Goal: Information Seeking & Learning: Learn about a topic

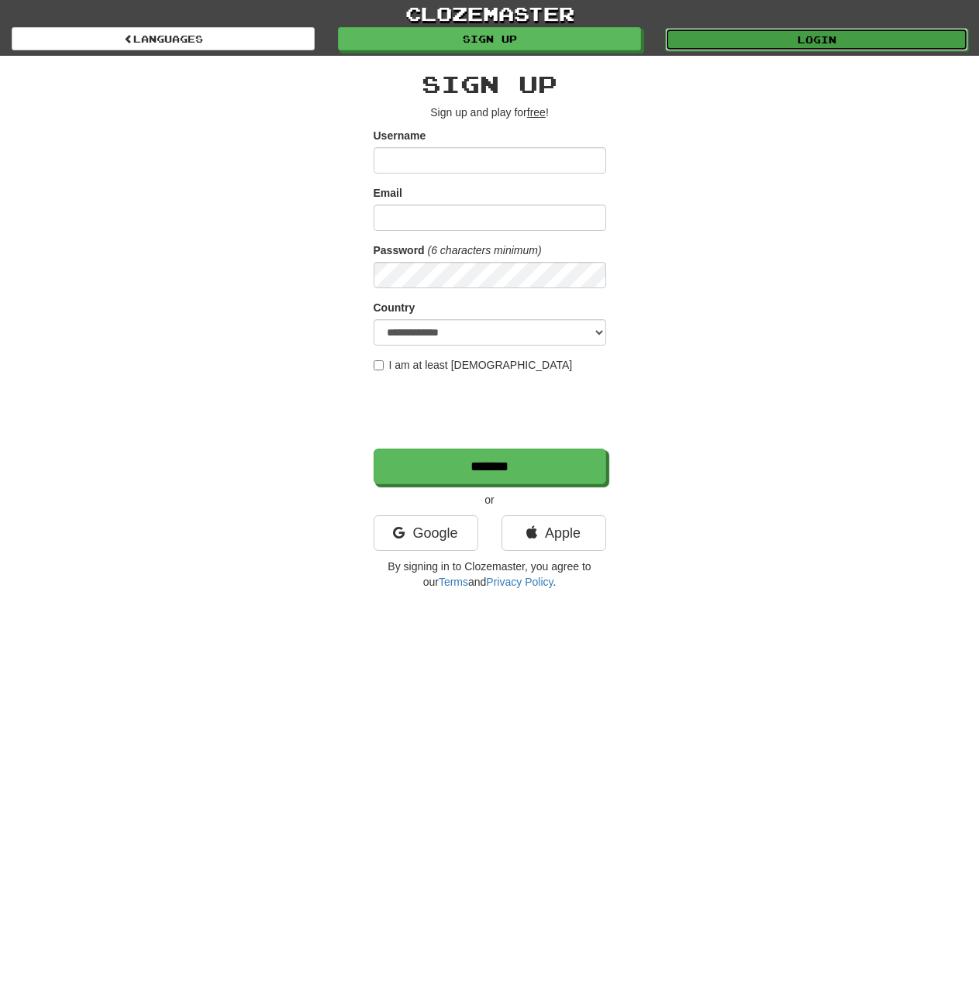
click at [843, 30] on link "Login" at bounding box center [816, 39] width 303 height 23
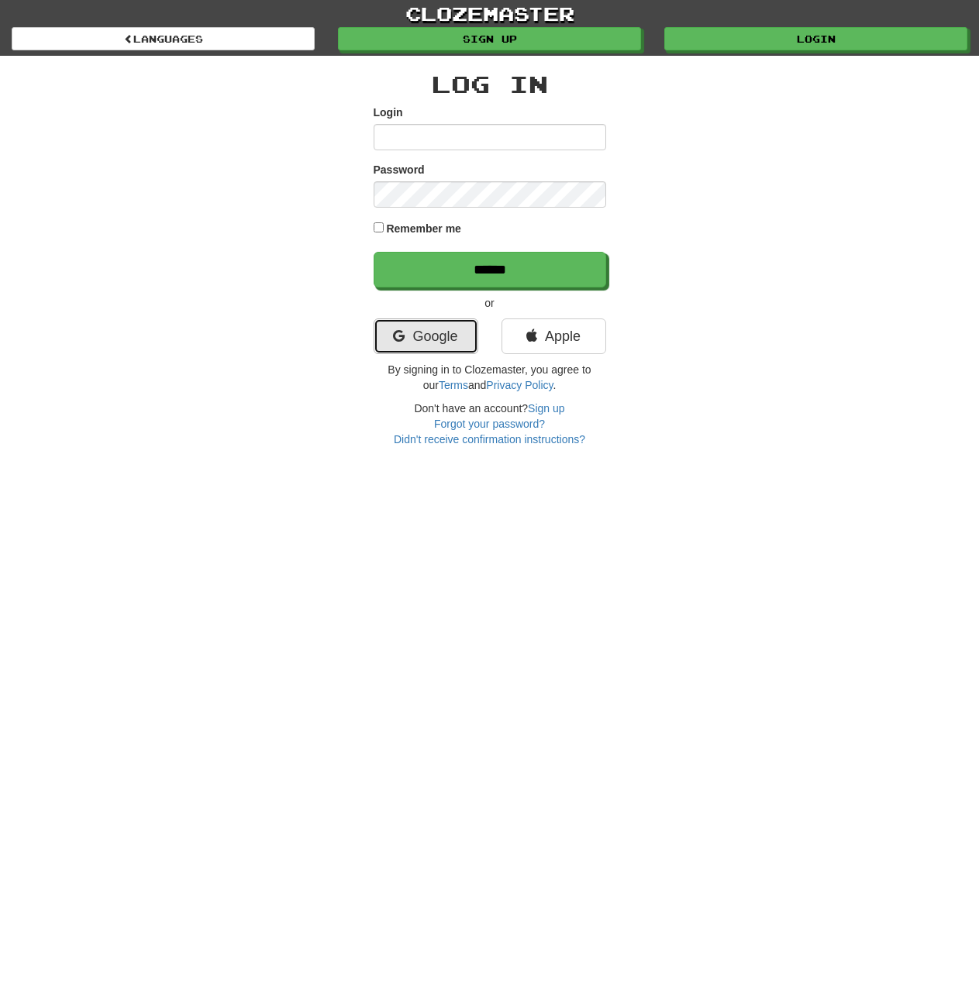
click at [407, 333] on link "Google" at bounding box center [426, 337] width 105 height 36
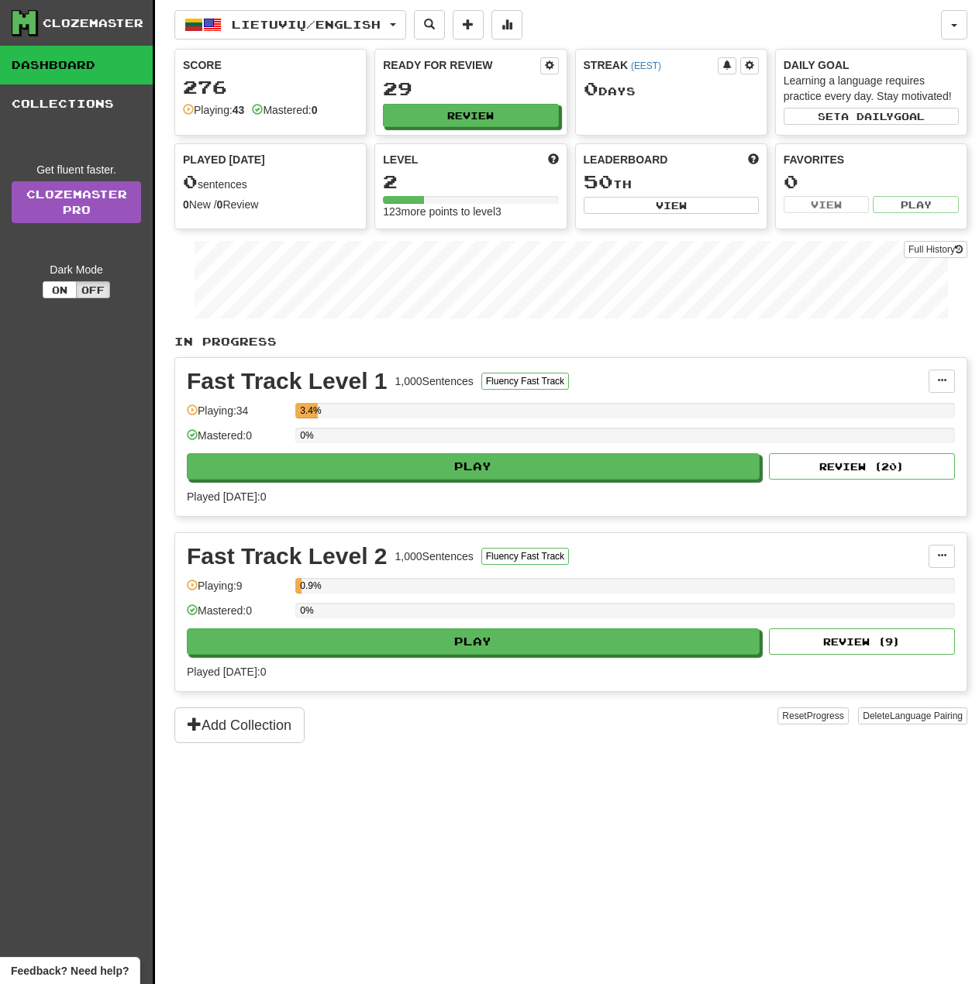
click at [496, 826] on div "Lietuvių / English Lietuvių / English Streak: 0 Review: 29 Points today: 0 Lang…" at bounding box center [570, 511] width 793 height 1023
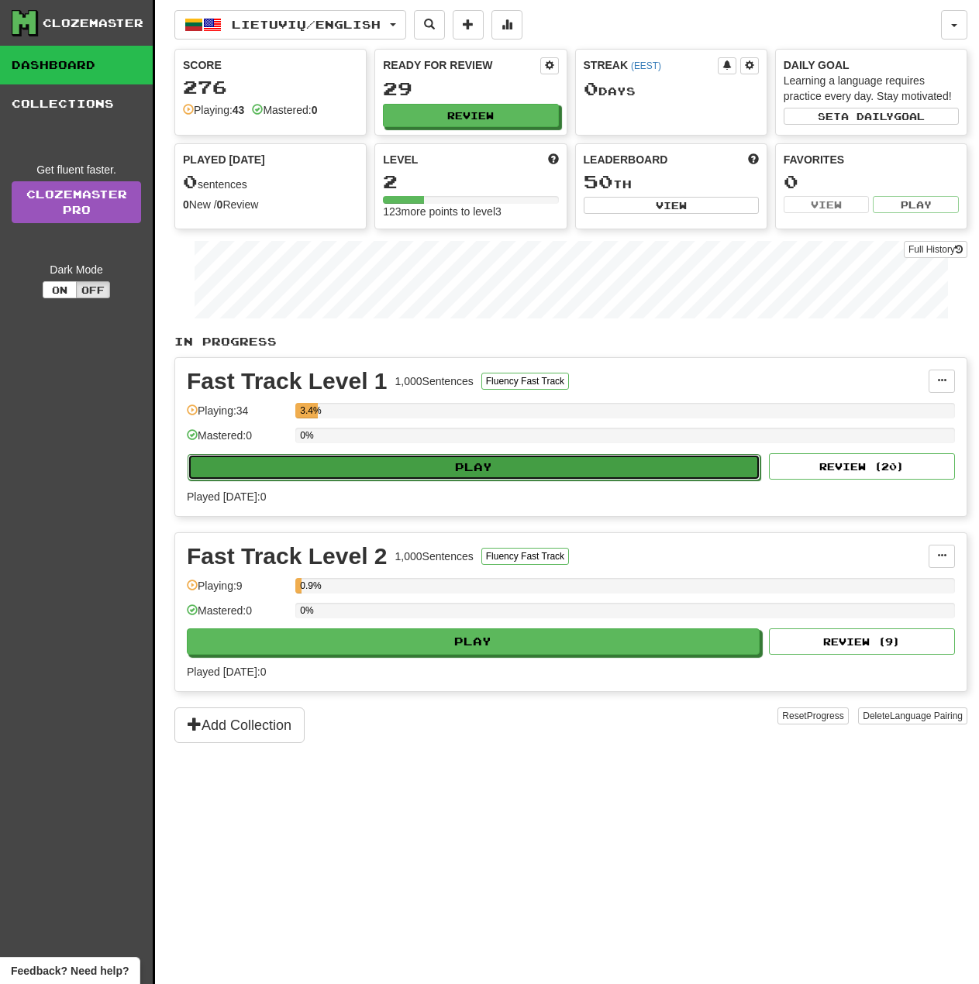
click at [436, 462] on button "Play" at bounding box center [474, 467] width 573 height 26
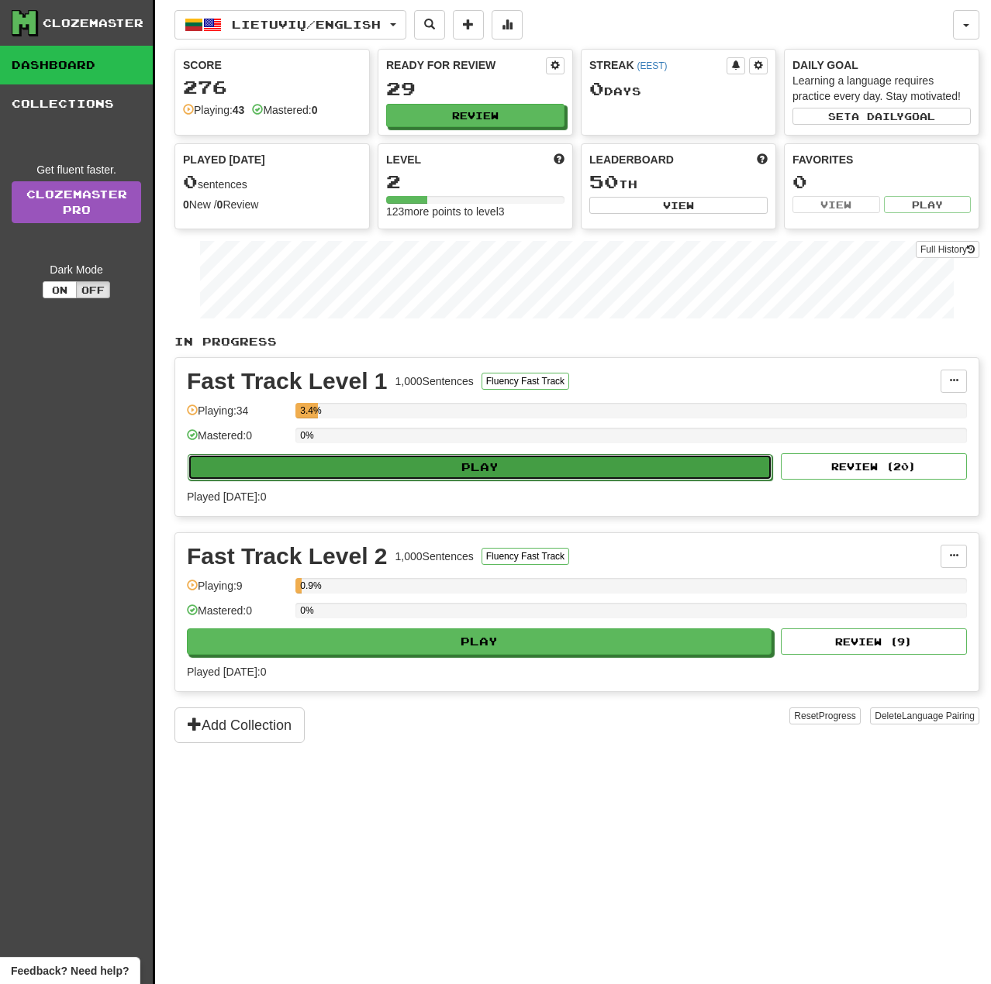
select select "**"
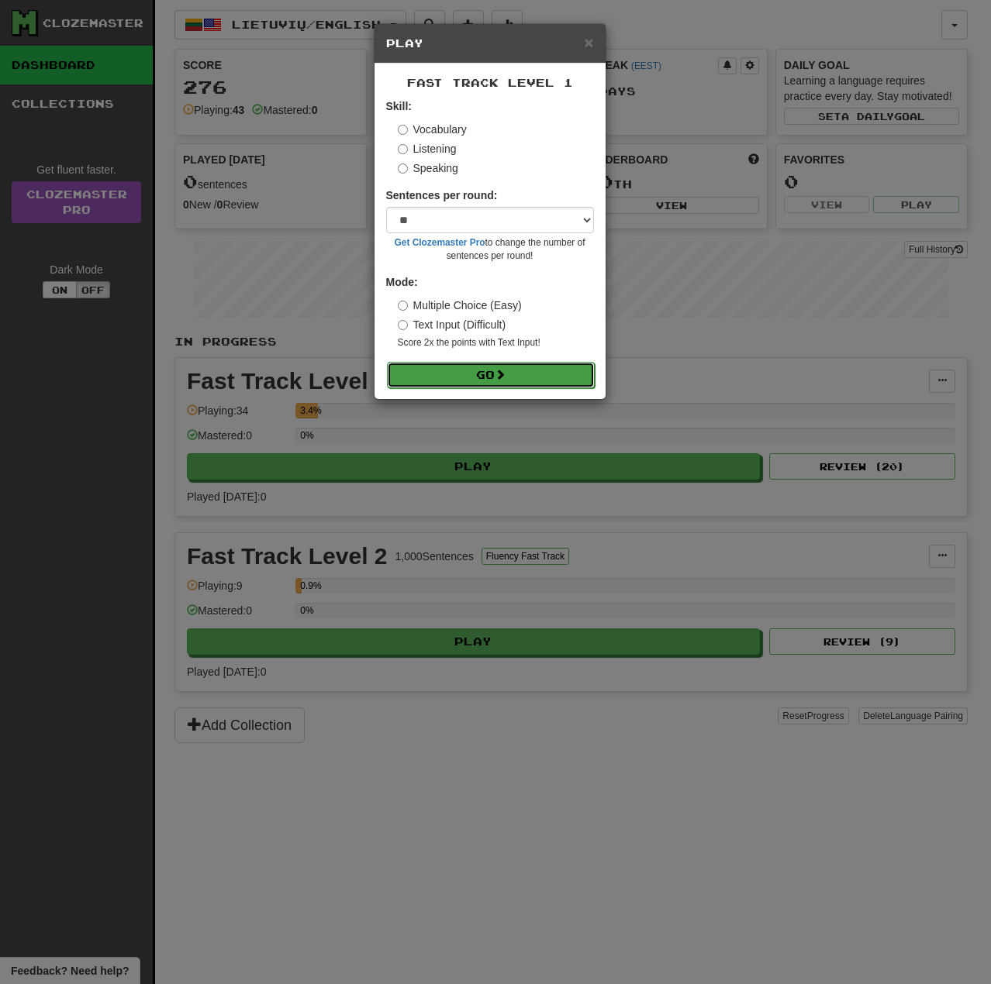
click at [486, 371] on button "Go" at bounding box center [491, 375] width 208 height 26
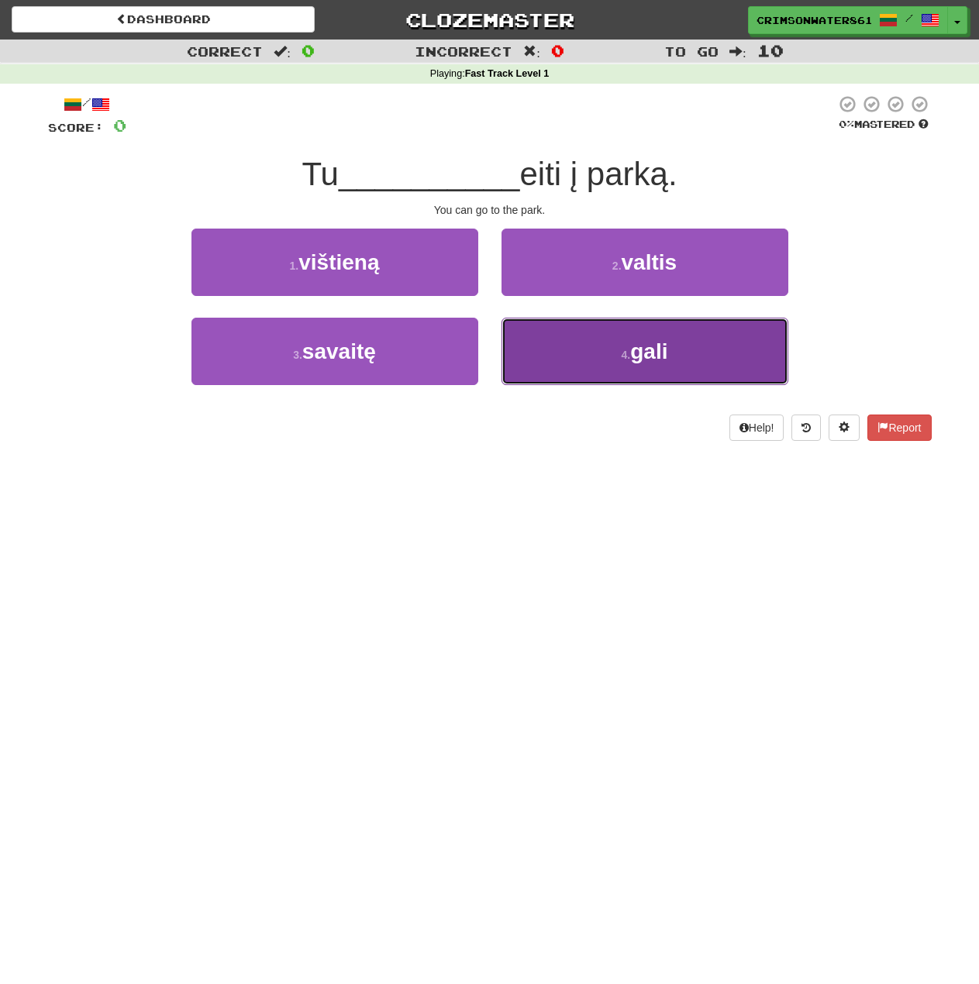
click at [605, 356] on button "4 . gali" at bounding box center [644, 351] width 287 height 67
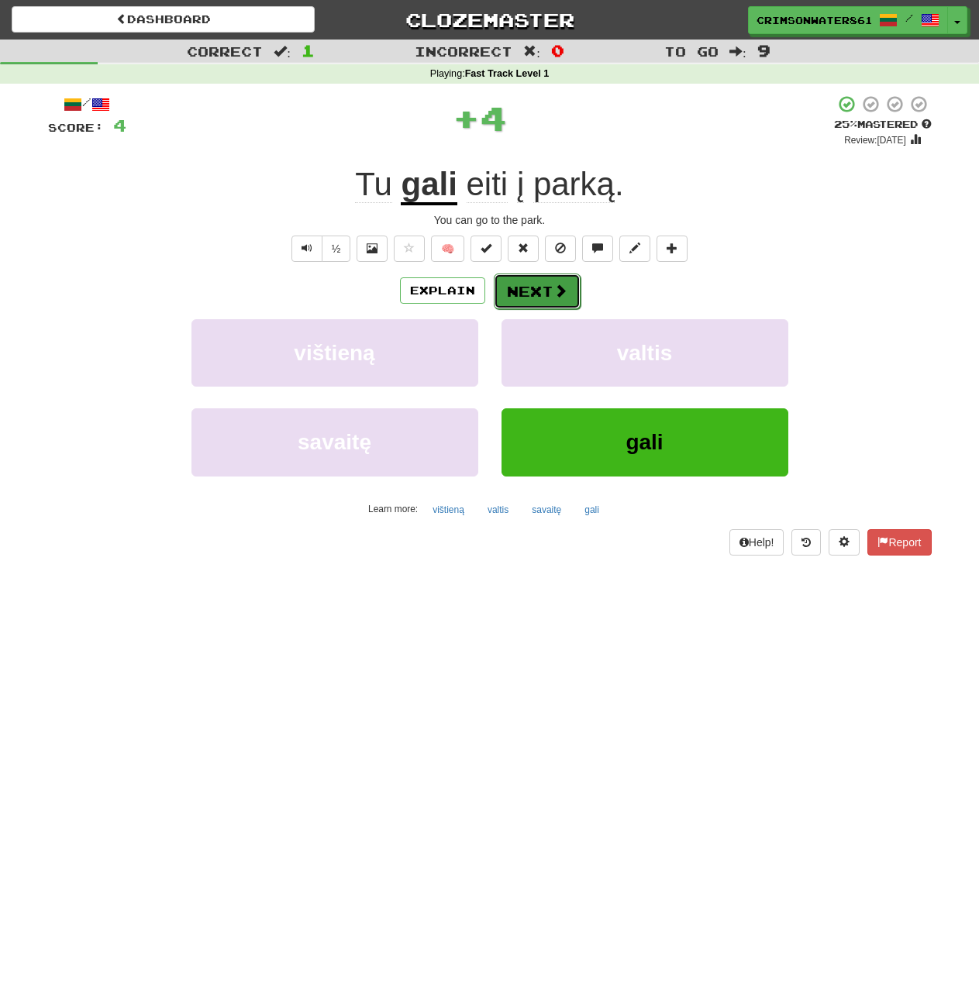
click at [533, 291] on button "Next" at bounding box center [537, 292] width 87 height 36
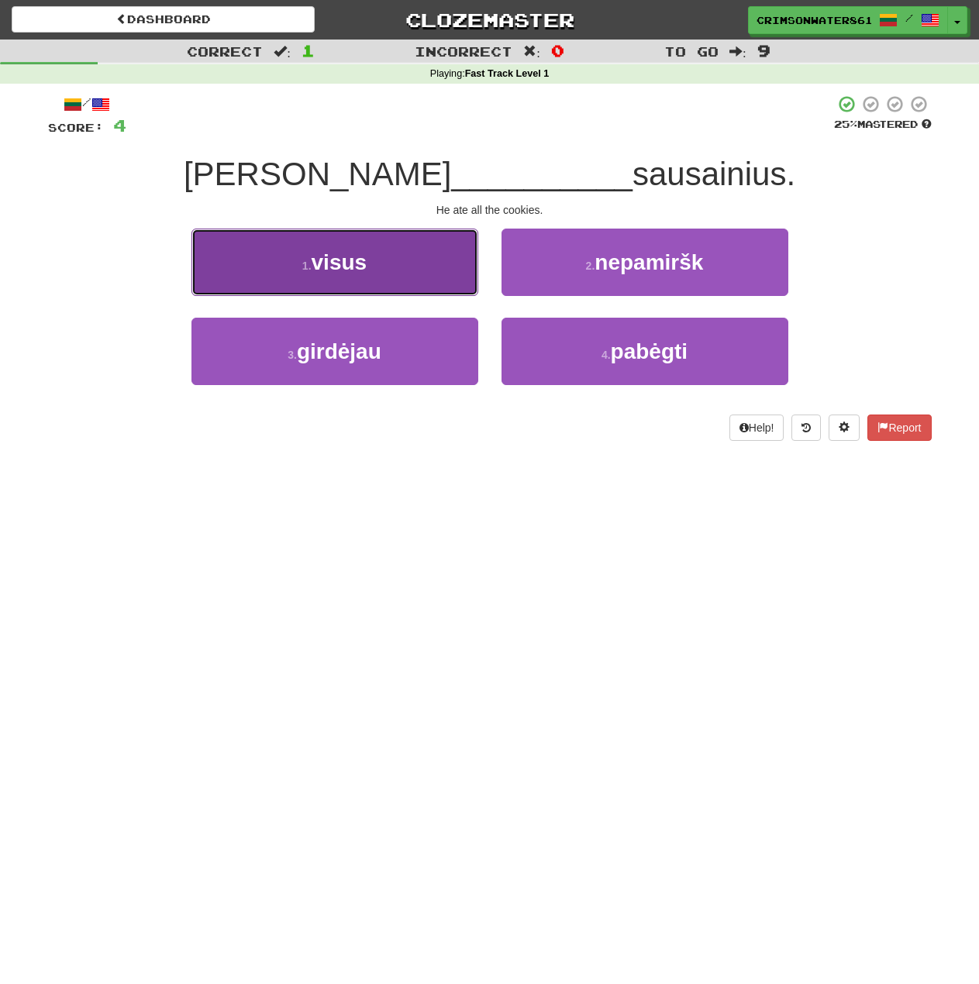
click at [408, 243] on button "1 . visus" at bounding box center [334, 262] width 287 height 67
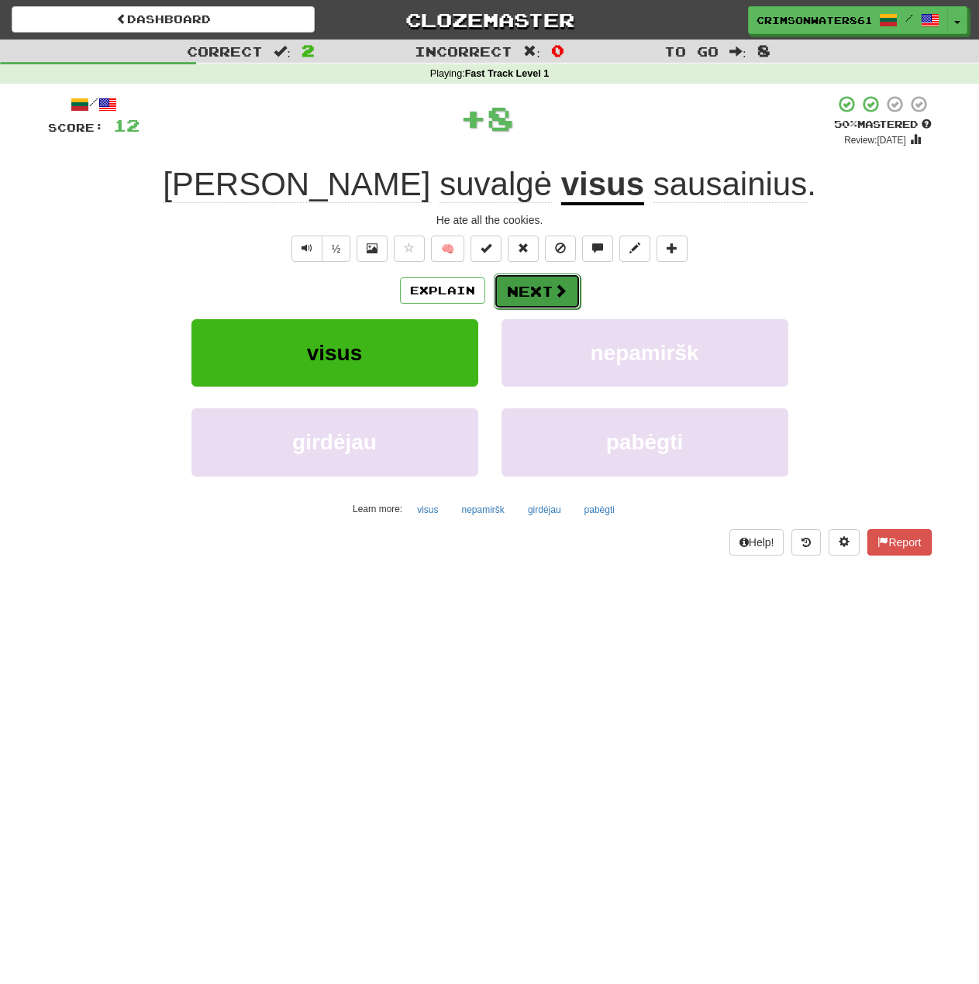
click at [526, 288] on button "Next" at bounding box center [537, 292] width 87 height 36
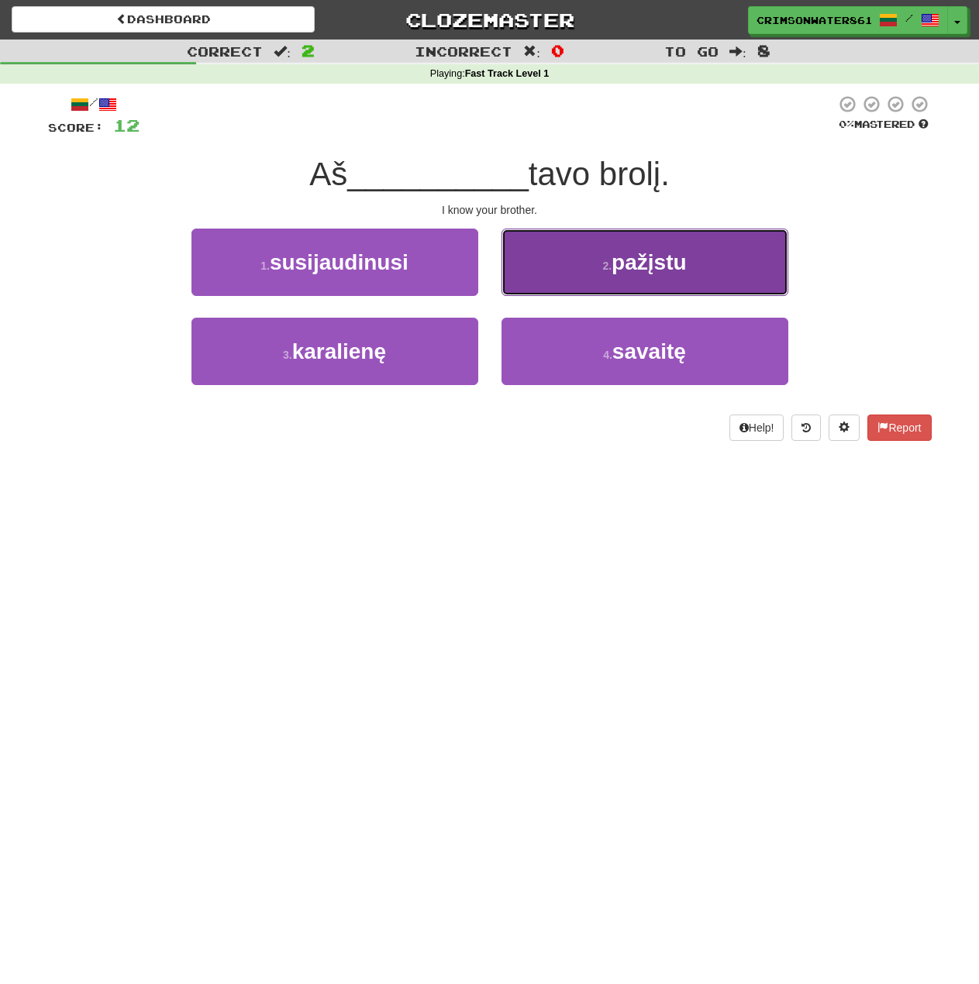
click at [698, 274] on button "2 . pažįstu" at bounding box center [644, 262] width 287 height 67
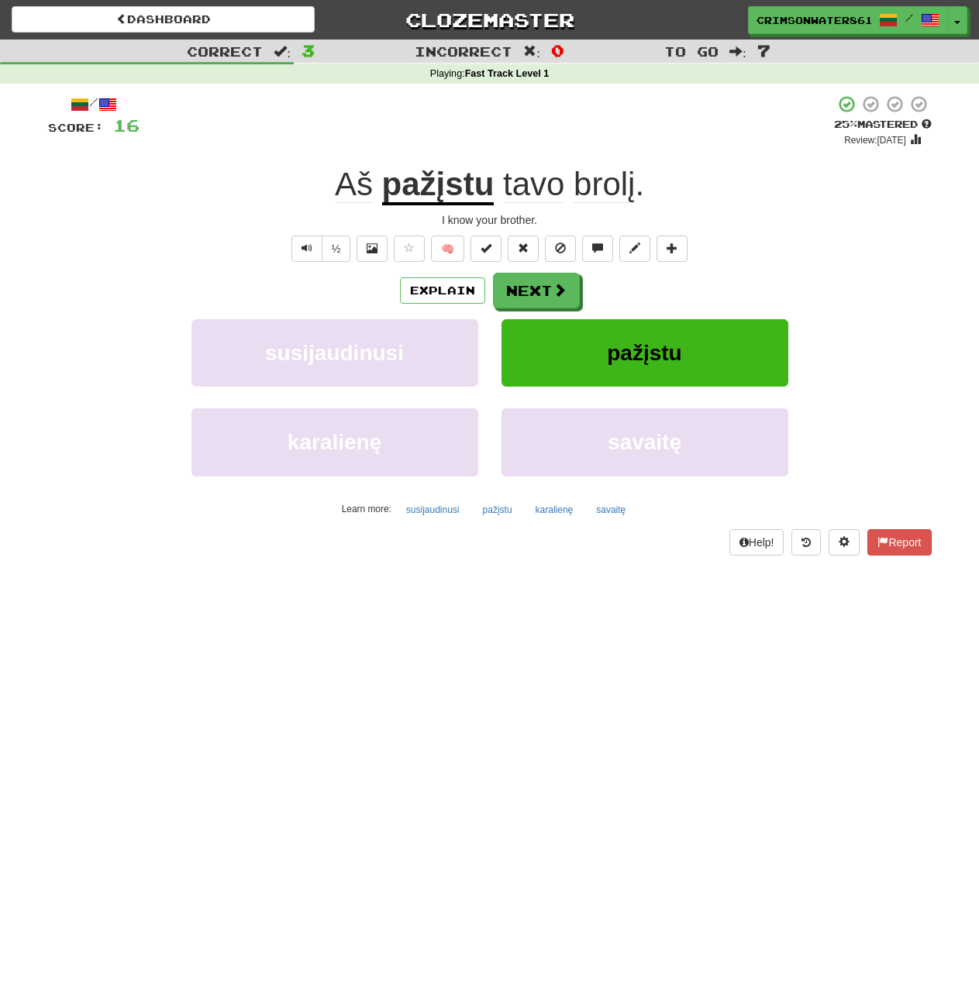
click at [436, 183] on u "pažįstu" at bounding box center [438, 186] width 112 height 40
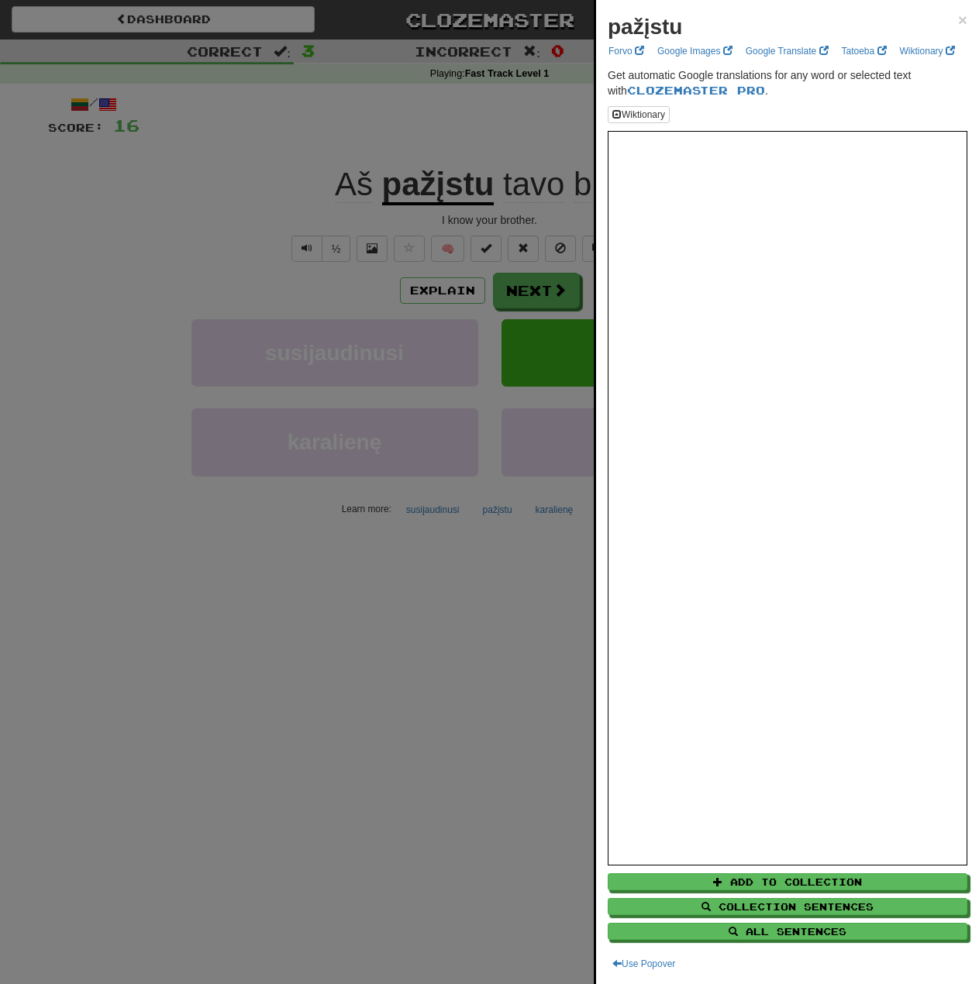
click at [398, 633] on div at bounding box center [489, 492] width 979 height 984
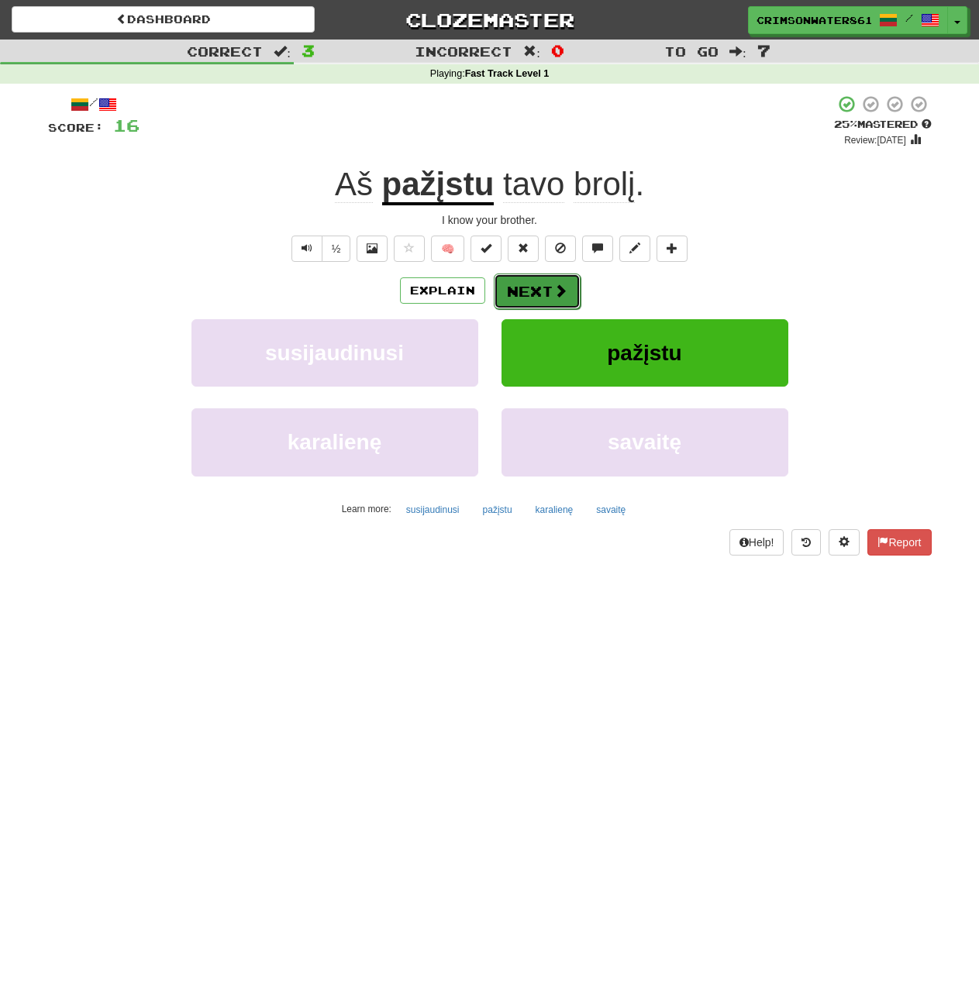
click at [538, 290] on button "Next" at bounding box center [537, 292] width 87 height 36
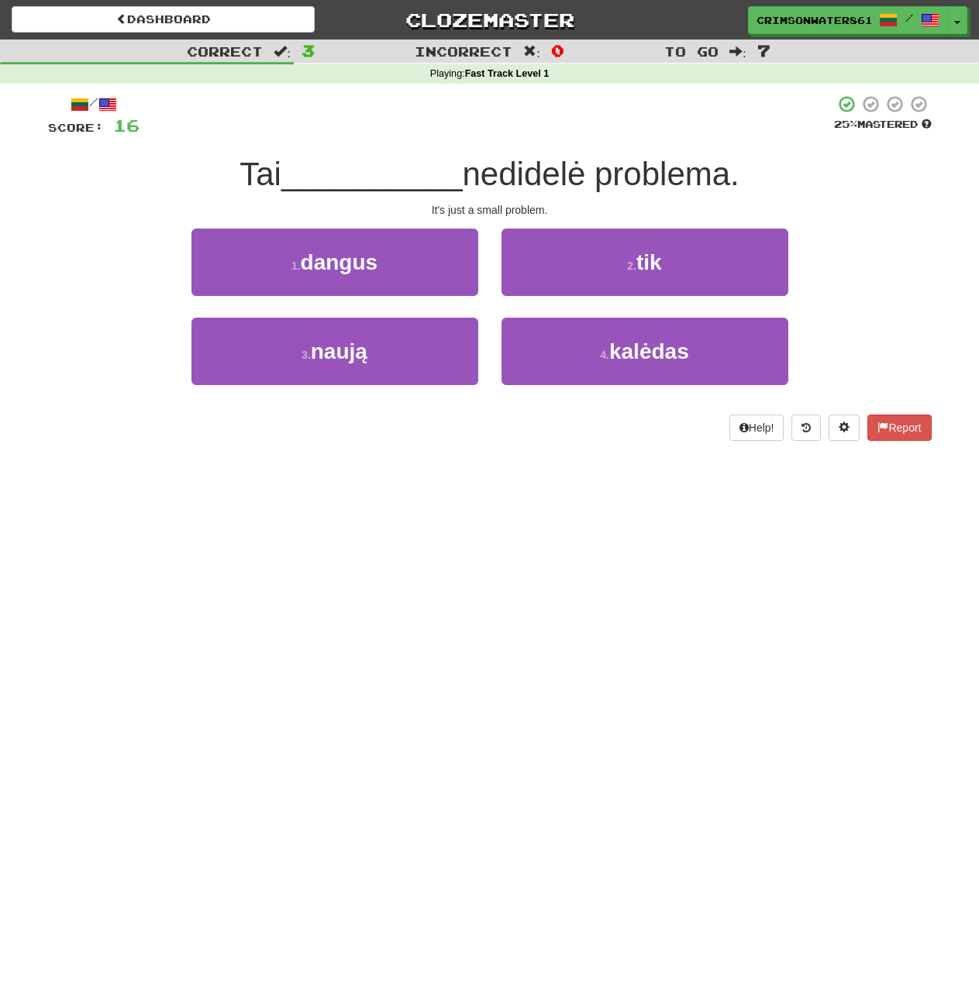
click at [571, 175] on span "nedidelė problema." at bounding box center [601, 174] width 277 height 36
click at [629, 165] on span "nedidelė problema." at bounding box center [601, 174] width 277 height 36
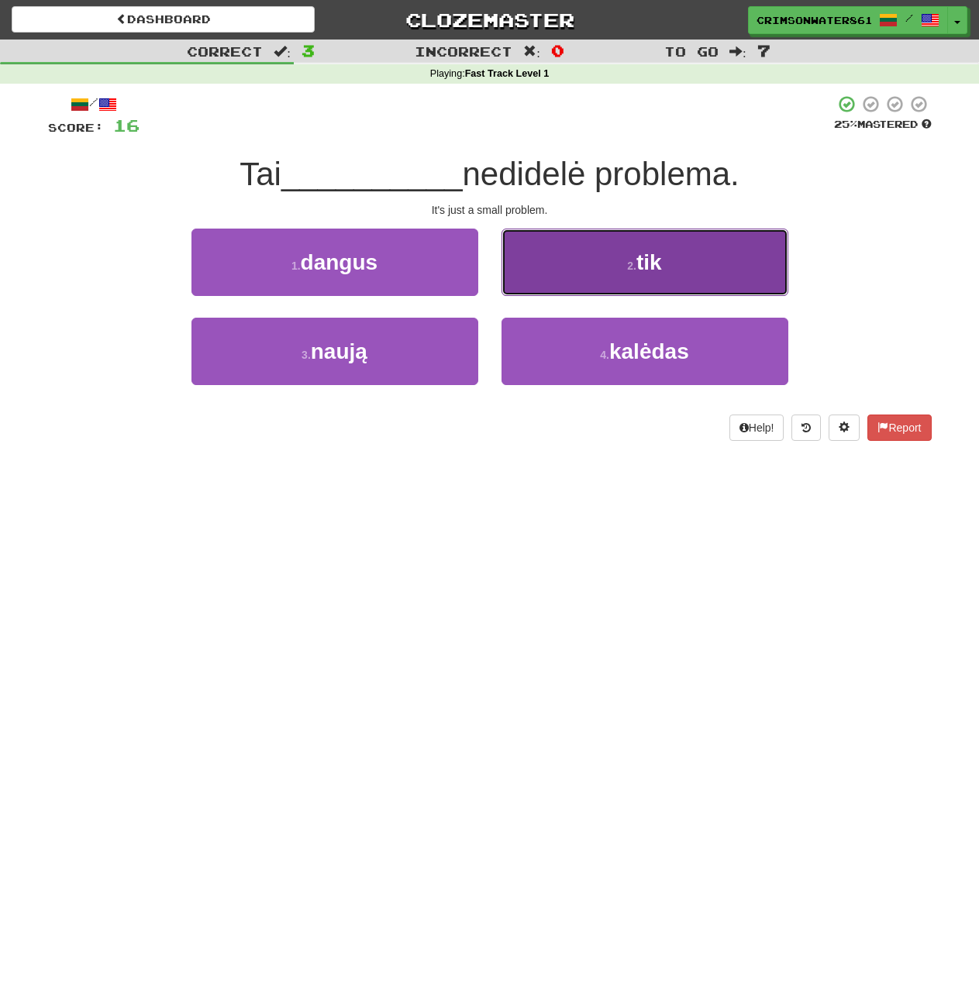
click at [606, 257] on button "2 . tik" at bounding box center [644, 262] width 287 height 67
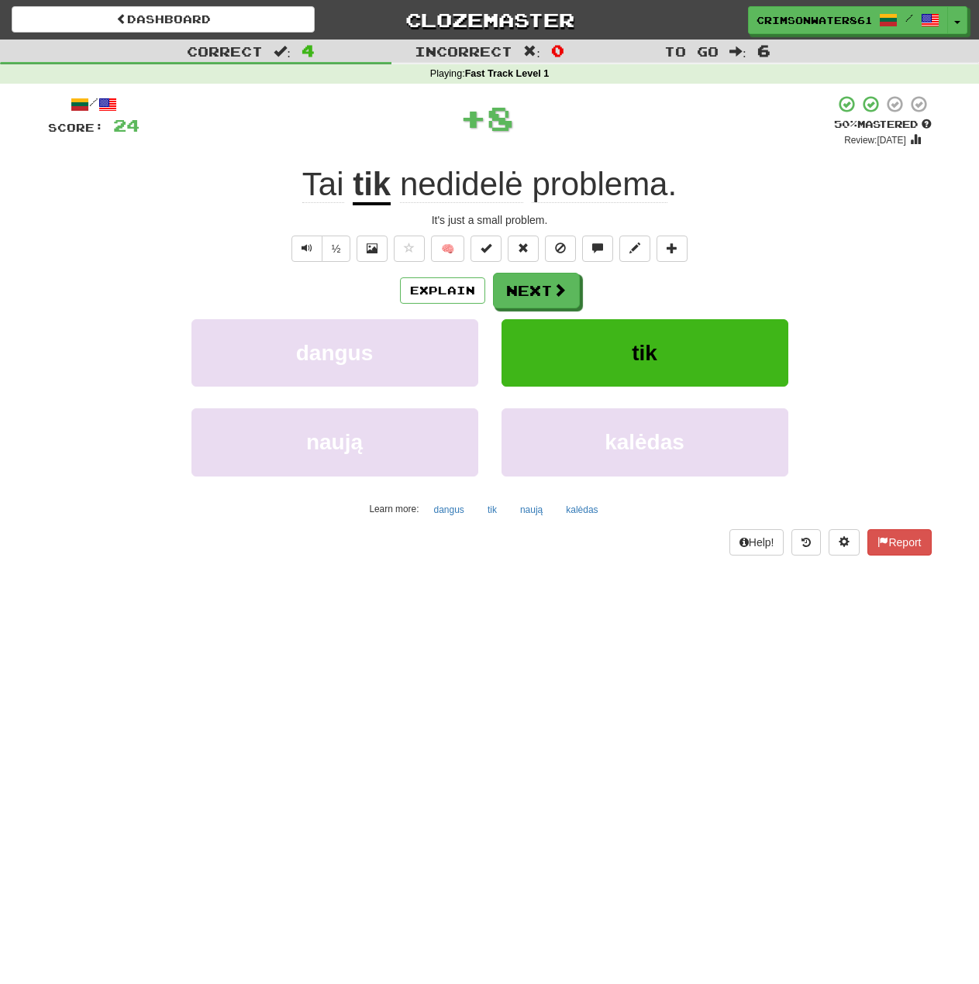
click at [770, 253] on div "½ 🧠" at bounding box center [490, 249] width 884 height 26
click at [769, 254] on div "½ 🧠" at bounding box center [490, 249] width 884 height 26
click at [566, 291] on button "Next" at bounding box center [537, 292] width 87 height 36
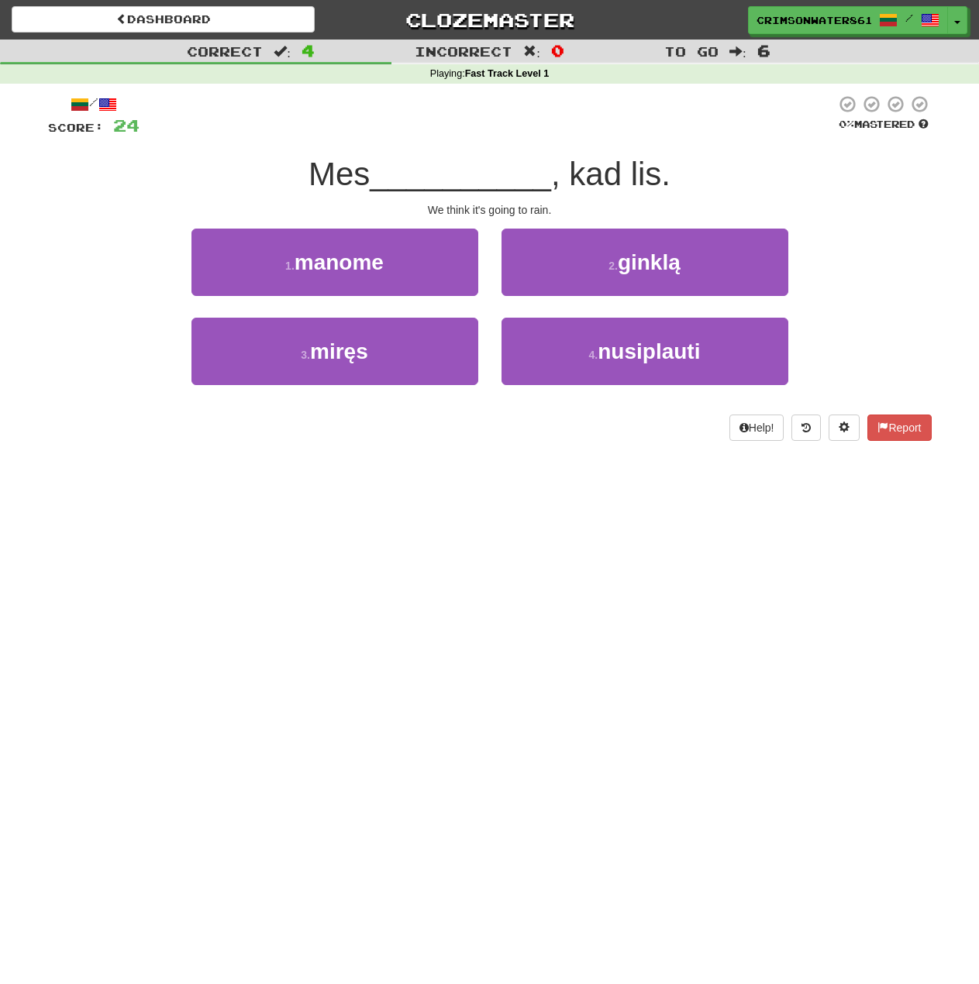
click at [746, 160] on div "Mes __________ , kad lis." at bounding box center [490, 174] width 884 height 43
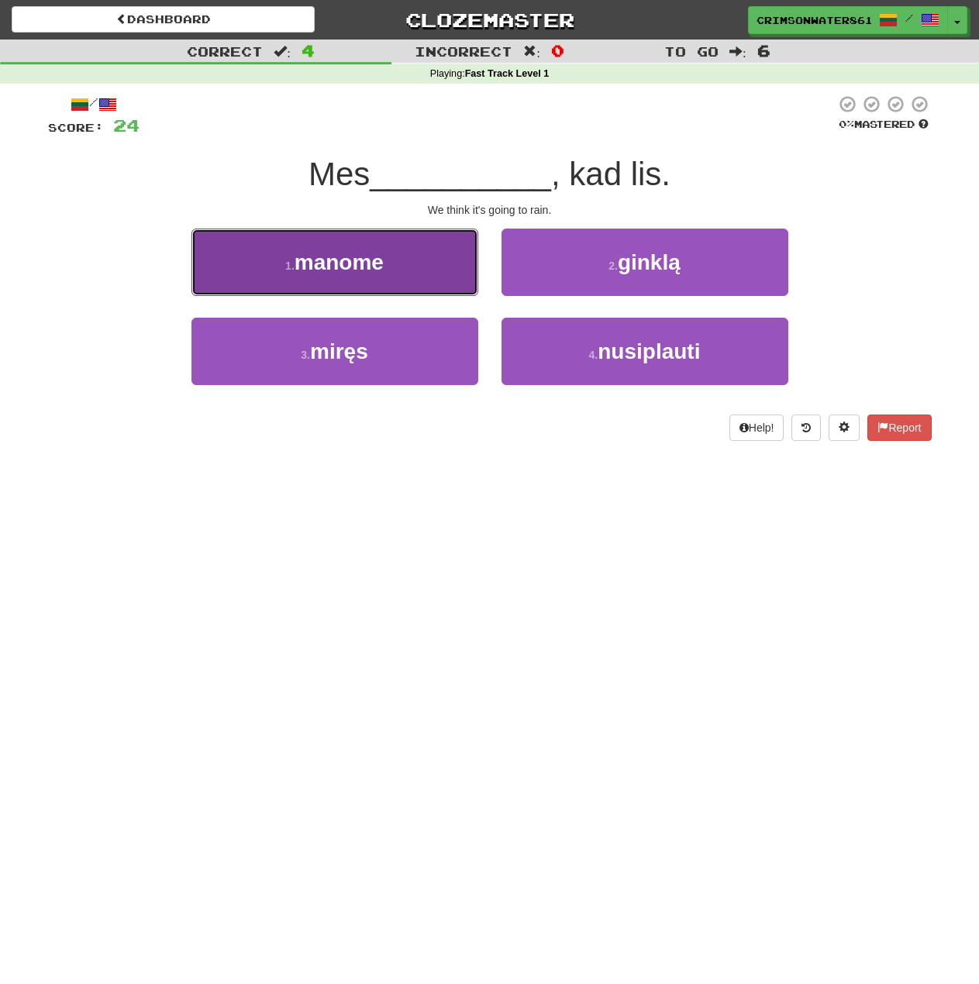
click at [415, 253] on button "1 . manome" at bounding box center [334, 262] width 287 height 67
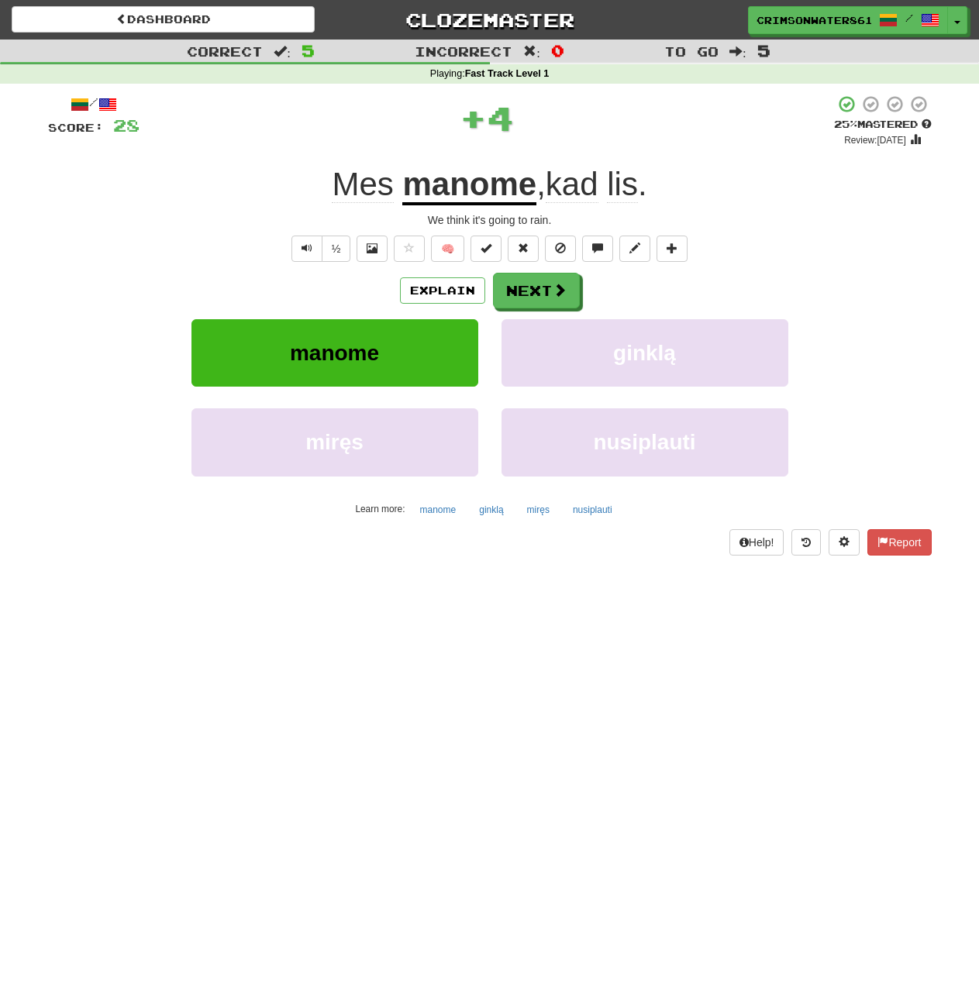
click at [820, 249] on div "½ 🧠" at bounding box center [490, 249] width 884 height 26
click at [794, 238] on div "½ 🧠" at bounding box center [490, 249] width 884 height 26
click at [776, 260] on div "½ 🧠" at bounding box center [490, 249] width 884 height 26
click at [550, 297] on button "Next" at bounding box center [537, 292] width 87 height 36
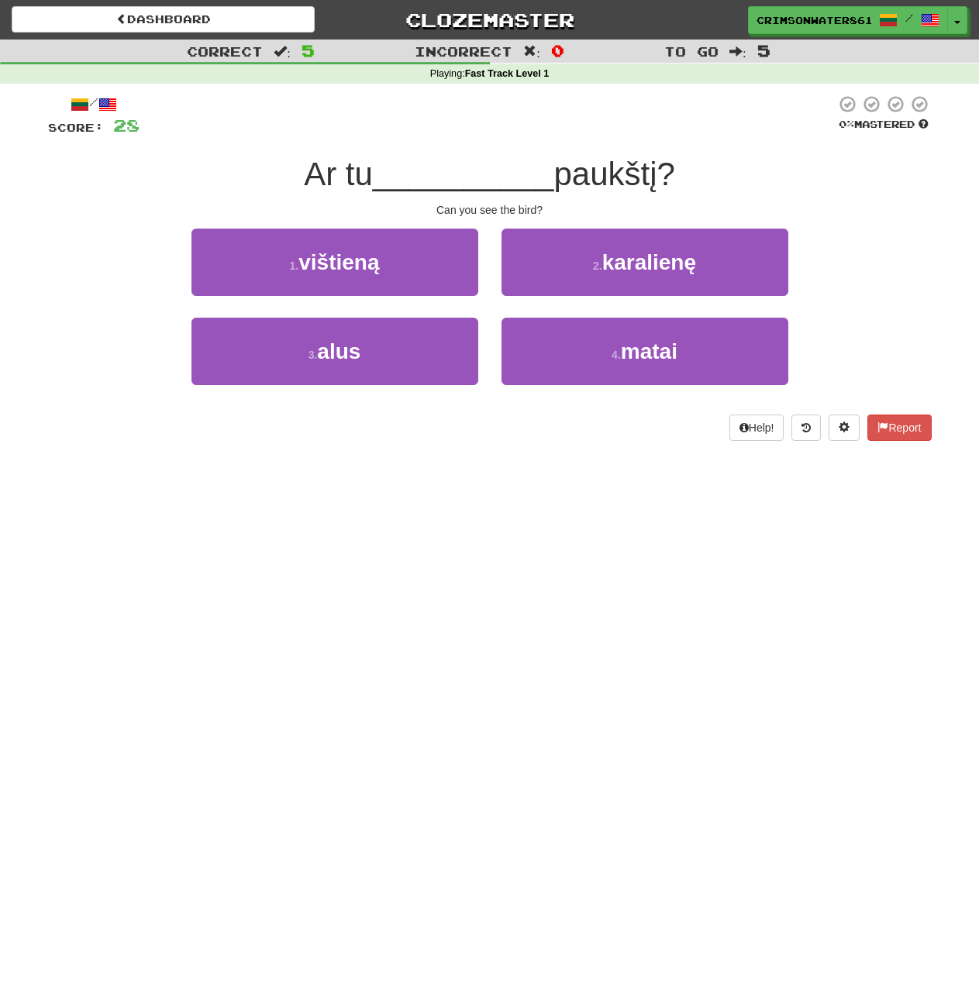
click at [866, 246] on div "1 . vištieną 2 . karalienę" at bounding box center [490, 273] width 930 height 89
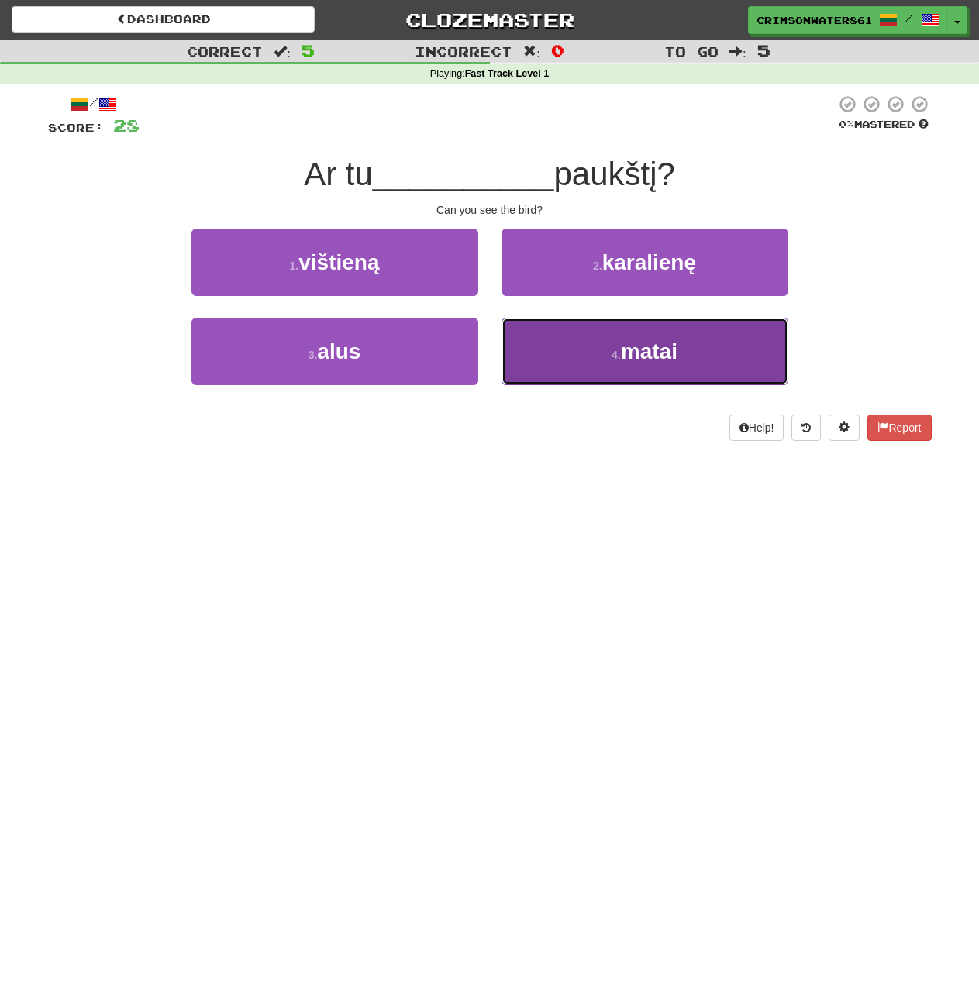
click at [623, 358] on span "matai" at bounding box center [649, 351] width 57 height 24
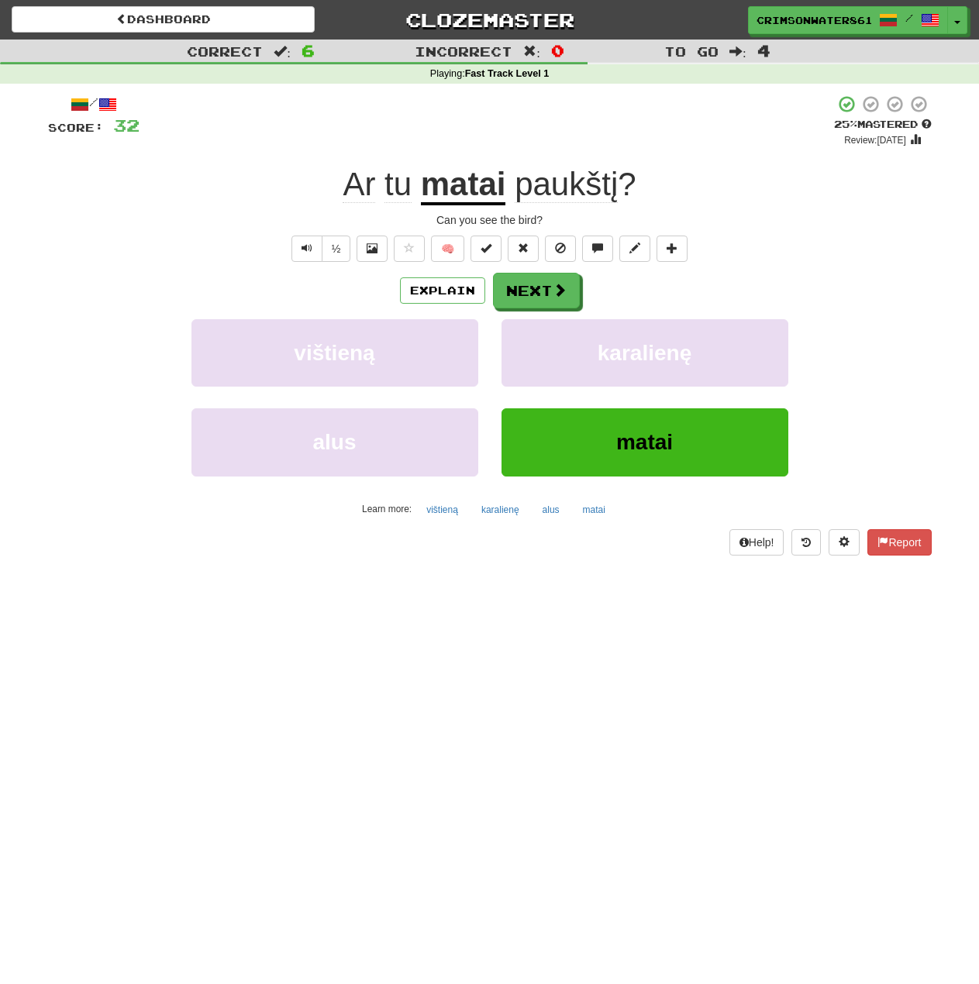
click at [811, 253] on div "½ 🧠" at bounding box center [490, 249] width 884 height 26
click at [539, 305] on button "Next" at bounding box center [537, 292] width 87 height 36
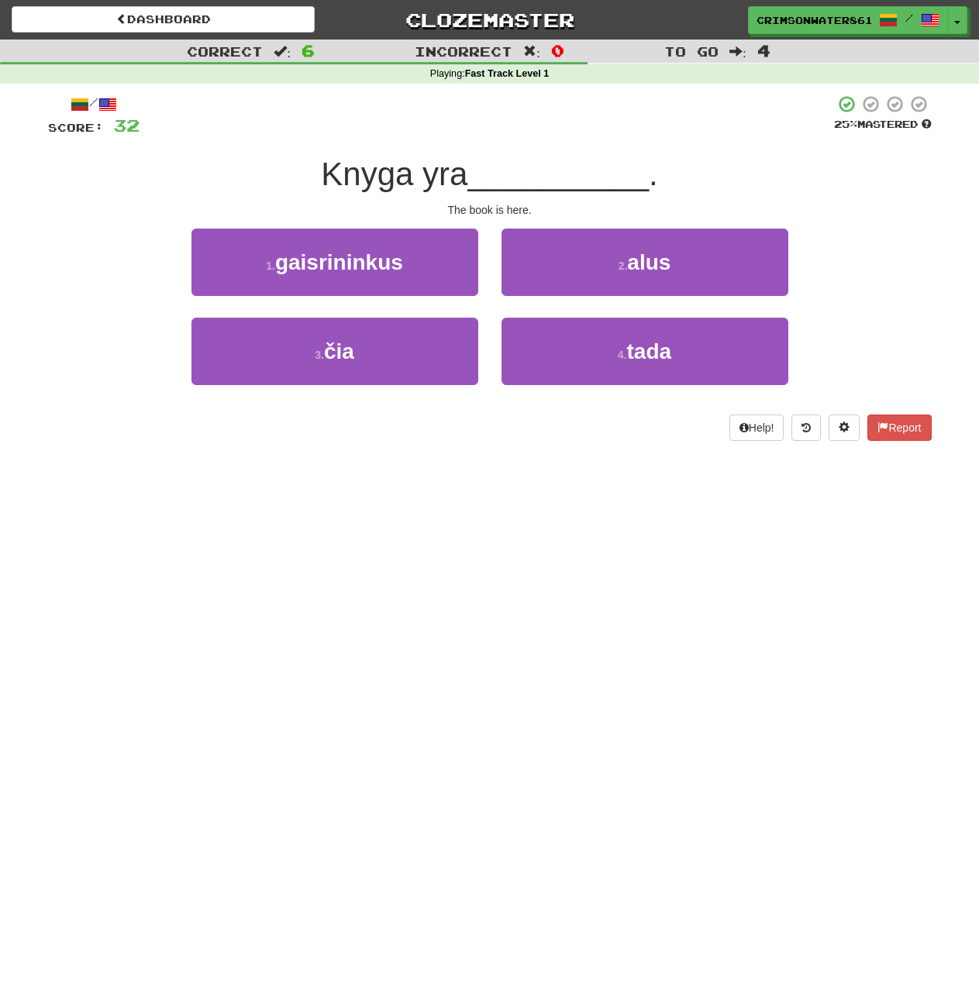
click at [877, 257] on div "1 . gaisrininkus 2 . alus" at bounding box center [490, 273] width 930 height 89
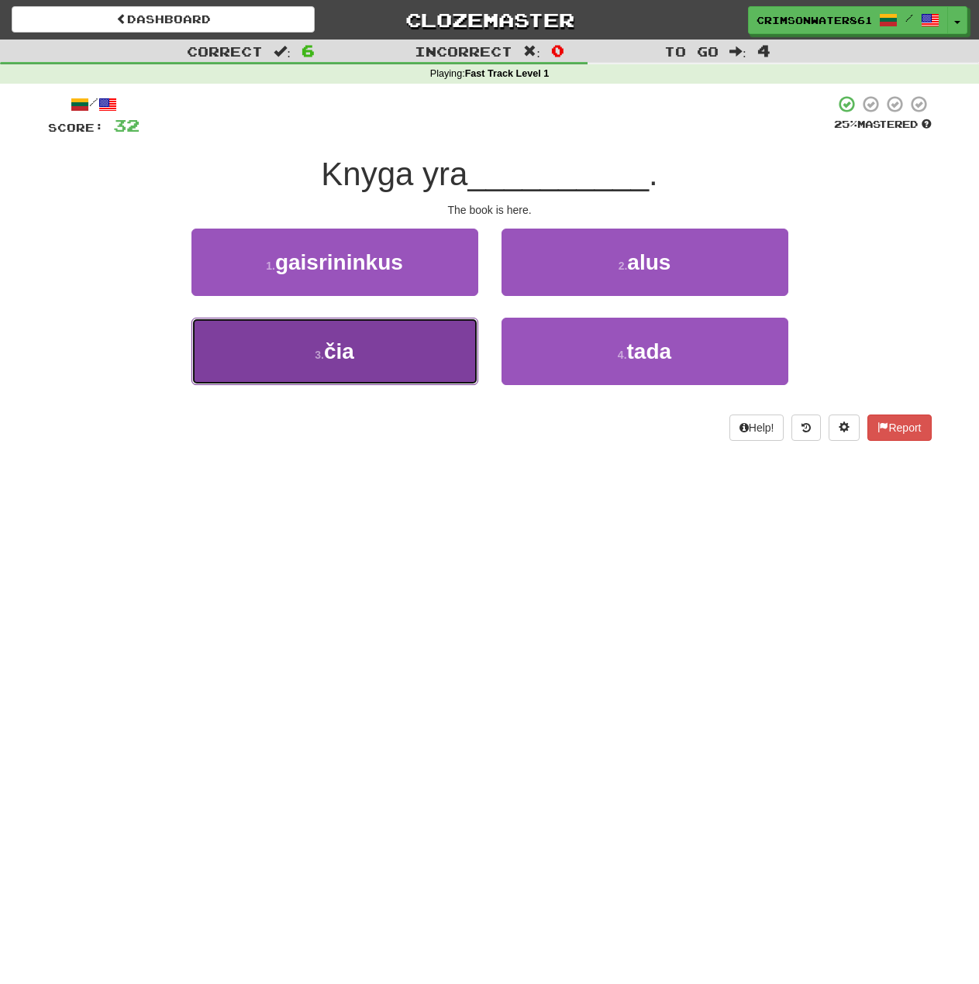
click at [416, 360] on button "3 . čia" at bounding box center [334, 351] width 287 height 67
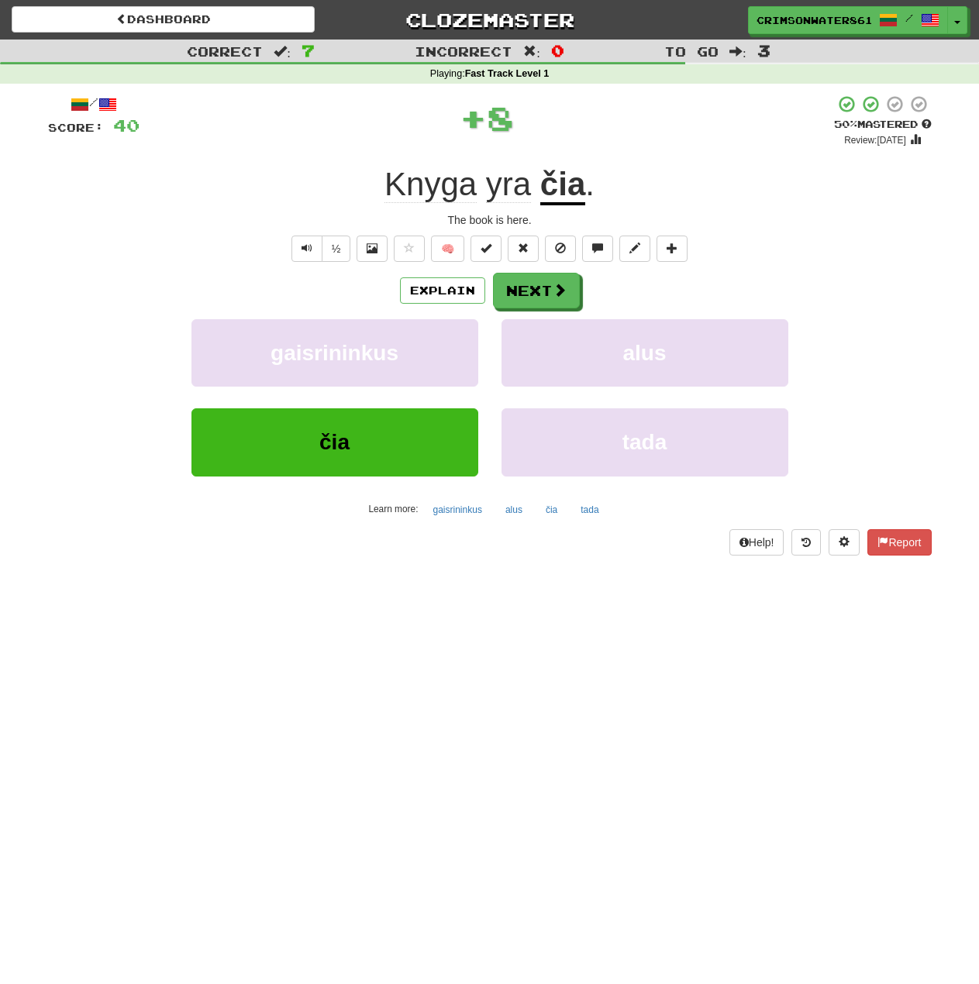
click at [871, 256] on div "½ 🧠" at bounding box center [490, 249] width 884 height 26
click at [550, 294] on button "Next" at bounding box center [537, 292] width 87 height 36
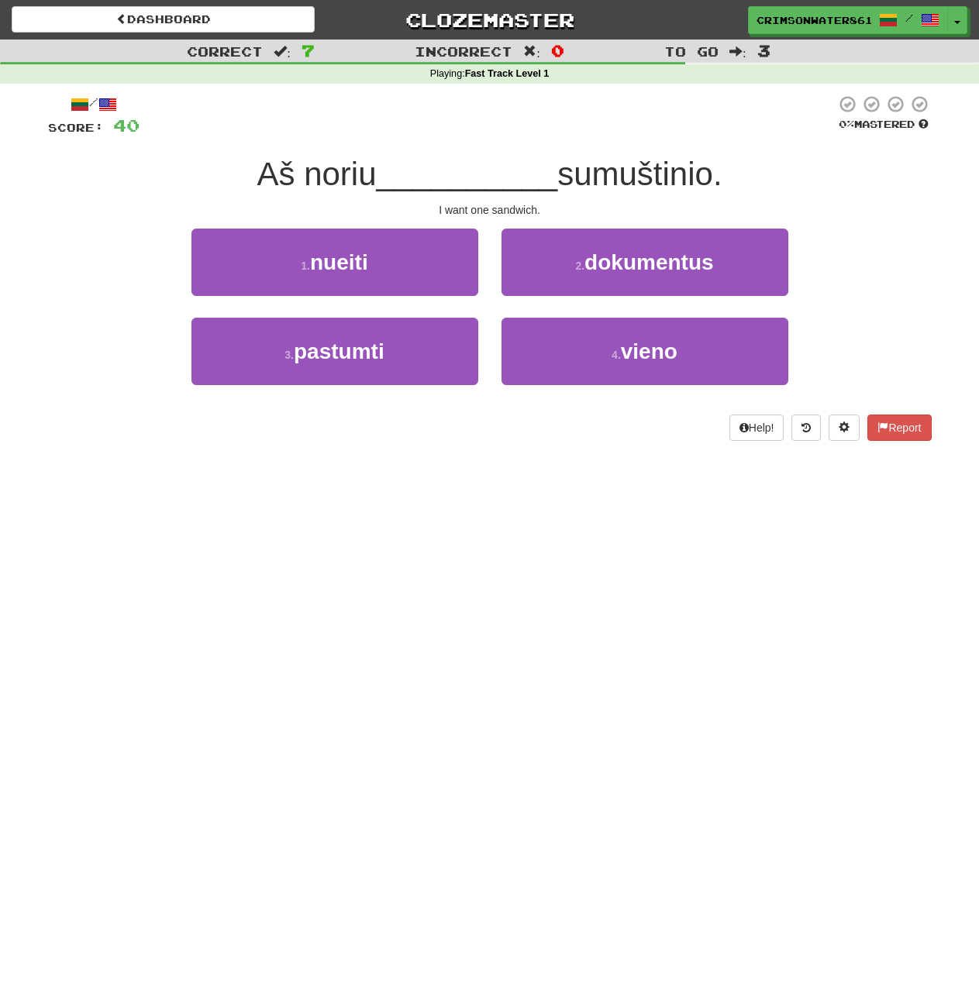
click at [874, 217] on div "I want one sandwich." at bounding box center [490, 210] width 884 height 16
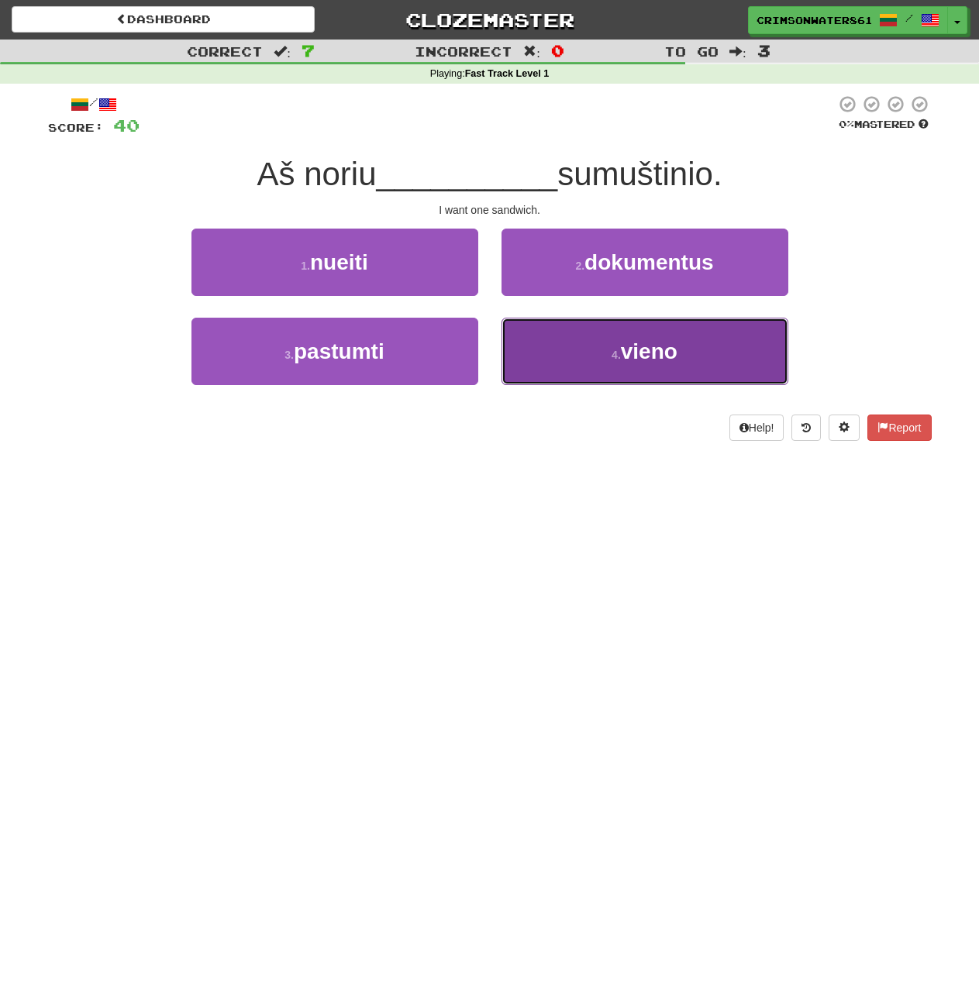
click at [659, 369] on button "4 . vieno" at bounding box center [644, 351] width 287 height 67
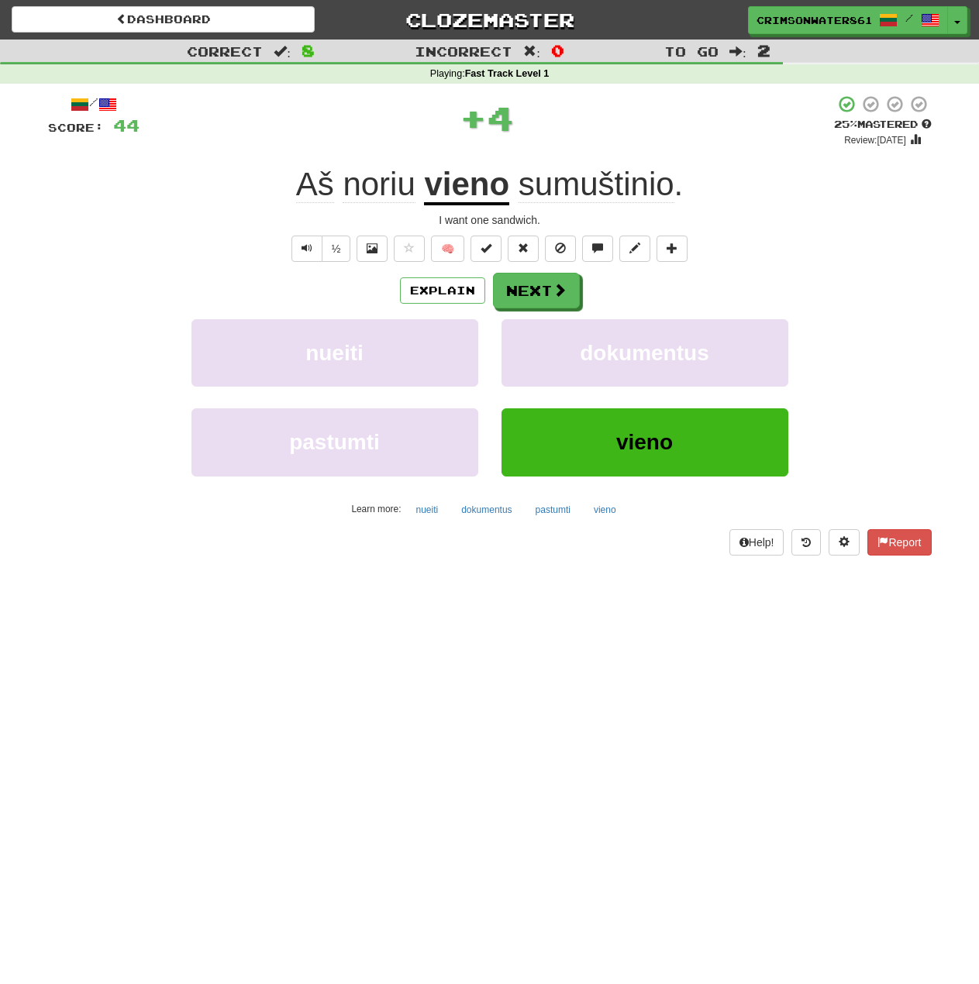
click at [902, 362] on div "nueiti dokumentus" at bounding box center [490, 363] width 930 height 89
click at [915, 309] on div "Explain Next nueiti dokumentus pastumti vieno Learn more: nueiti dokumentus pas…" at bounding box center [490, 397] width 884 height 249
click at [523, 283] on button "Next" at bounding box center [537, 292] width 87 height 36
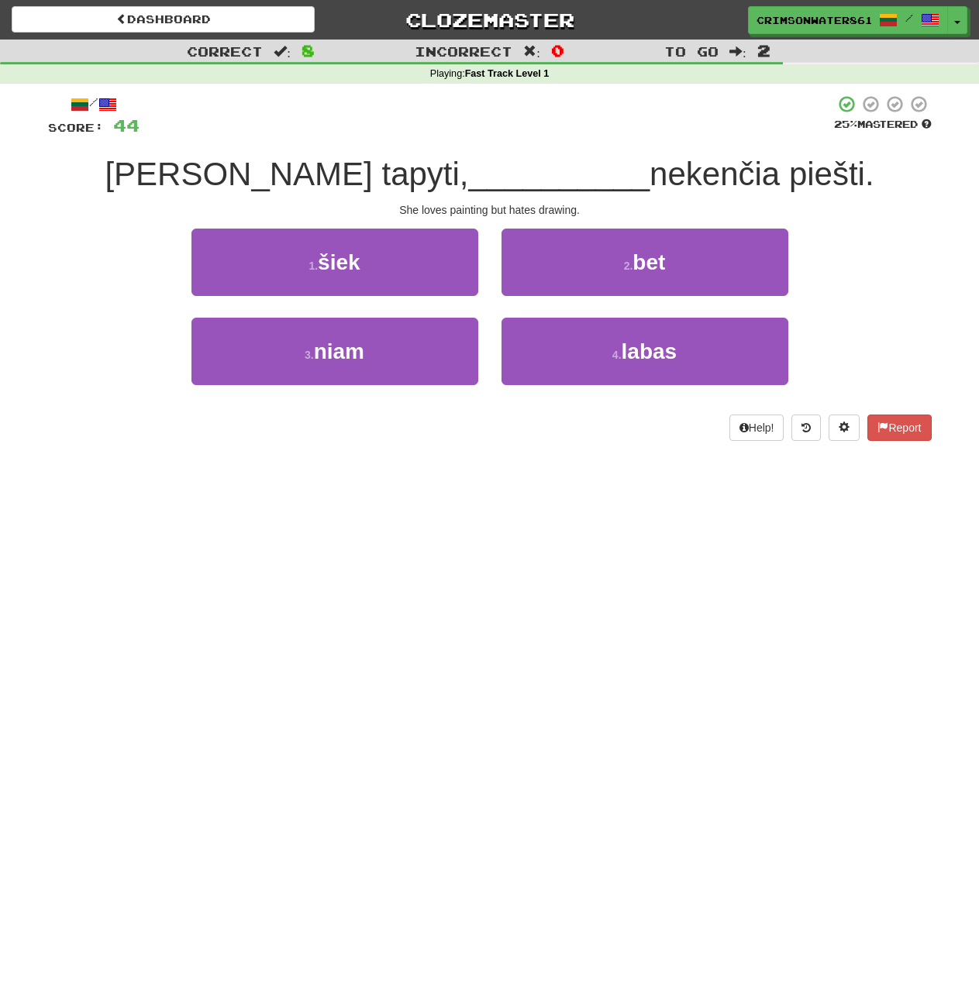
click at [934, 342] on div "/ Score: 44 25 % Mastered Ji mėgsta tapyti, __________ nekenčia piešti. She lov…" at bounding box center [489, 273] width 907 height 379
click at [845, 261] on div "1 . šiek 2 . bet" at bounding box center [490, 273] width 930 height 89
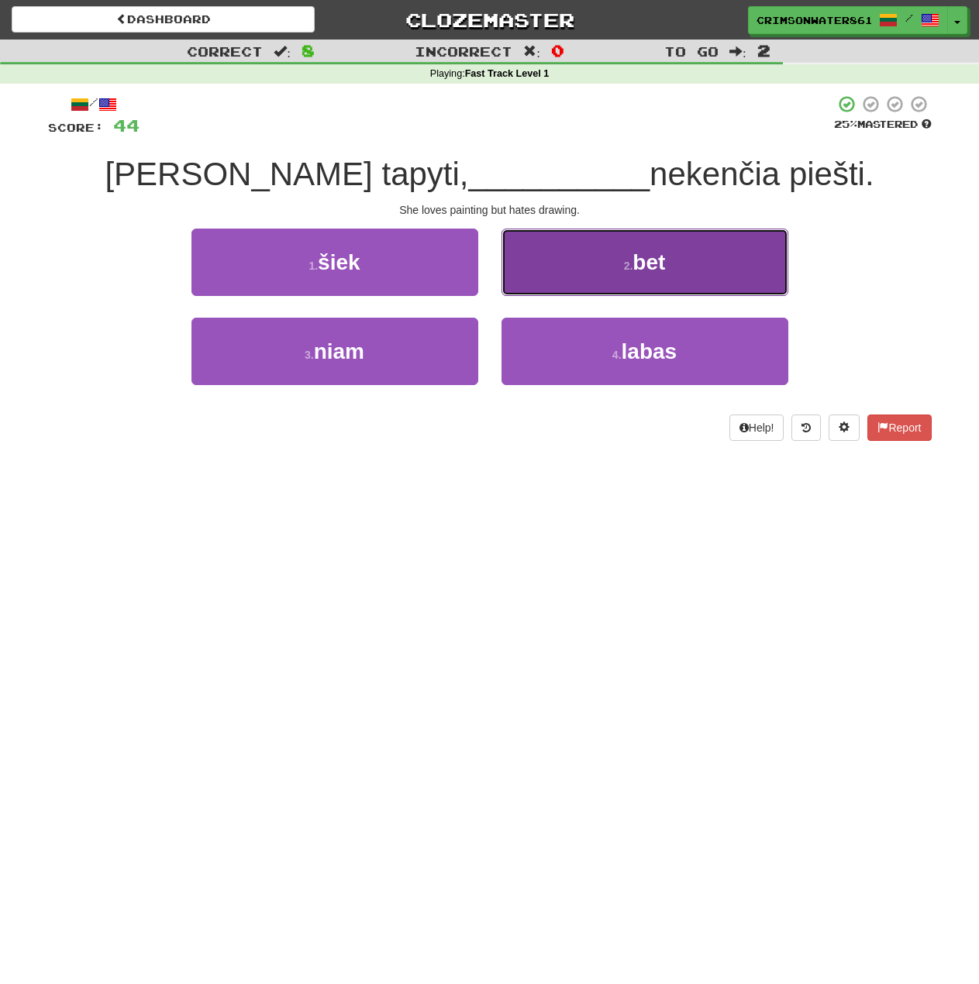
click at [701, 260] on button "2 . bet" at bounding box center [644, 262] width 287 height 67
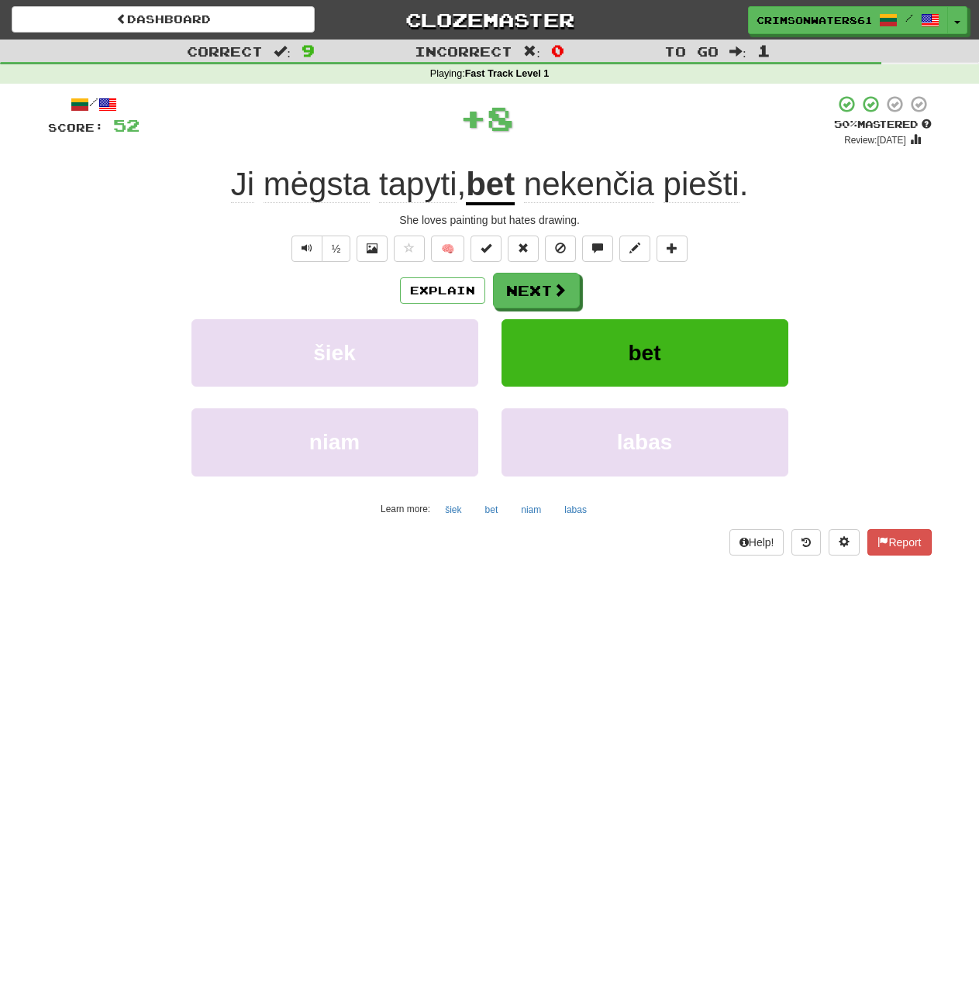
click at [853, 280] on div "Explain Next" at bounding box center [490, 291] width 884 height 36
click at [539, 291] on button "Next" at bounding box center [537, 292] width 87 height 36
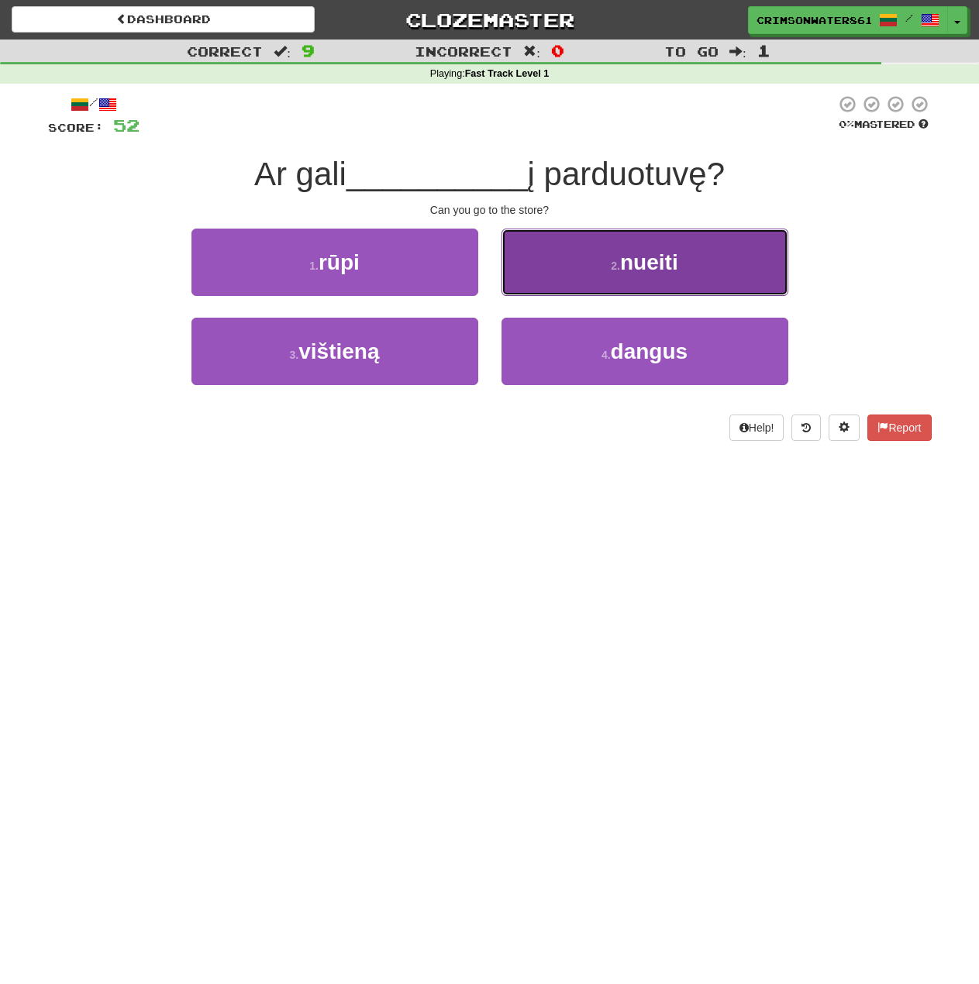
click at [722, 277] on button "2 . nueiti" at bounding box center [644, 262] width 287 height 67
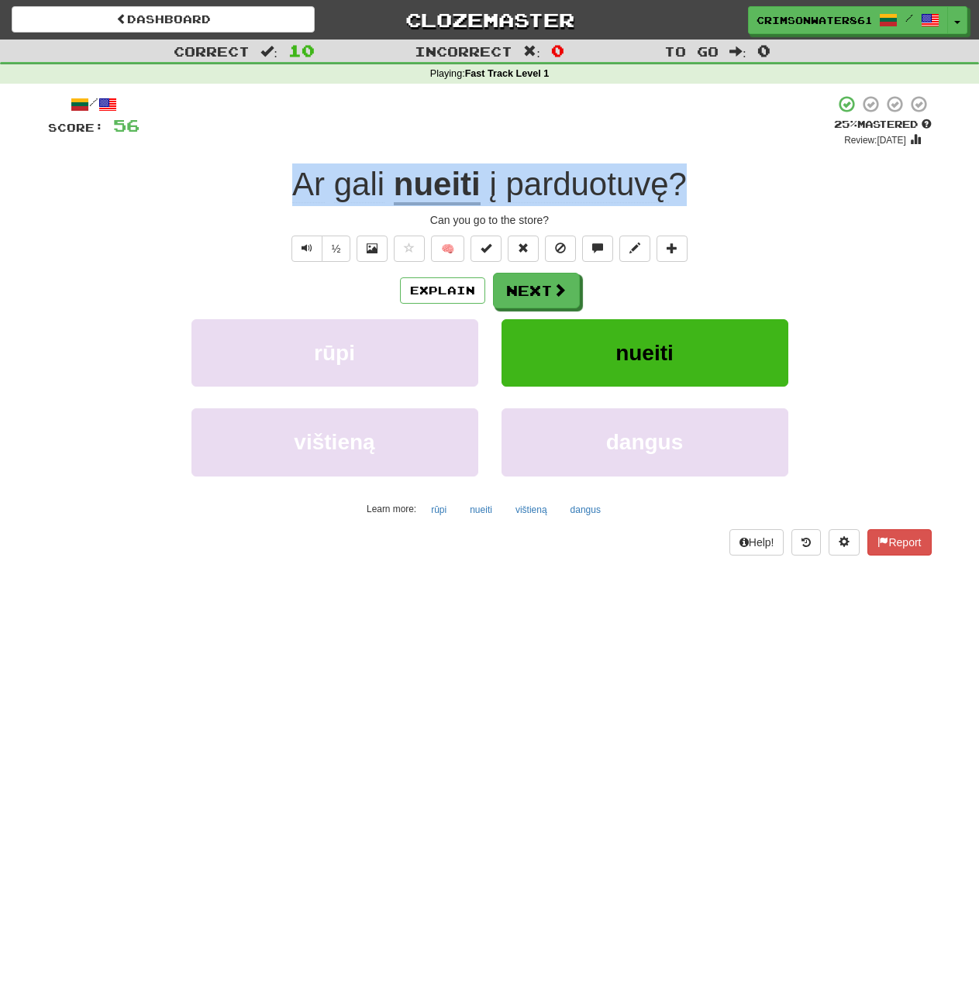
drag, startPoint x: 287, startPoint y: 181, endPoint x: 681, endPoint y: 192, distance: 394.7
click at [681, 192] on div "Ar gali nueiti į parduotuvę ?" at bounding box center [490, 185] width 884 height 43
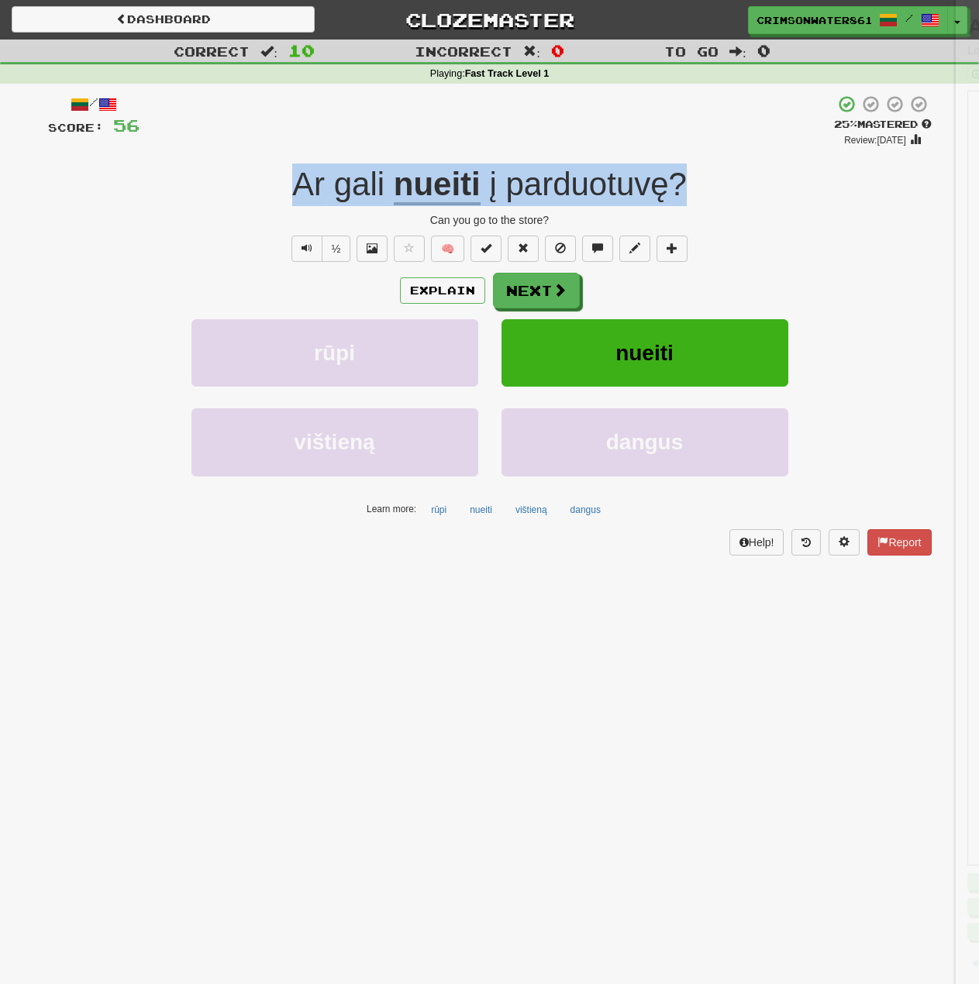
copy div "Ar gali nueiti į parduotuvę ?"
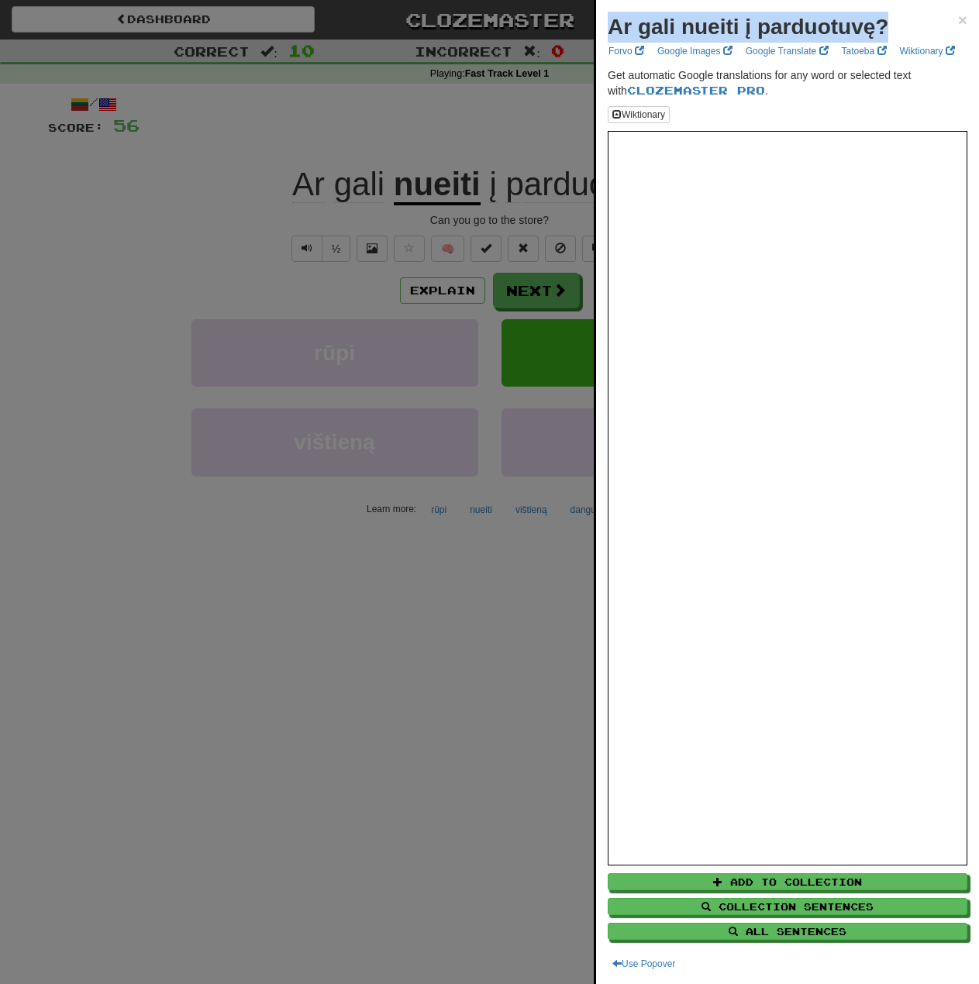
drag, startPoint x: 898, startPoint y: 26, endPoint x: 605, endPoint y: 7, distance: 292.9
click at [605, 7] on div "Ar gali nueiti į parduotuvę? × Forvo Google Images Google Translate Tatoeba Wik…" at bounding box center [787, 492] width 383 height 984
copy strong "Ar gali nueiti į parduotuvę?"
click at [159, 179] on div at bounding box center [489, 492] width 979 height 984
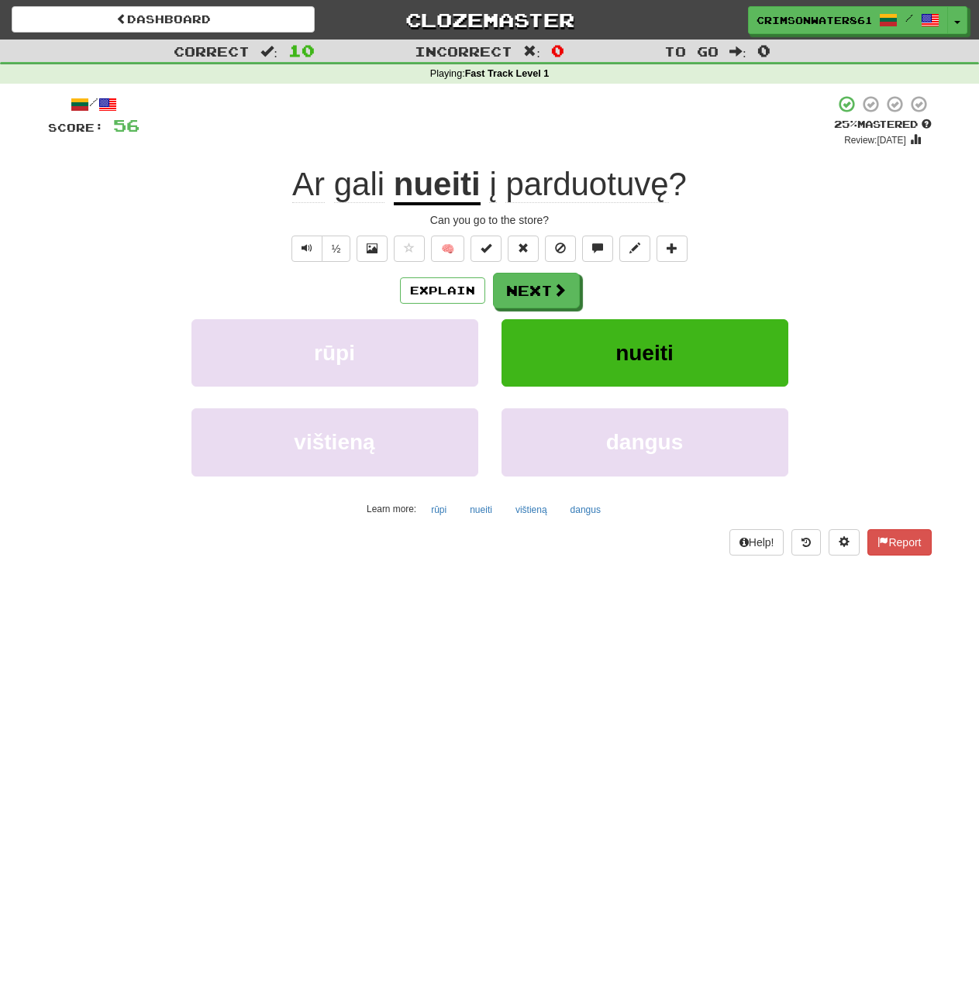
click at [874, 274] on div "Explain Next" at bounding box center [490, 291] width 884 height 36
click at [864, 273] on div "Explain Next" at bounding box center [490, 291] width 884 height 36
click at [560, 295] on span at bounding box center [560, 291] width 14 height 14
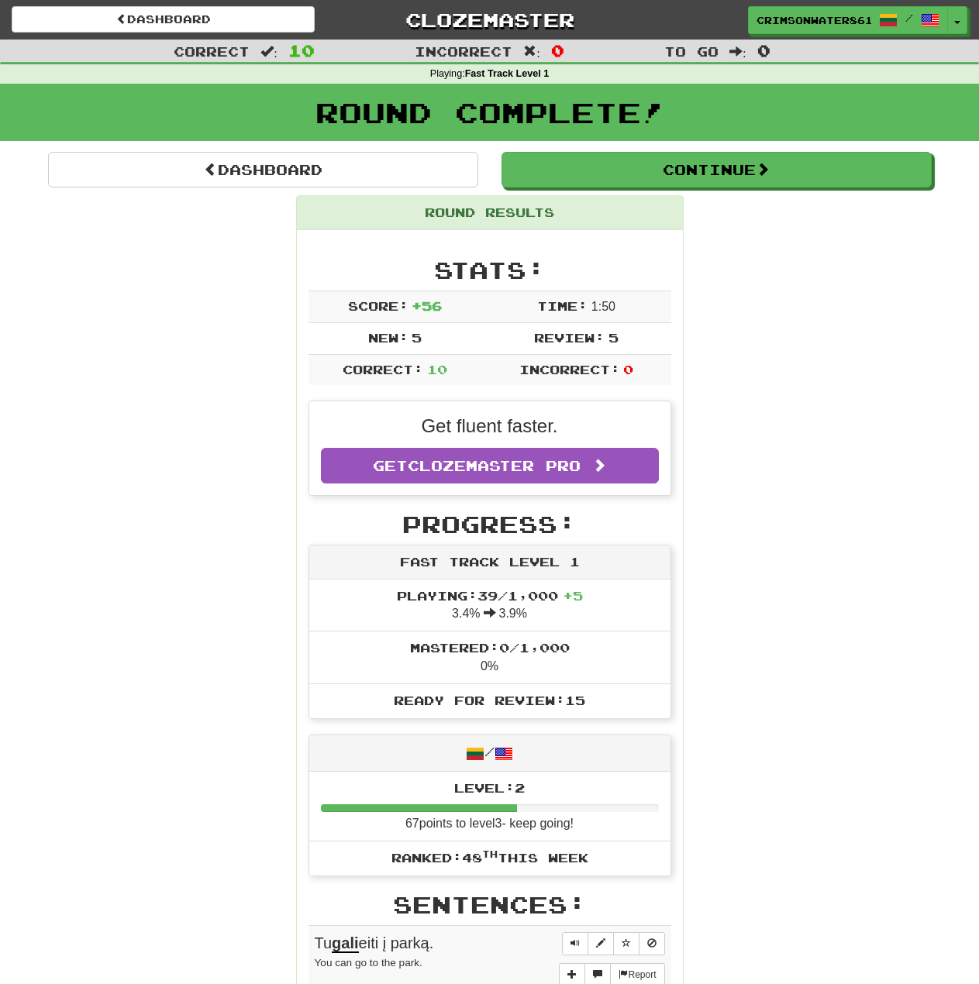
click at [823, 360] on div "Round Results Stats: Score: + 56 Time: 1 : 50 New: 5 Review: 5 Correct: 10 Inco…" at bounding box center [490, 933] width 884 height 1477
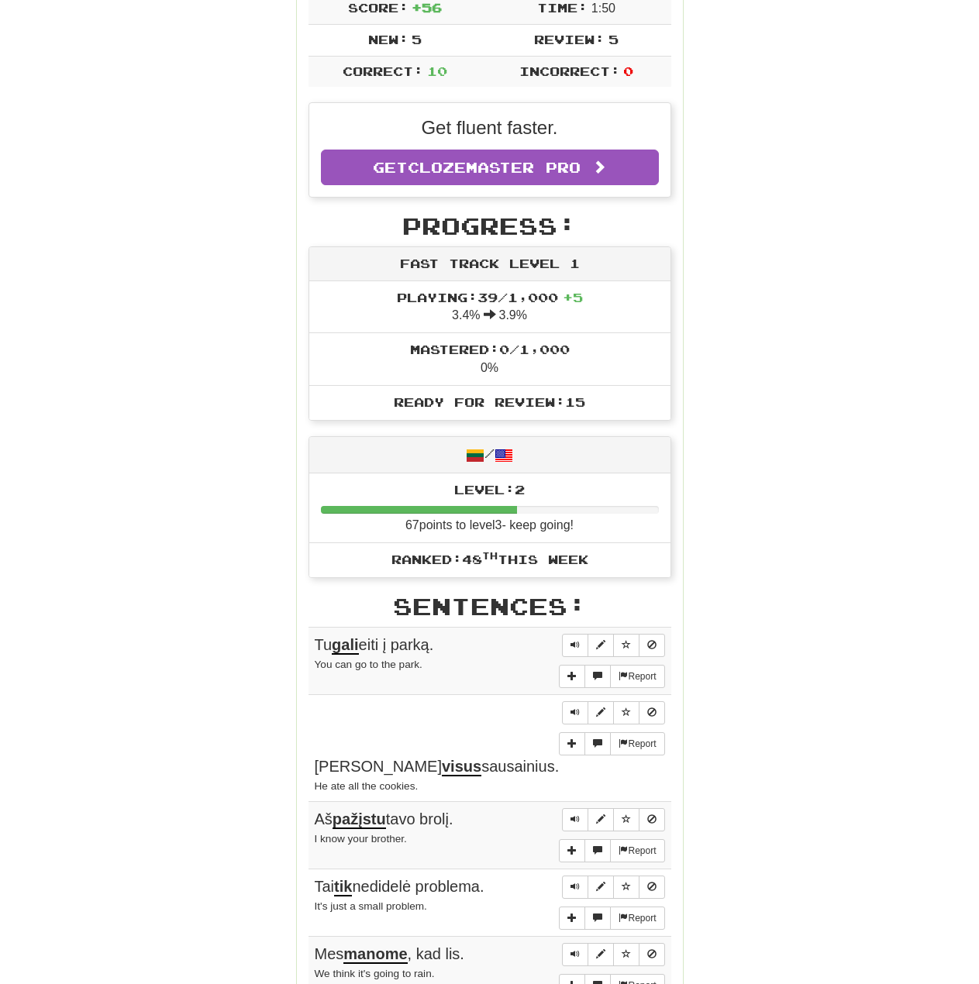
scroll to position [310, 0]
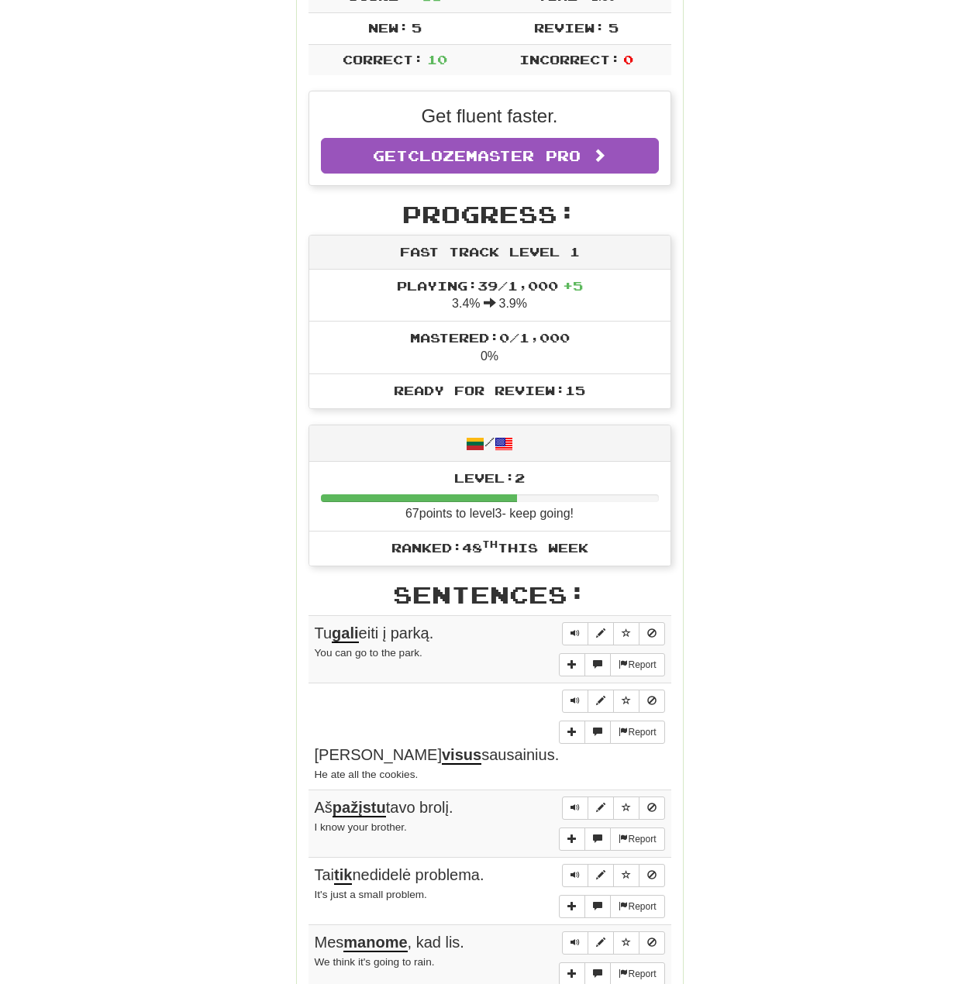
click at [852, 641] on div "Round Results Stats: Score: + 56 Time: 1 : 50 New: 5 Review: 5 Correct: 10 Inco…" at bounding box center [490, 623] width 884 height 1477
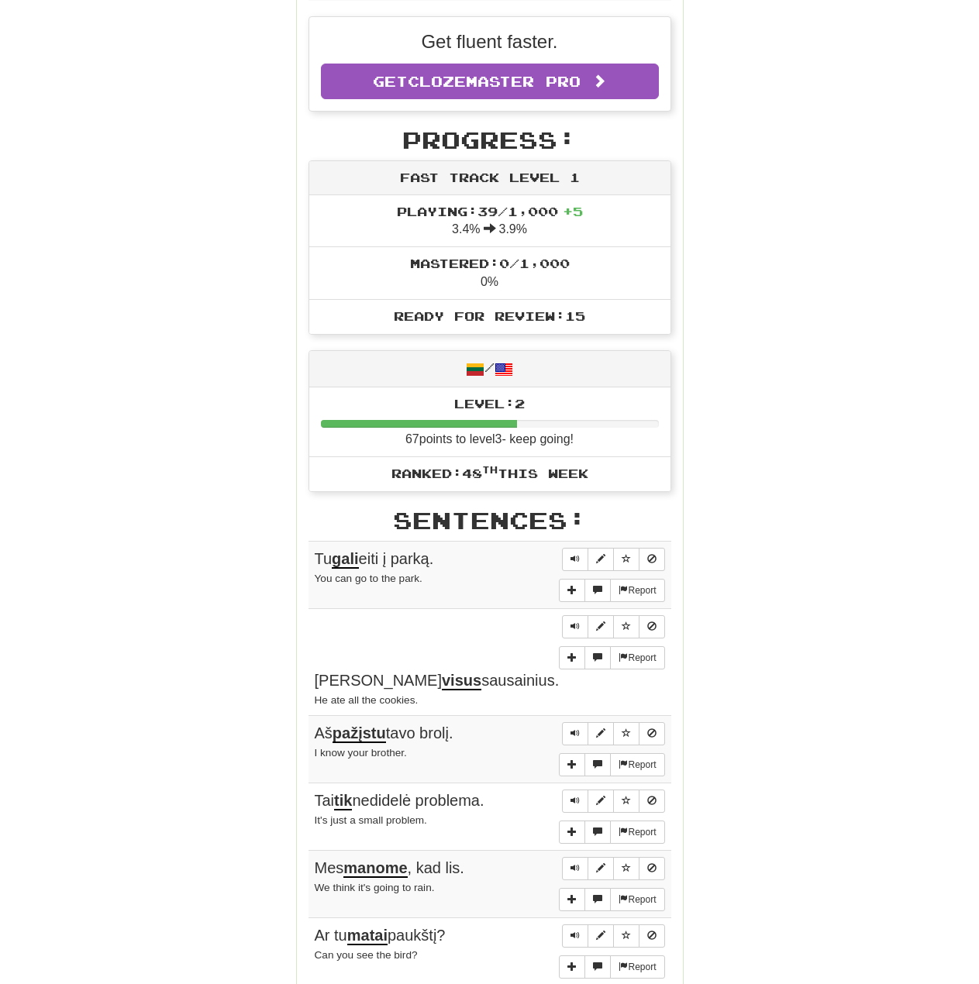
scroll to position [0, 0]
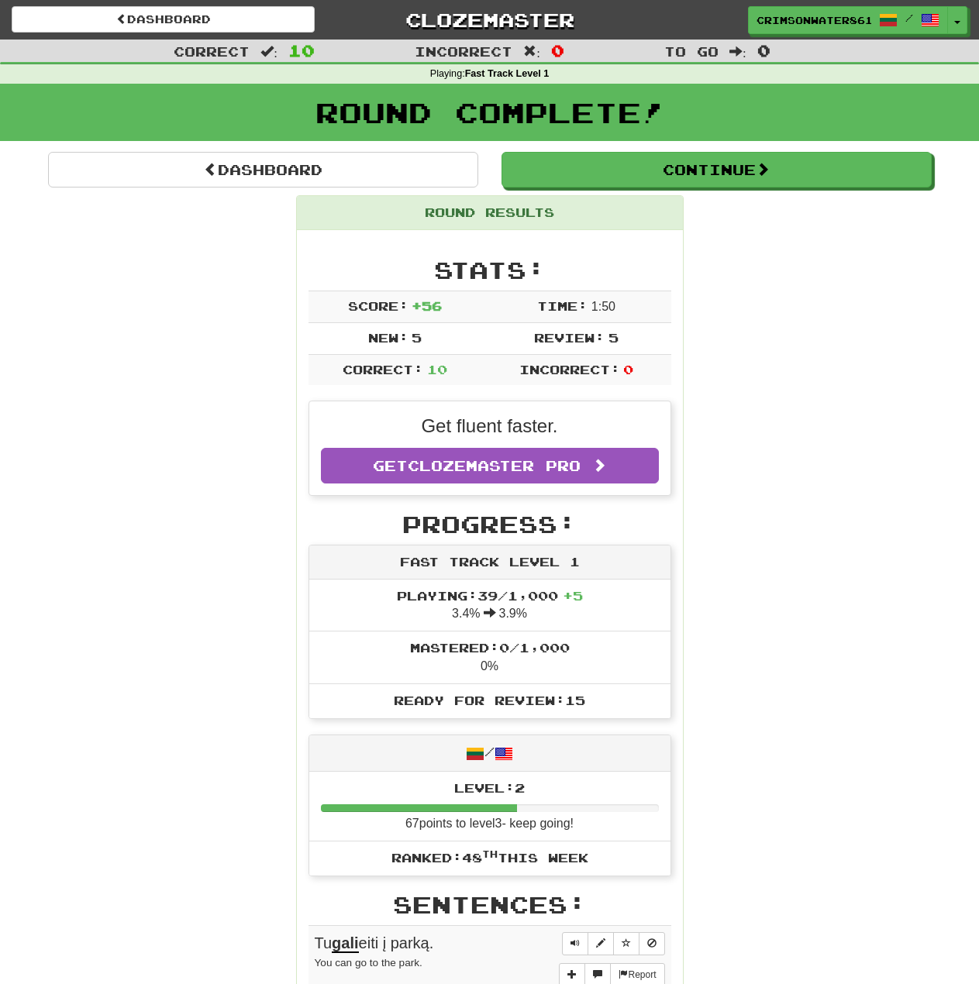
click at [878, 341] on div "Round Results Stats: Score: + 56 Time: 1 : 50 New: 5 Review: 5 Correct: 10 Inco…" at bounding box center [490, 933] width 884 height 1477
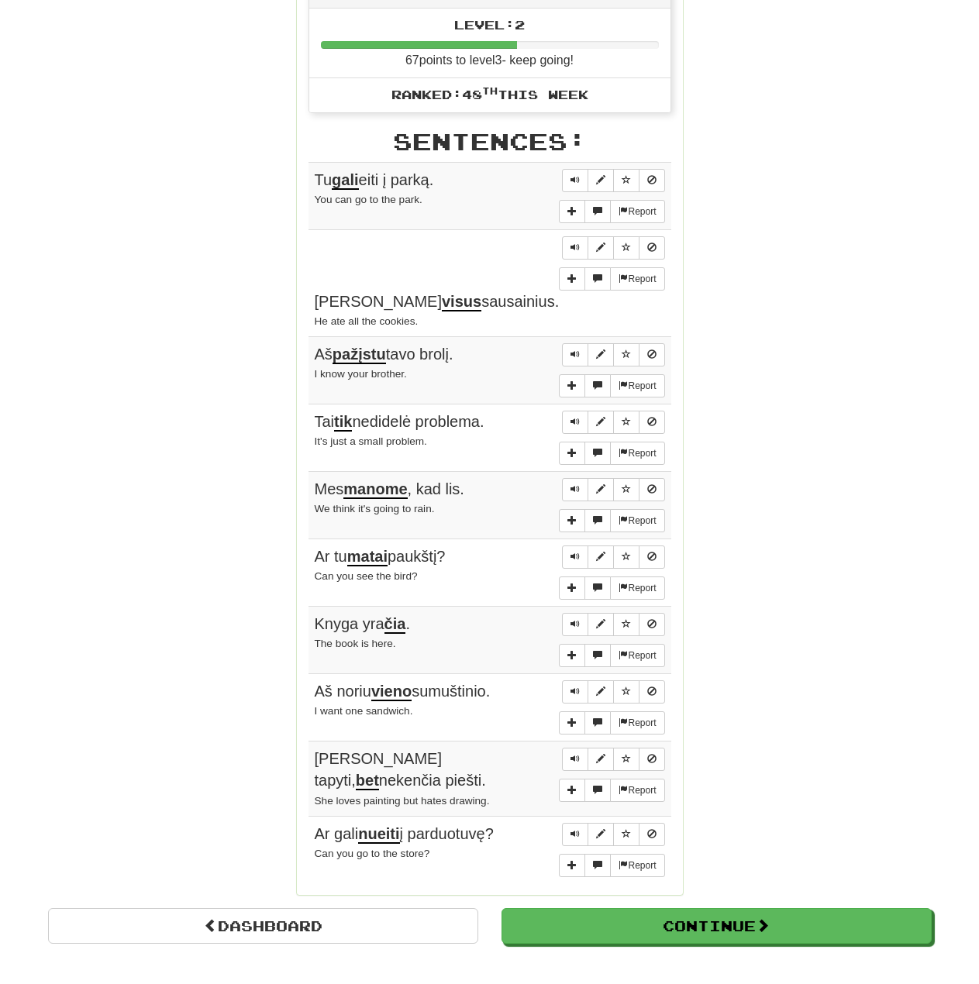
scroll to position [698, 0]
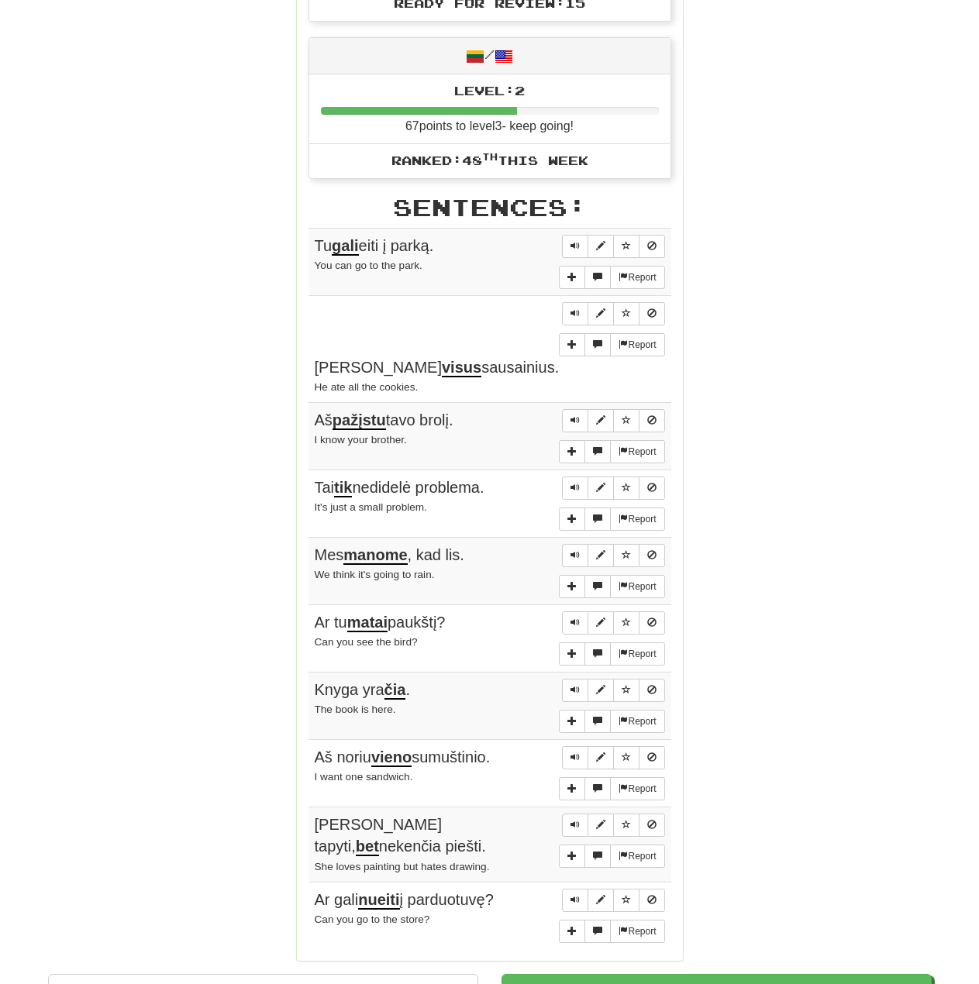
click at [846, 378] on div "Round Results Stats: Score: + 56 Time: 1 : 50 New: 5 Review: 5 Correct: 10 Inco…" at bounding box center [490, 236] width 884 height 1477
click at [841, 377] on div "Round Results Stats: Score: + 56 Time: 1 : 50 New: 5 Review: 5 Correct: 10 Inco…" at bounding box center [490, 236] width 884 height 1477
click at [835, 375] on div "Round Results Stats: Score: + 56 Time: 1 : 50 New: 5 Review: 5 Correct: 10 Inco…" at bounding box center [490, 236] width 884 height 1477
click at [769, 636] on div "Round Results Stats: Score: + 56 Time: 1 : 50 New: 5 Review: 5 Correct: 10 Inco…" at bounding box center [490, 236] width 884 height 1477
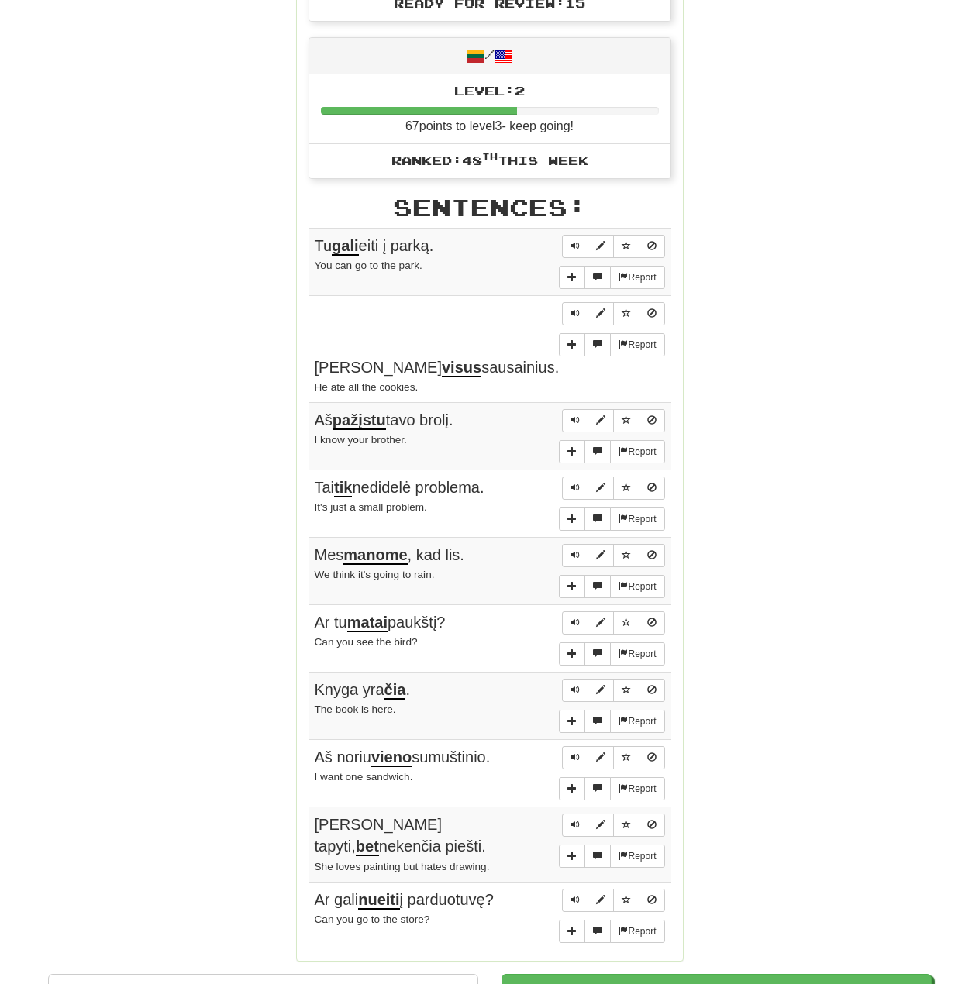
drag, startPoint x: 763, startPoint y: 297, endPoint x: 763, endPoint y: 275, distance: 21.7
click at [763, 296] on div "Round Results Stats: Score: + 56 Time: 1 : 50 New: 5 Review: 5 Correct: 10 Inco…" at bounding box center [490, 236] width 884 height 1477
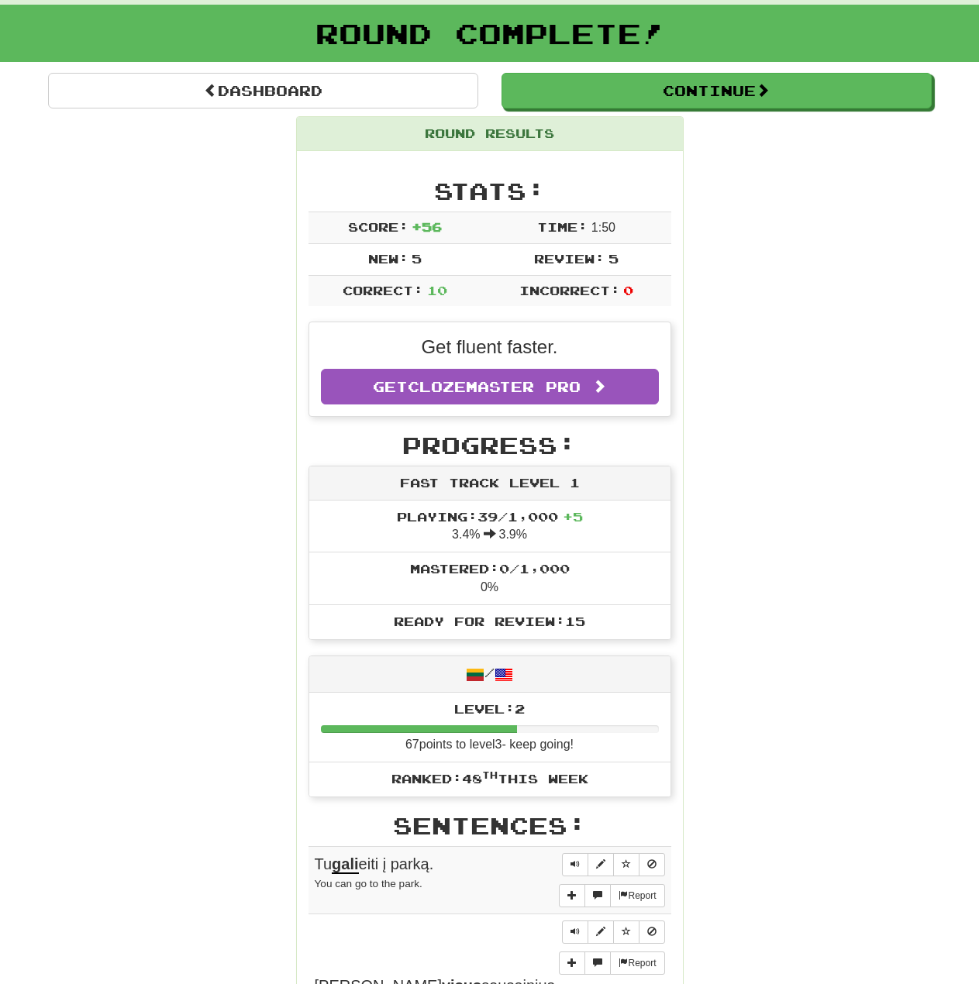
scroll to position [0, 0]
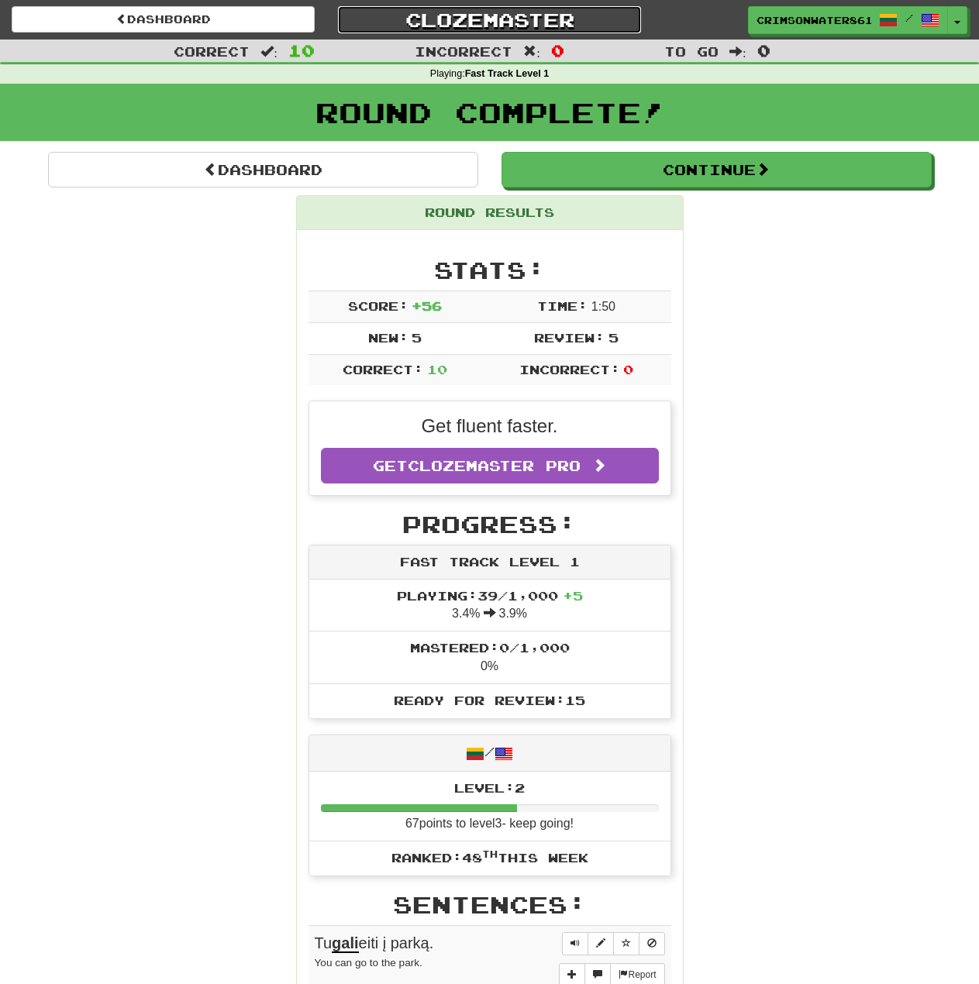
click at [476, 19] on link "Clozemaster" at bounding box center [489, 19] width 303 height 27
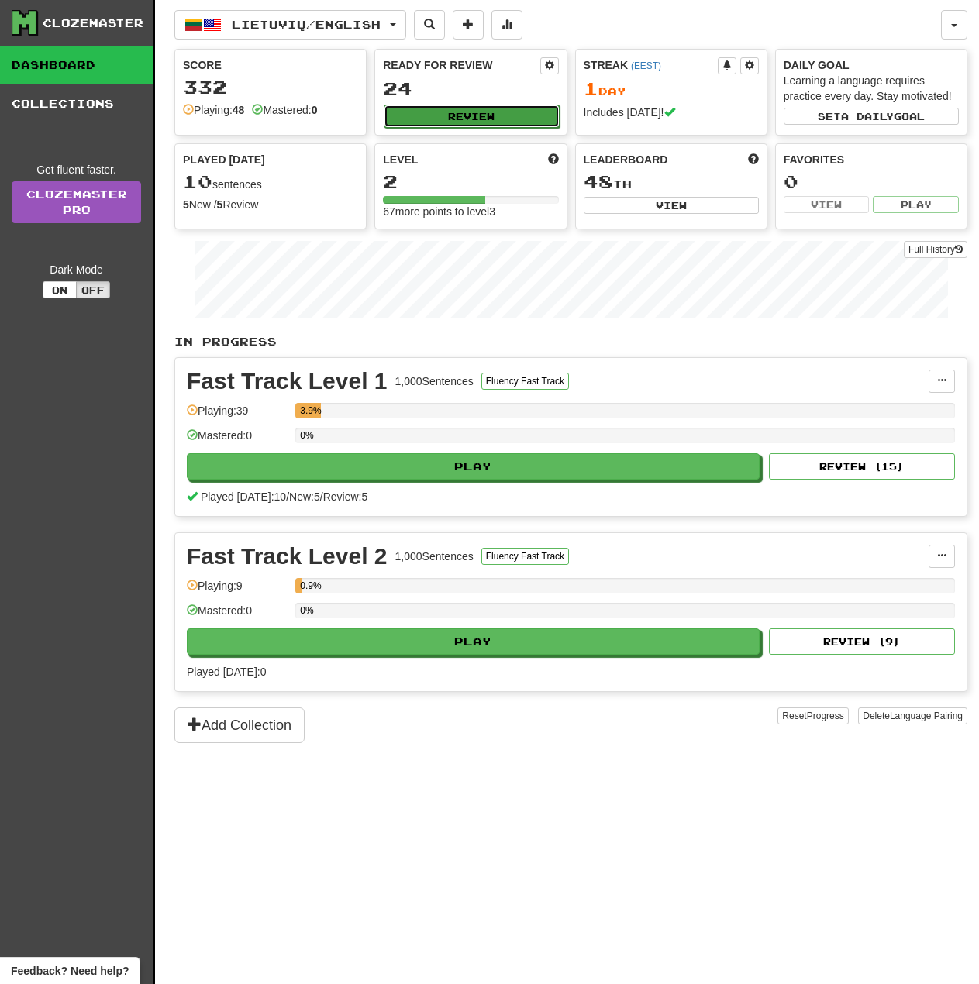
click at [515, 118] on button "Review" at bounding box center [471, 116] width 175 height 23
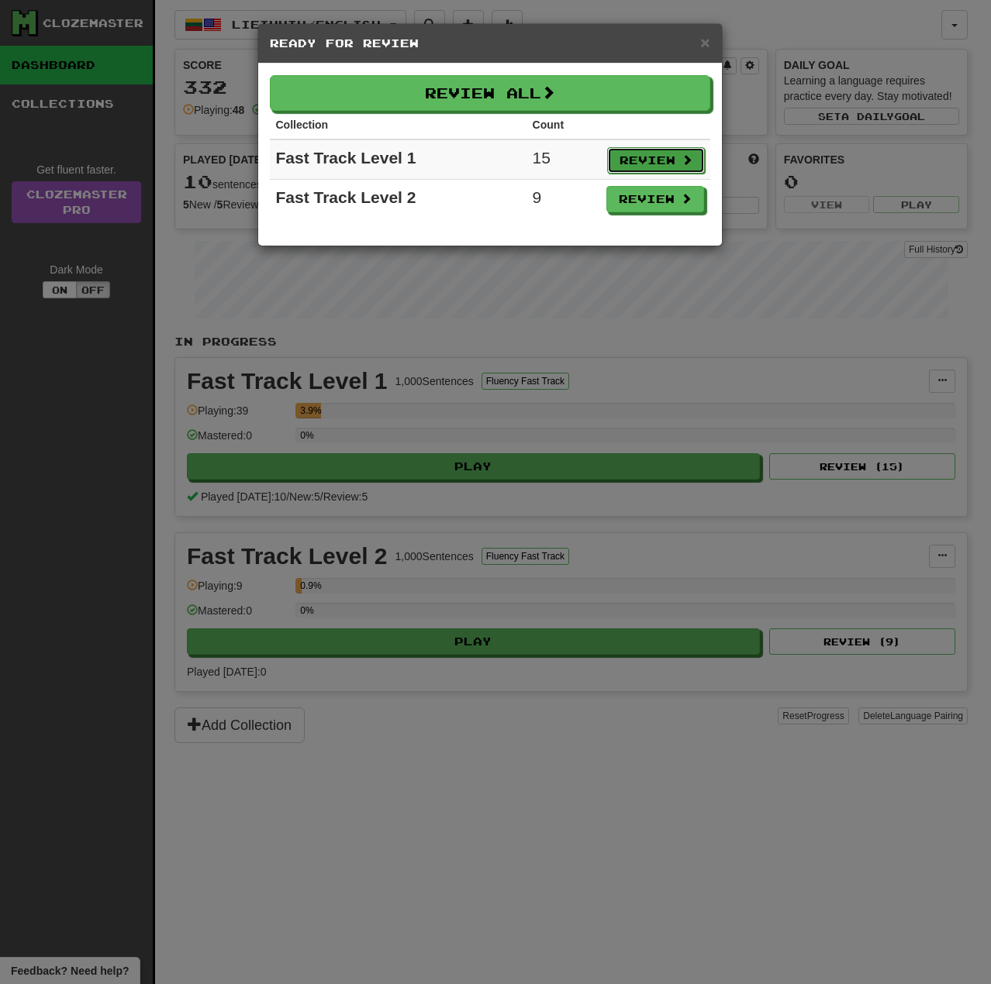
click at [677, 155] on button "Review" at bounding box center [656, 160] width 98 height 26
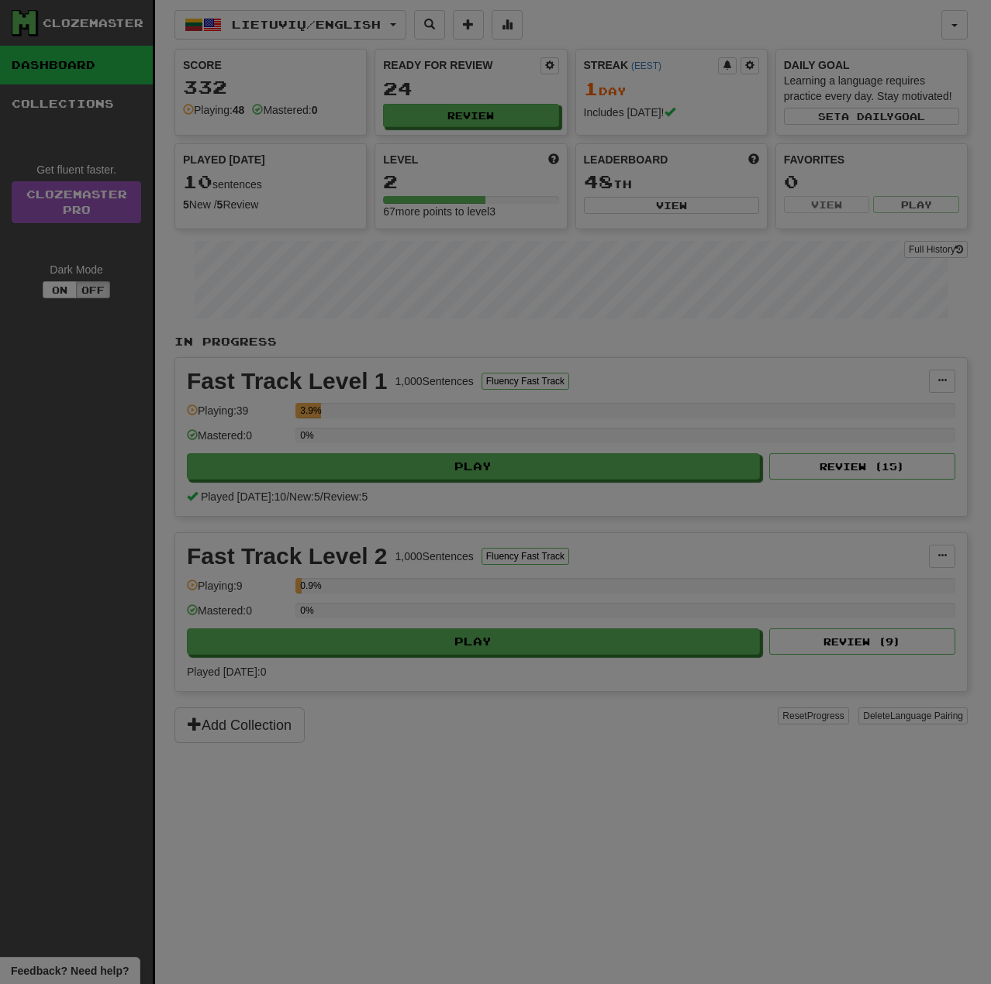
select select "**"
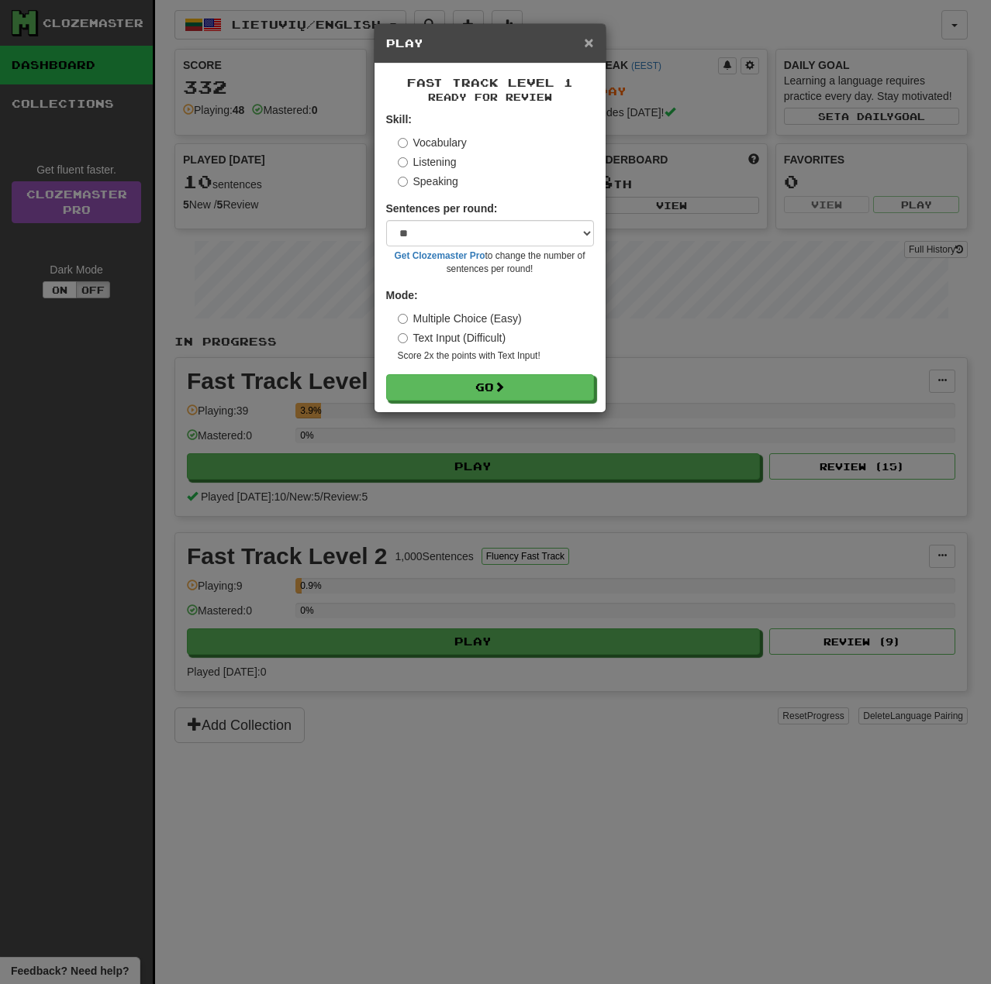
click at [593, 43] on span "×" at bounding box center [588, 42] width 9 height 18
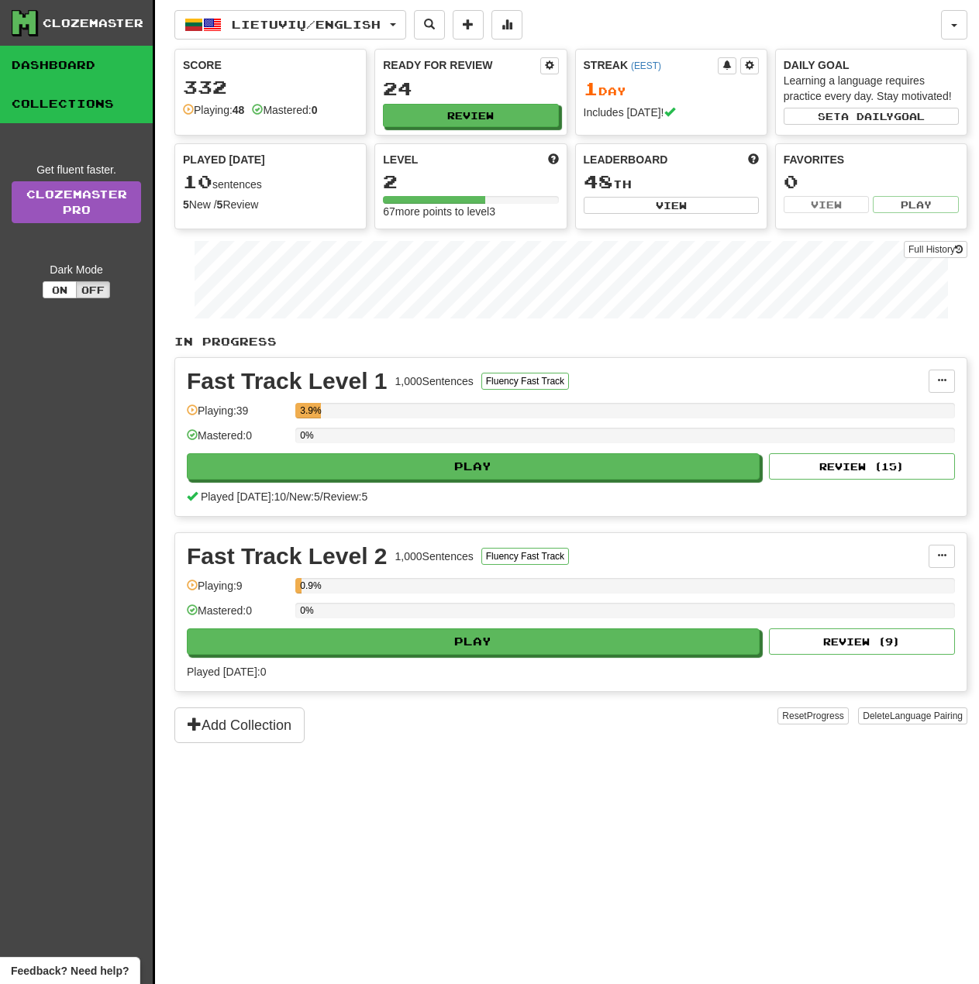
click at [102, 103] on link "Collections" at bounding box center [76, 103] width 153 height 39
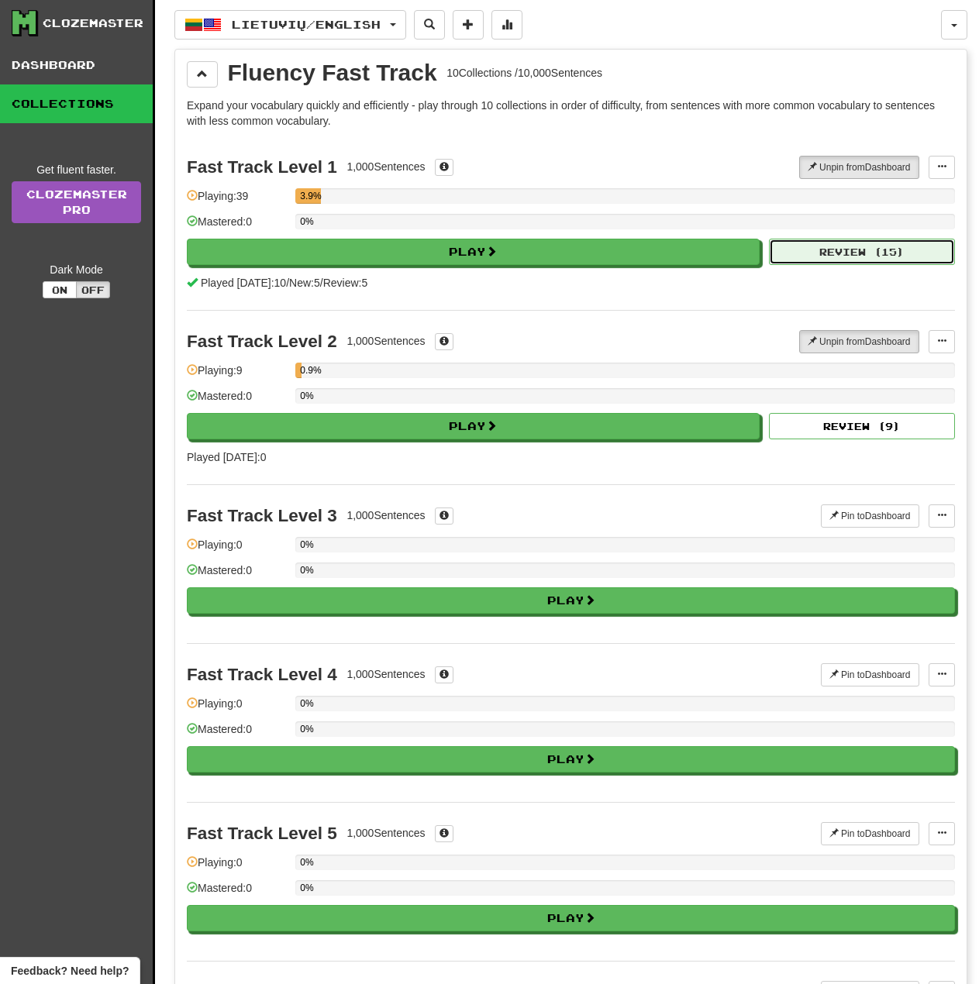
click at [871, 249] on button "Review ( 15 )" at bounding box center [862, 252] width 186 height 26
select select "**"
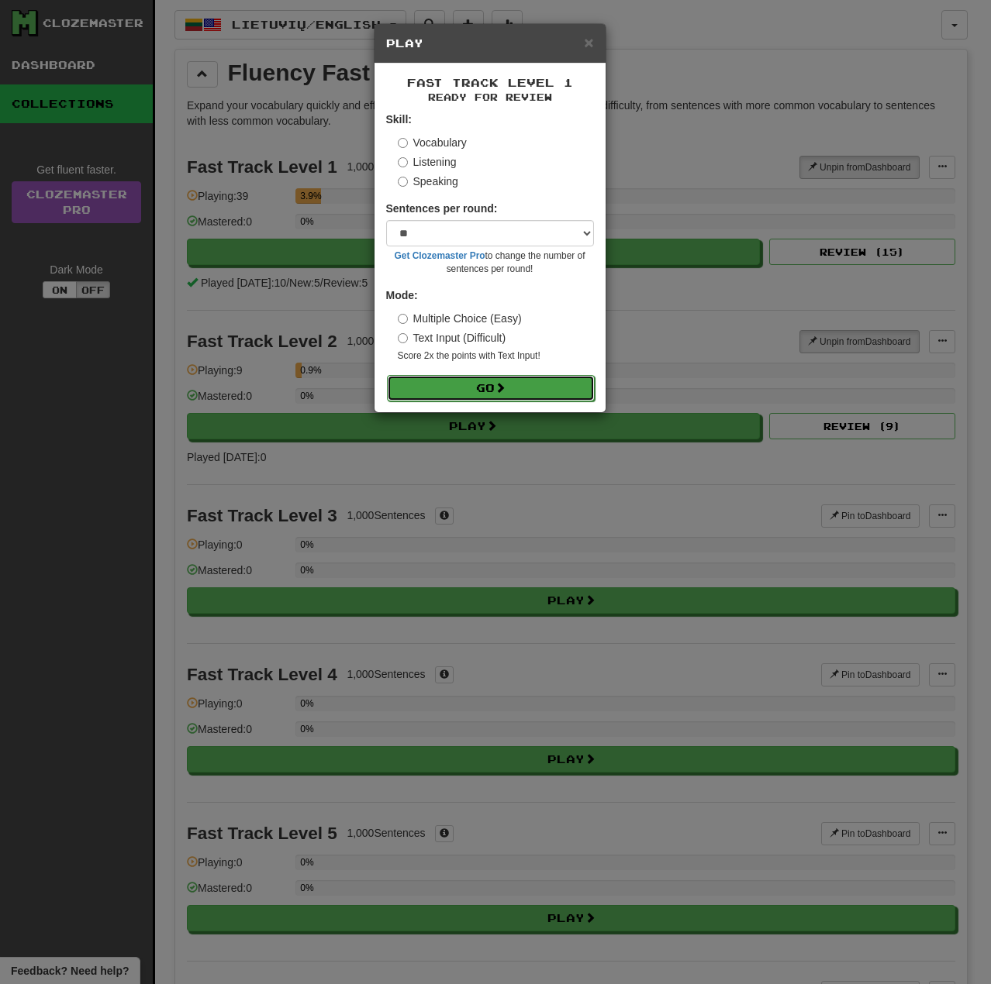
click at [482, 390] on button "Go" at bounding box center [491, 388] width 208 height 26
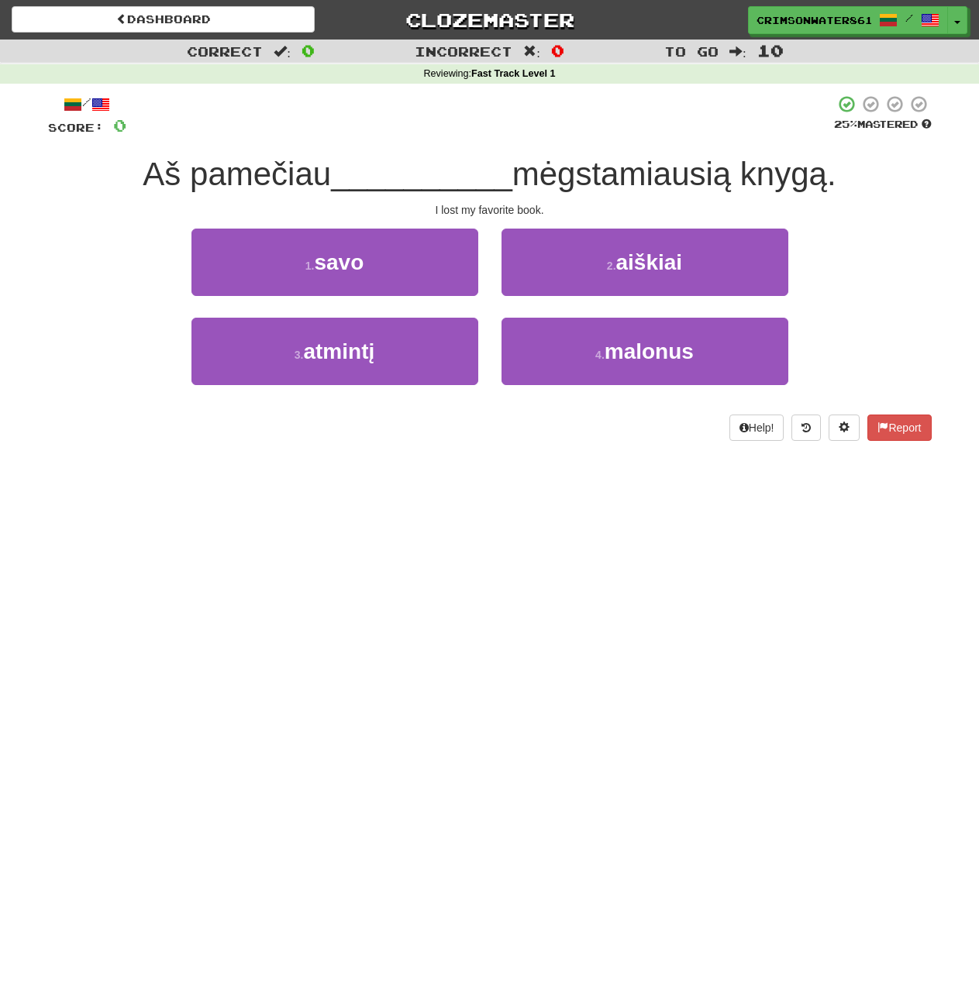
click at [904, 201] on div "/ Score: 0 25 % Mastered Aš pamečiau __________ mėgstamiausią knygą. I lost my …" at bounding box center [490, 268] width 884 height 346
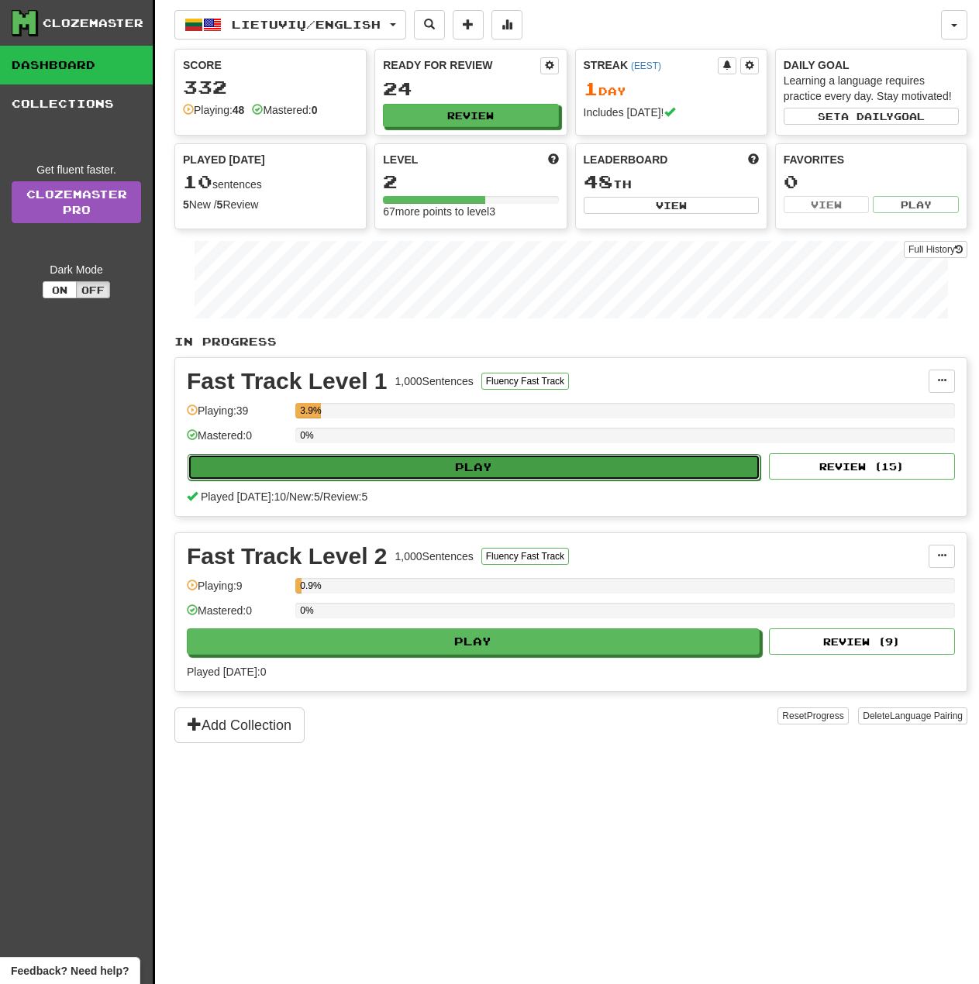
click at [551, 470] on button "Play" at bounding box center [474, 467] width 573 height 26
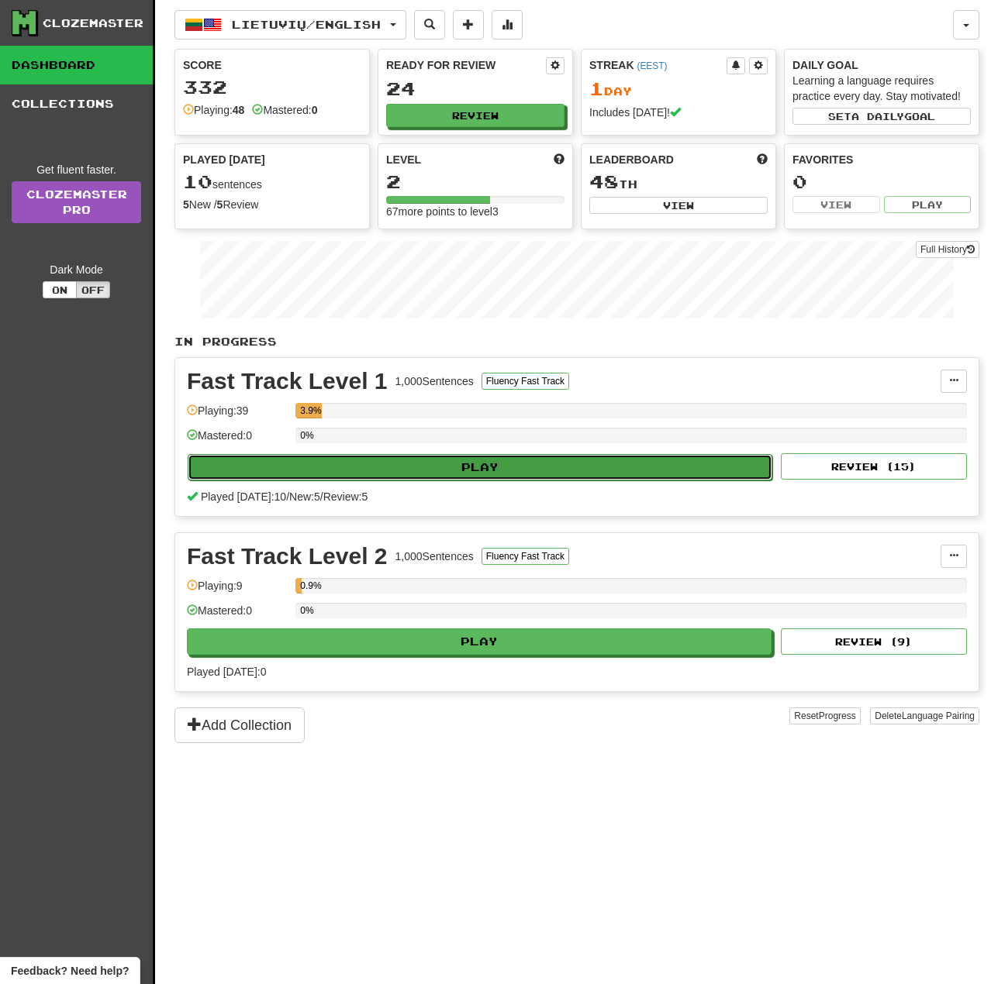
select select "**"
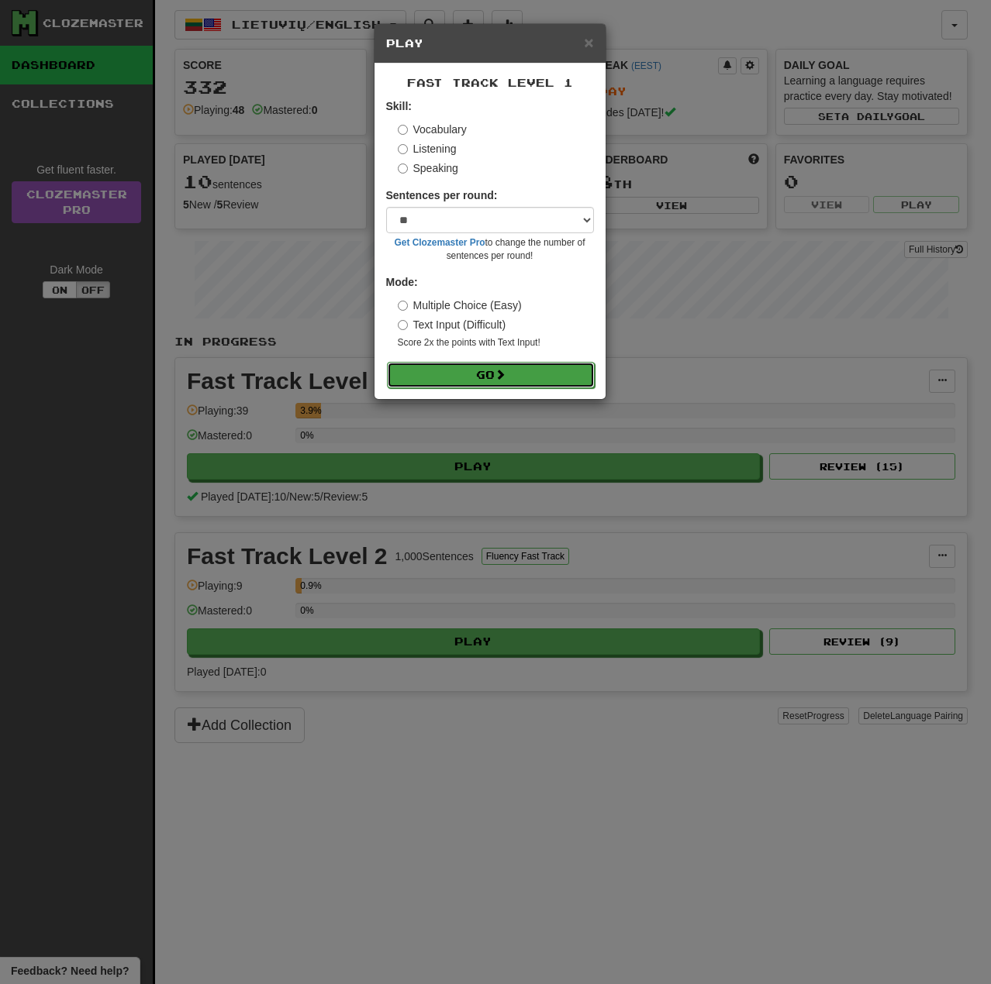
click at [505, 376] on span at bounding box center [500, 374] width 11 height 11
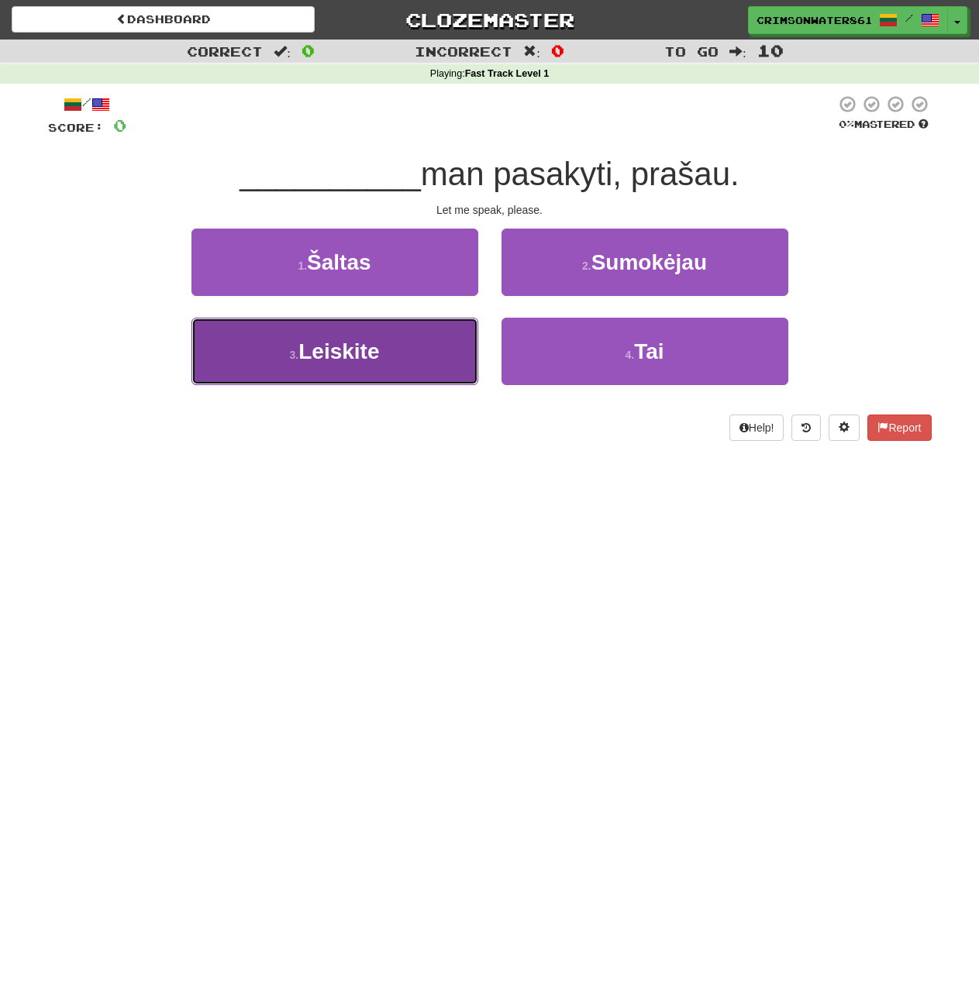
click at [424, 377] on button "3 . Leiskite" at bounding box center [334, 351] width 287 height 67
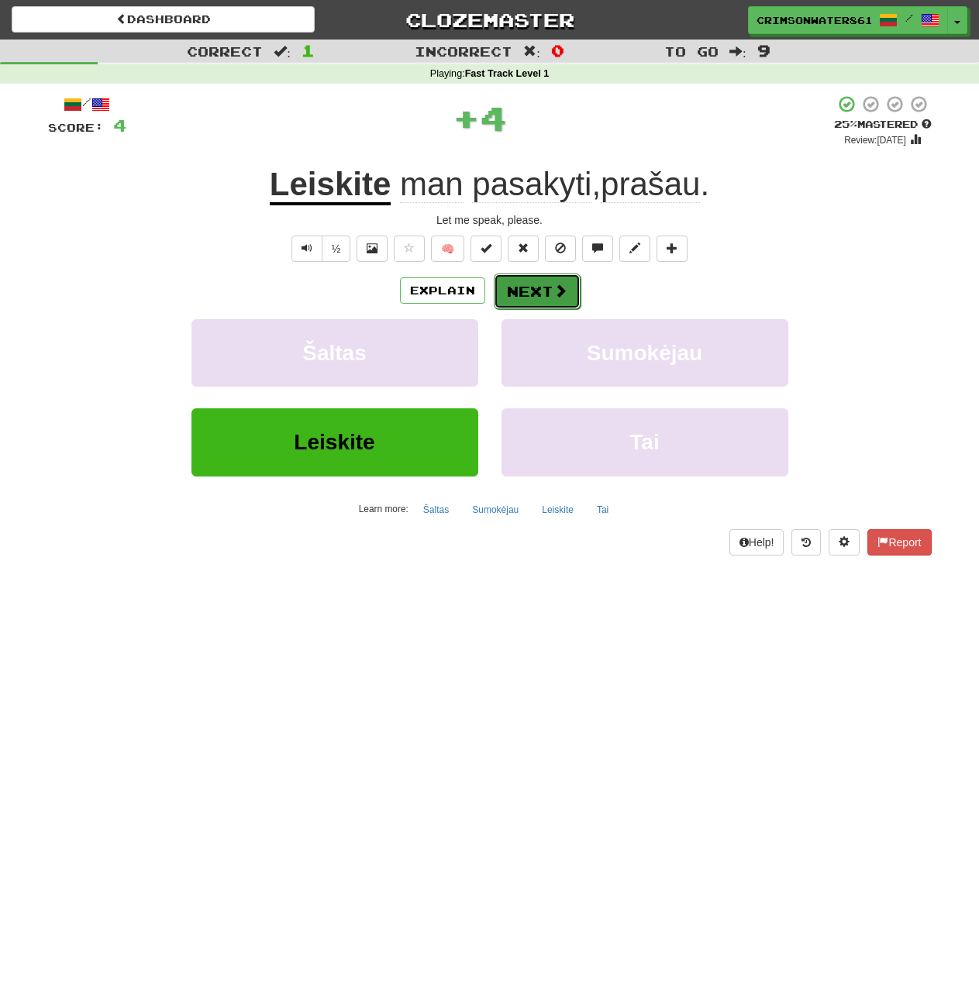
click at [547, 290] on button "Next" at bounding box center [537, 292] width 87 height 36
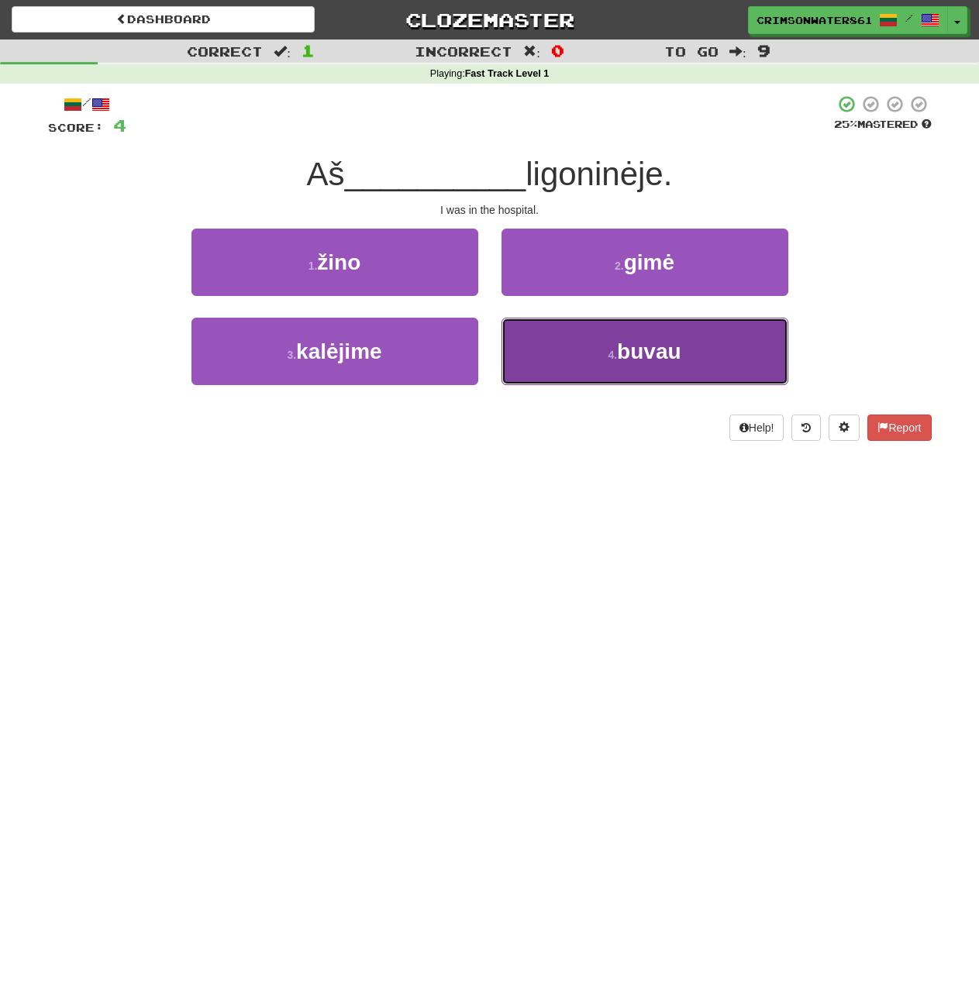
click at [667, 339] on span "buvau" at bounding box center [649, 351] width 64 height 24
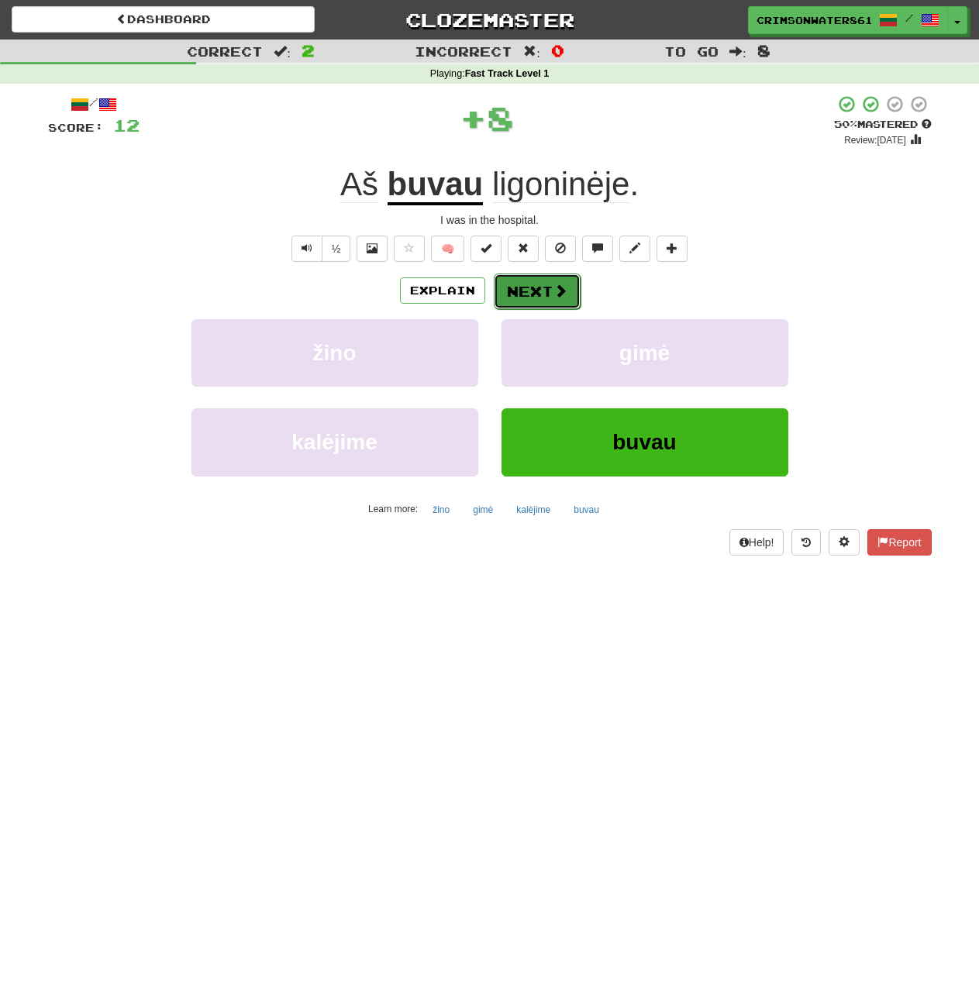
click at [557, 294] on span at bounding box center [560, 291] width 14 height 14
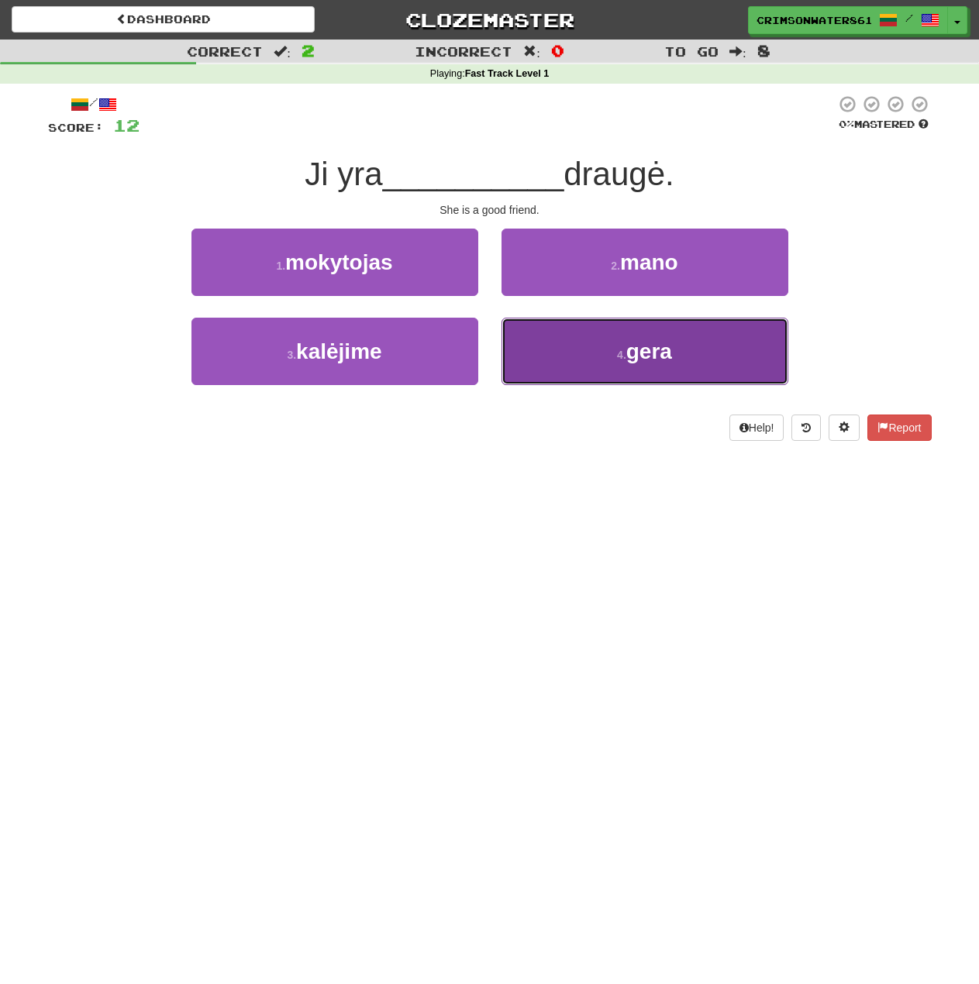
click at [659, 349] on span "gera" at bounding box center [649, 351] width 46 height 24
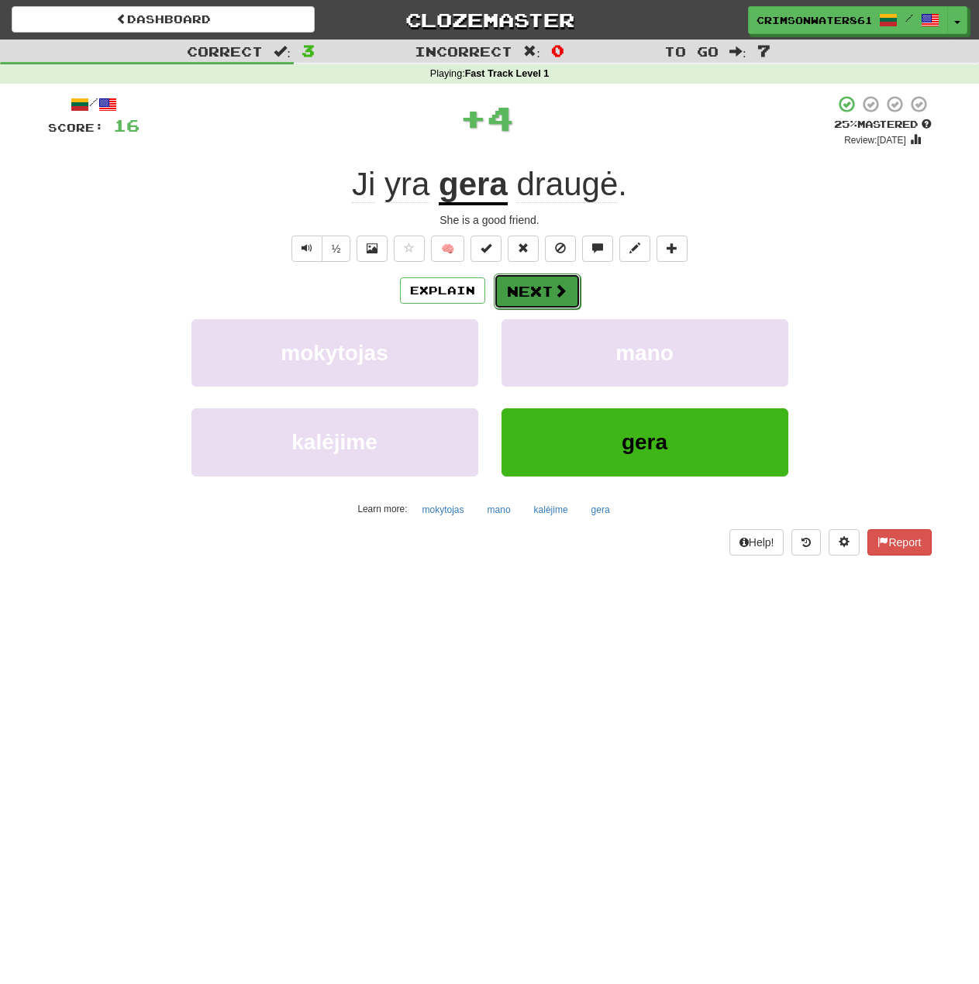
click at [529, 284] on button "Next" at bounding box center [537, 292] width 87 height 36
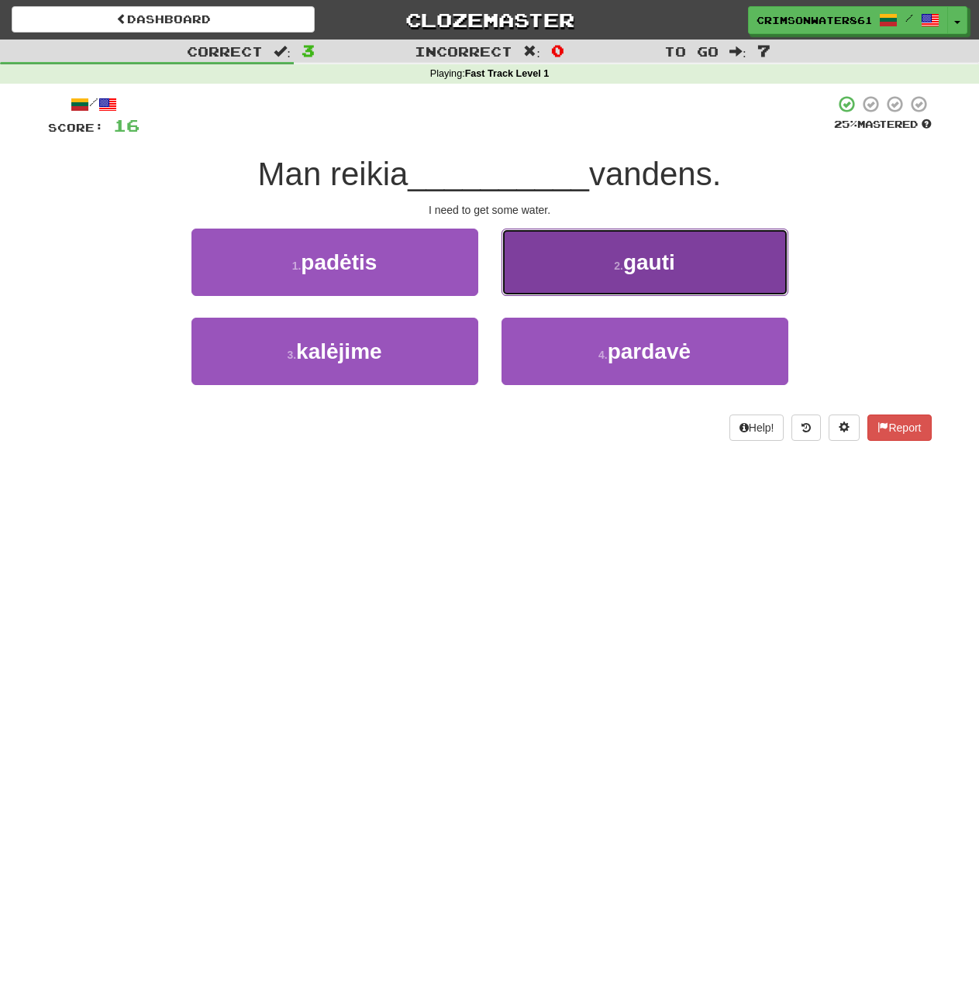
click at [694, 271] on button "2 . gauti" at bounding box center [644, 262] width 287 height 67
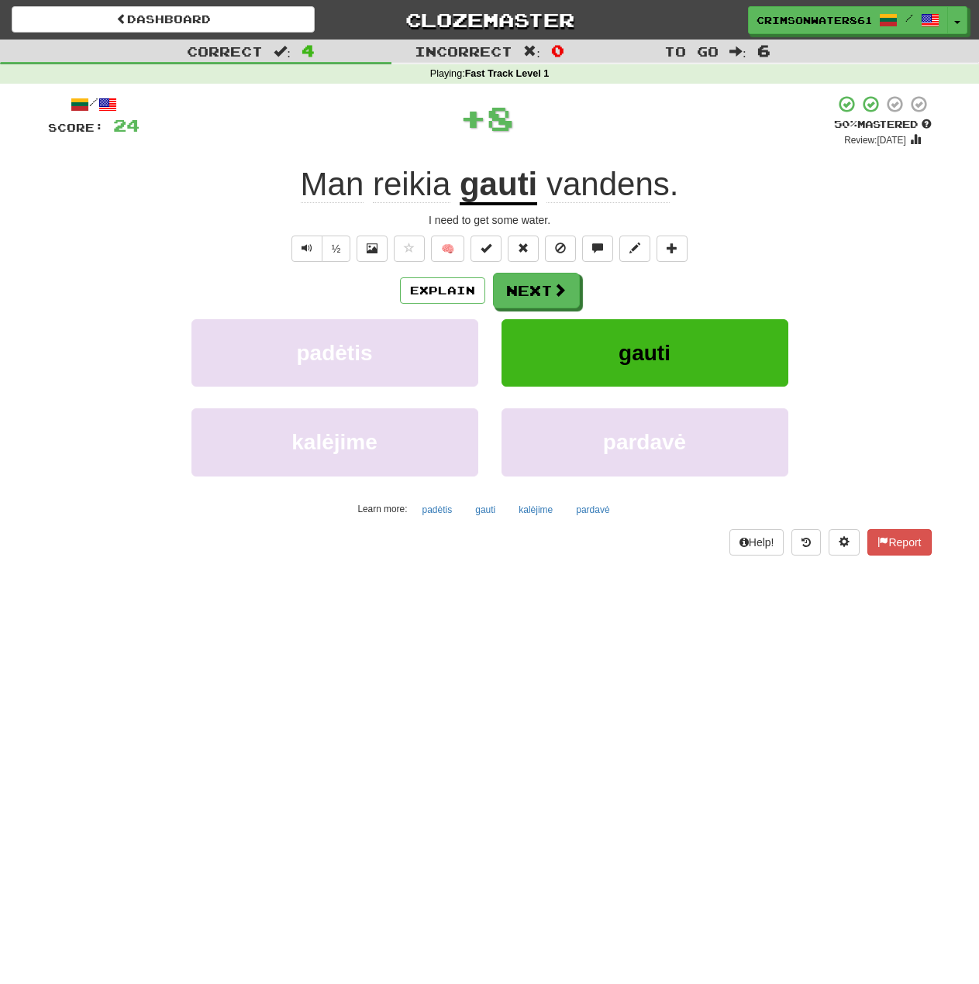
click at [784, 245] on div "½ 🧠" at bounding box center [490, 249] width 884 height 26
click at [806, 240] on div "½ 🧠" at bounding box center [490, 249] width 884 height 26
click at [588, 636] on div "Dashboard Clozemaster CrimsonWater8614 / Toggle Dropdown Dashboard Leaderboard …" at bounding box center [489, 492] width 979 height 984
click at [849, 316] on div "Explain Next padėtis gauti kalėjime pardavė Learn more: padėtis gauti kalėjime …" at bounding box center [490, 397] width 884 height 249
click at [548, 295] on button "Next" at bounding box center [537, 292] width 87 height 36
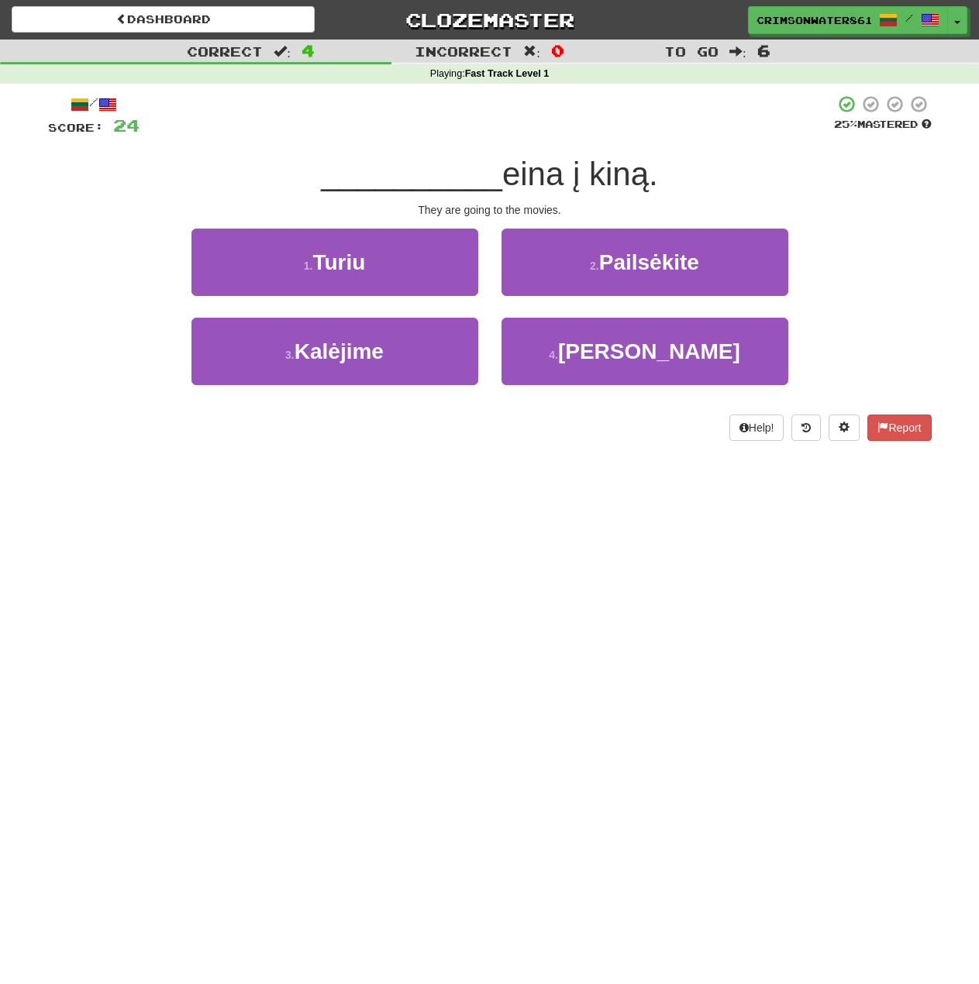
click at [852, 315] on div "1 . Turiu 2 . Pailsėkite" at bounding box center [490, 273] width 930 height 89
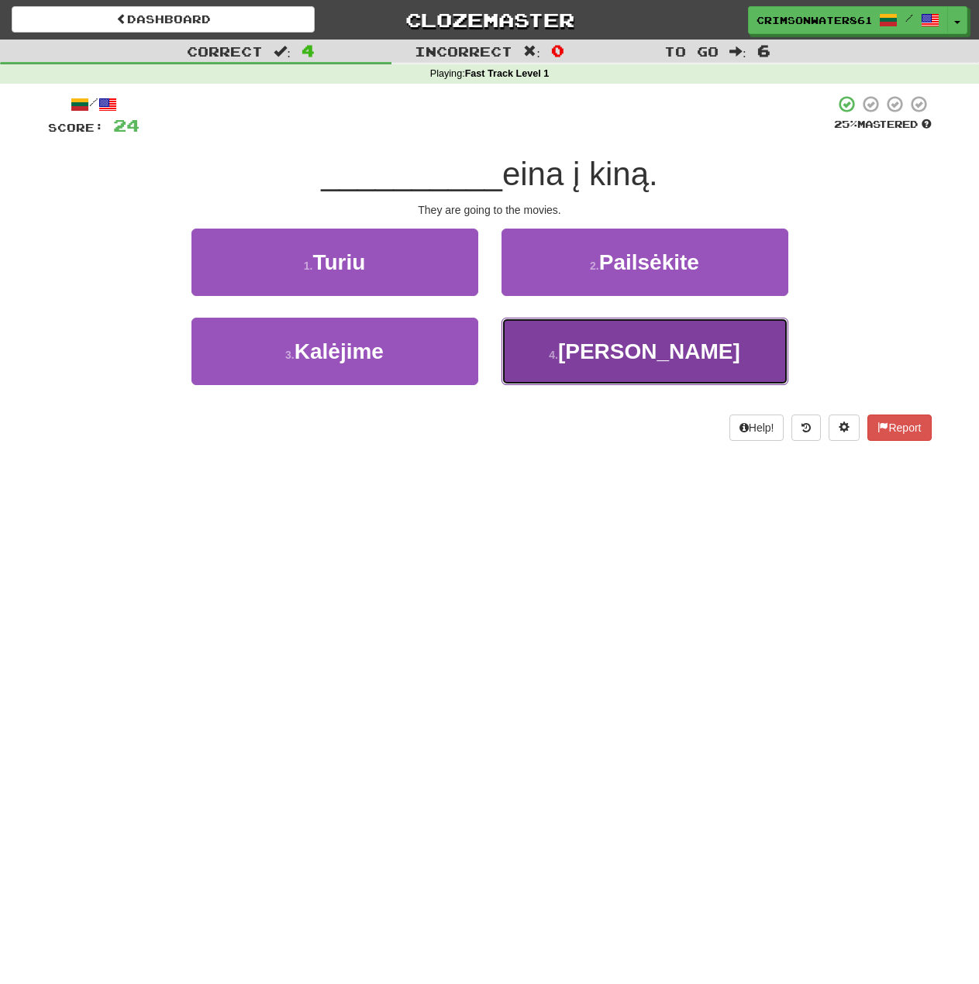
click at [696, 368] on button "4 . Jie" at bounding box center [644, 351] width 287 height 67
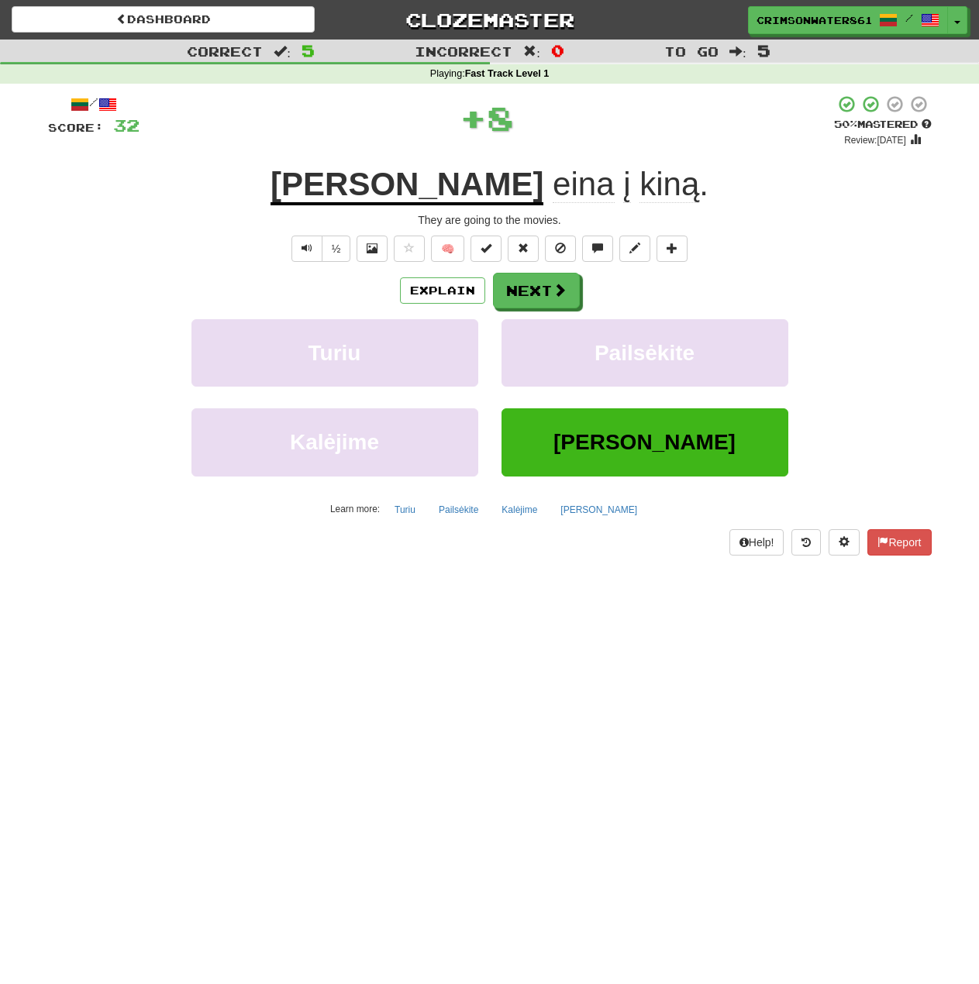
click at [890, 339] on div "Turiu Pailsėkite" at bounding box center [490, 363] width 930 height 89
click at [557, 291] on span at bounding box center [560, 291] width 14 height 14
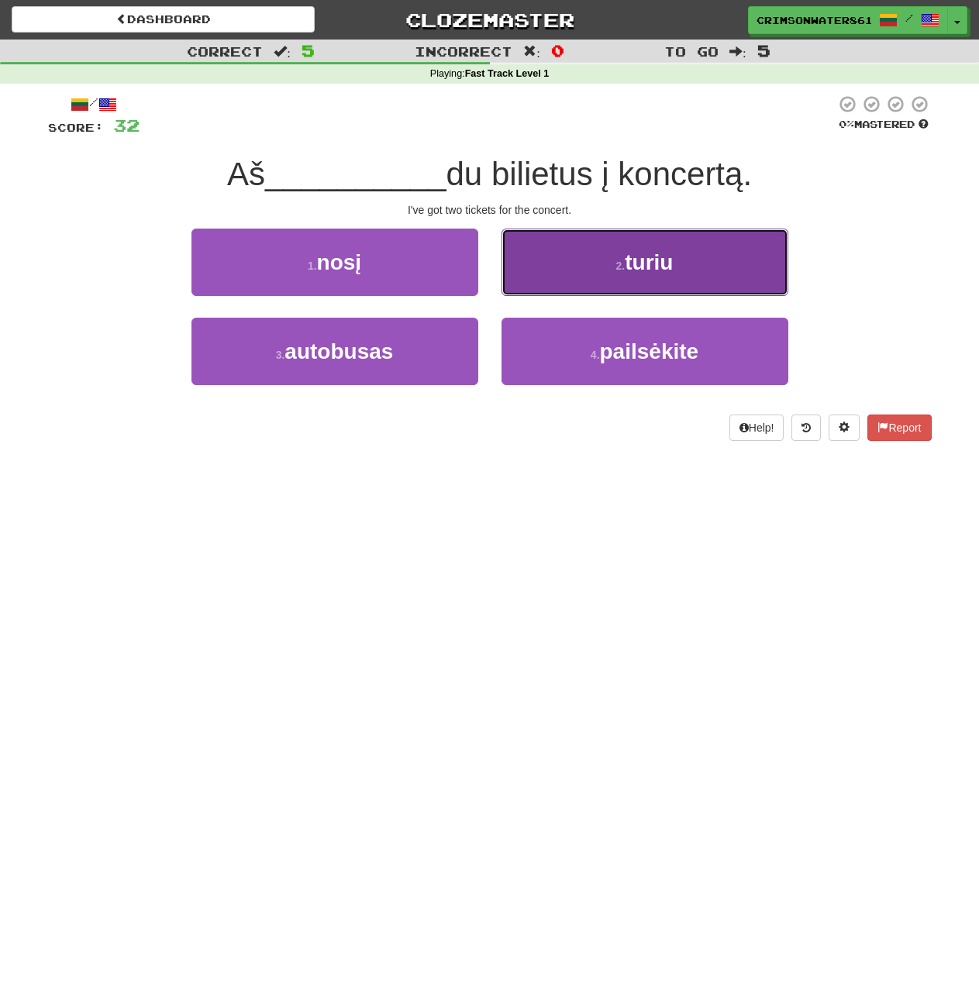
click at [677, 283] on button "2 . turiu" at bounding box center [644, 262] width 287 height 67
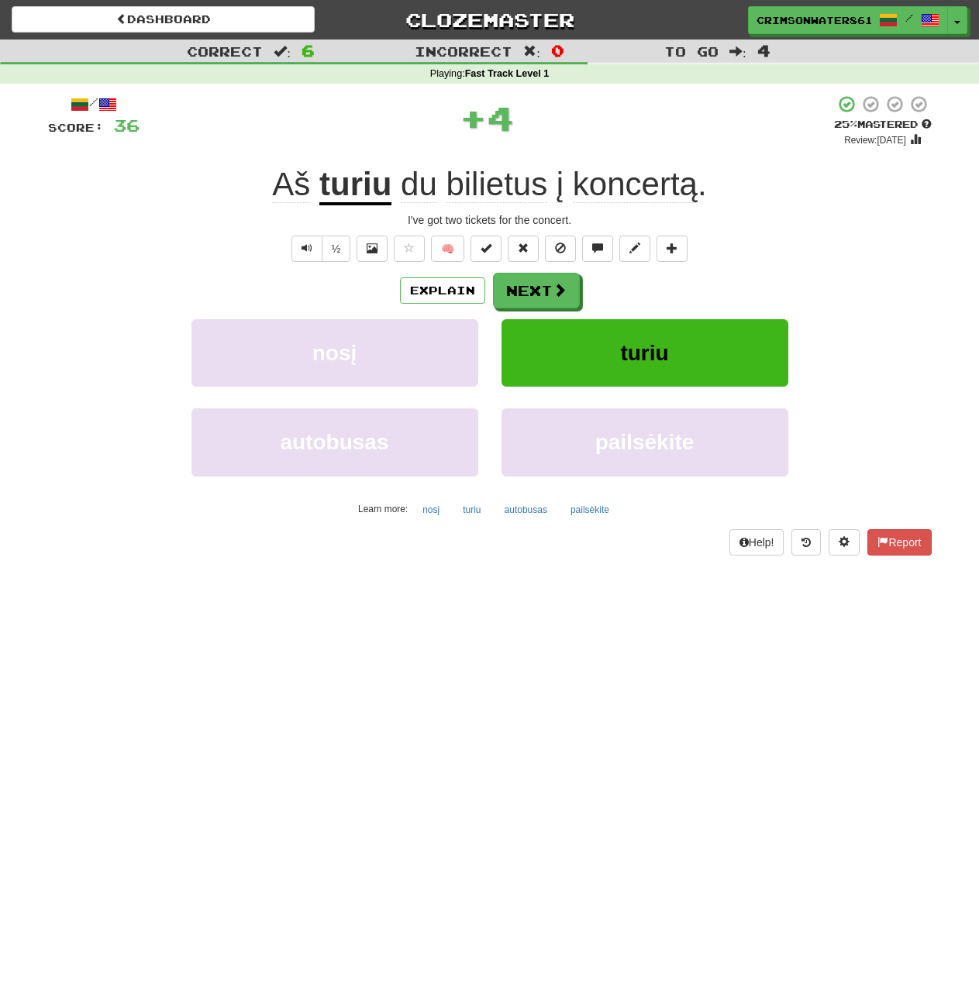
click at [922, 371] on div "nosį turiu" at bounding box center [490, 363] width 930 height 89
click at [916, 373] on div "nosį turiu" at bounding box center [490, 363] width 930 height 89
click at [920, 340] on div "nosį turiu" at bounding box center [490, 363] width 930 height 89
click at [550, 291] on button "Next" at bounding box center [537, 292] width 87 height 36
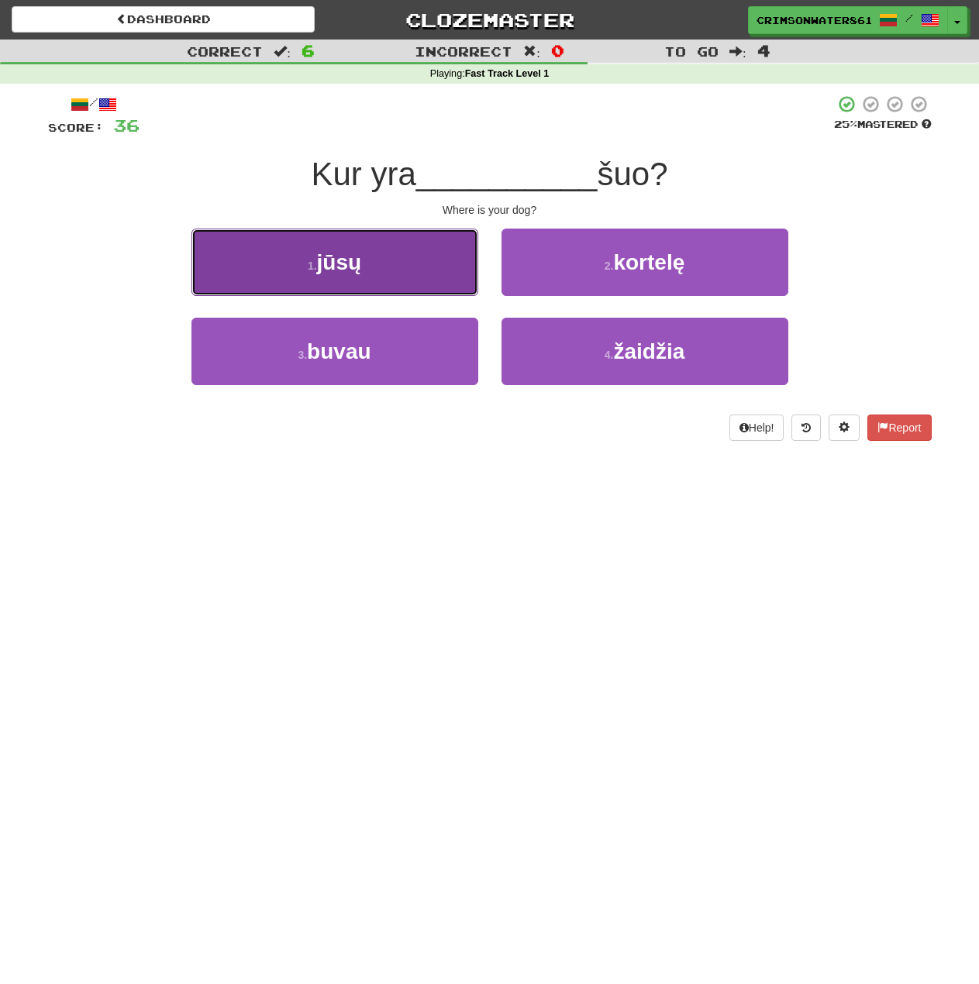
click at [360, 280] on button "1 . jūsų" at bounding box center [334, 262] width 287 height 67
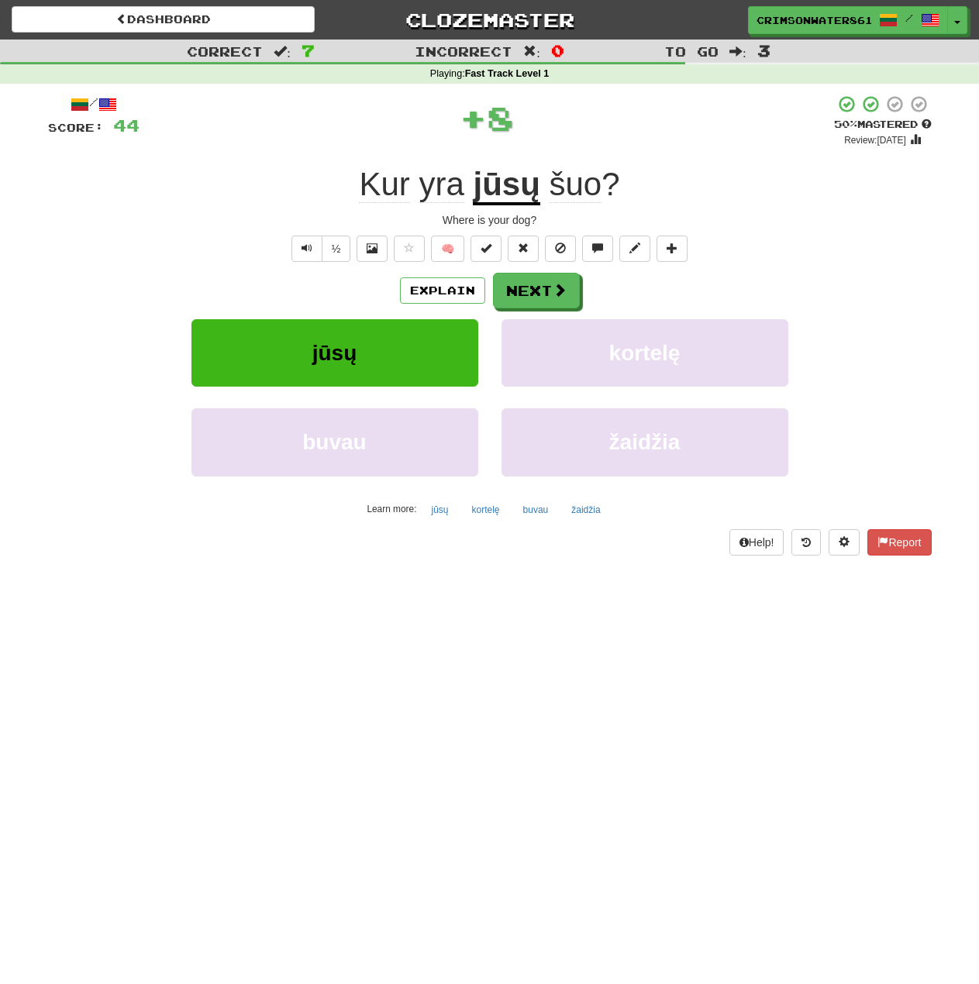
click at [848, 345] on div "jūsų kortelę" at bounding box center [490, 363] width 930 height 89
click at [850, 313] on div "Explain Next jūsų kortelę buvau žaidžia Learn more: jūsų kortelę buvau žaidžia" at bounding box center [490, 397] width 884 height 249
click at [555, 302] on button "Next" at bounding box center [537, 292] width 87 height 36
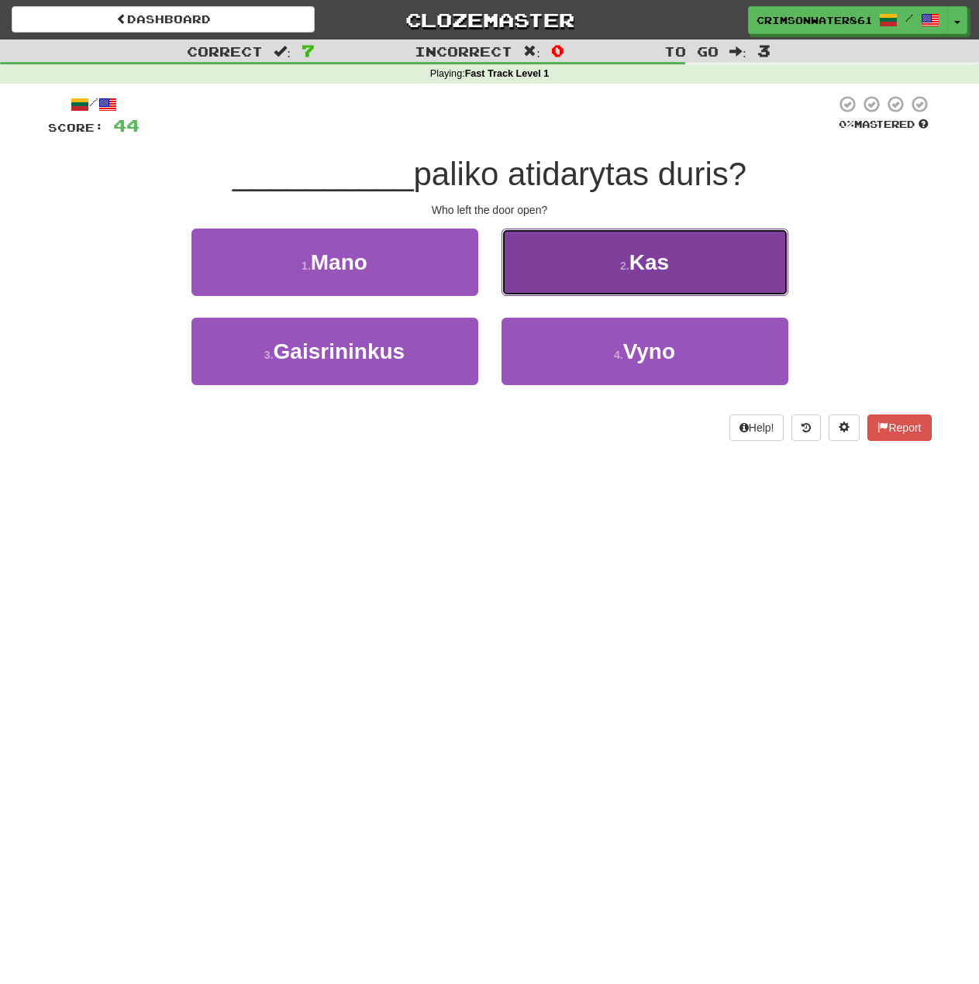
click at [738, 279] on button "2 . Kas" at bounding box center [644, 262] width 287 height 67
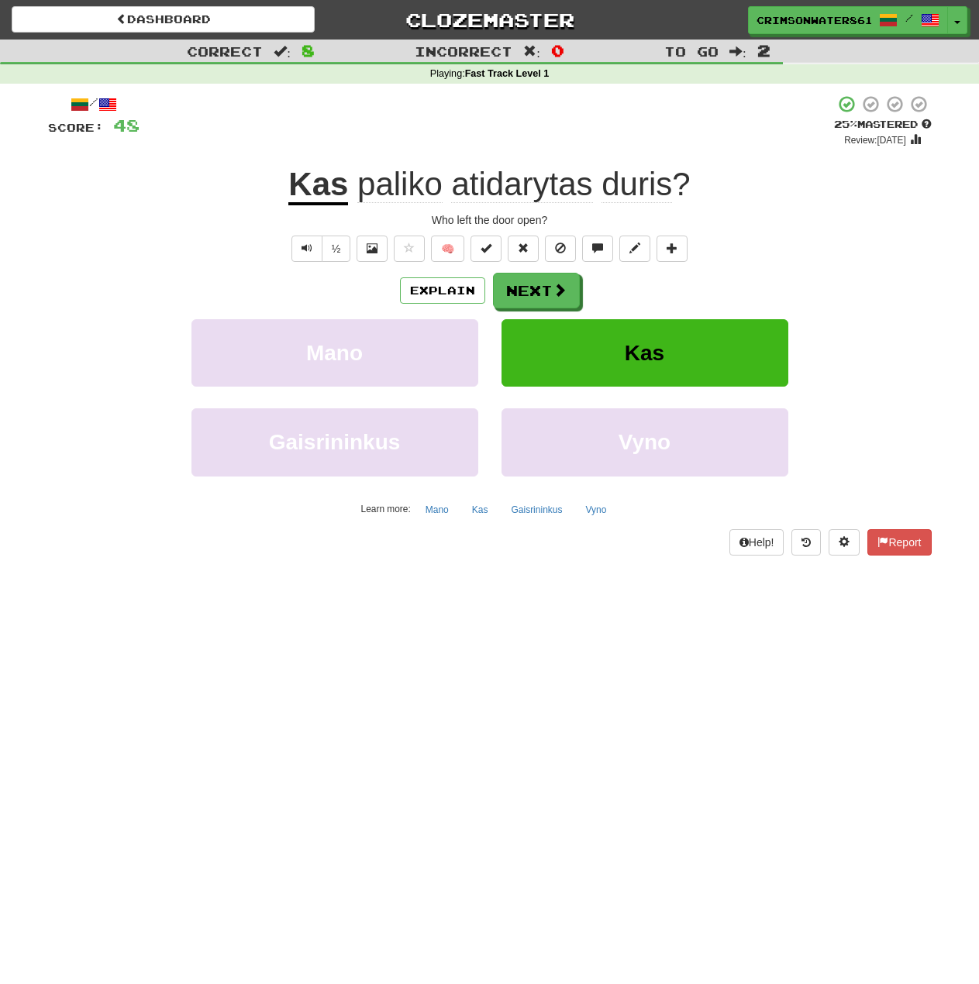
click at [859, 284] on div "Explain Next" at bounding box center [490, 291] width 884 height 36
click at [555, 285] on span at bounding box center [560, 291] width 14 height 14
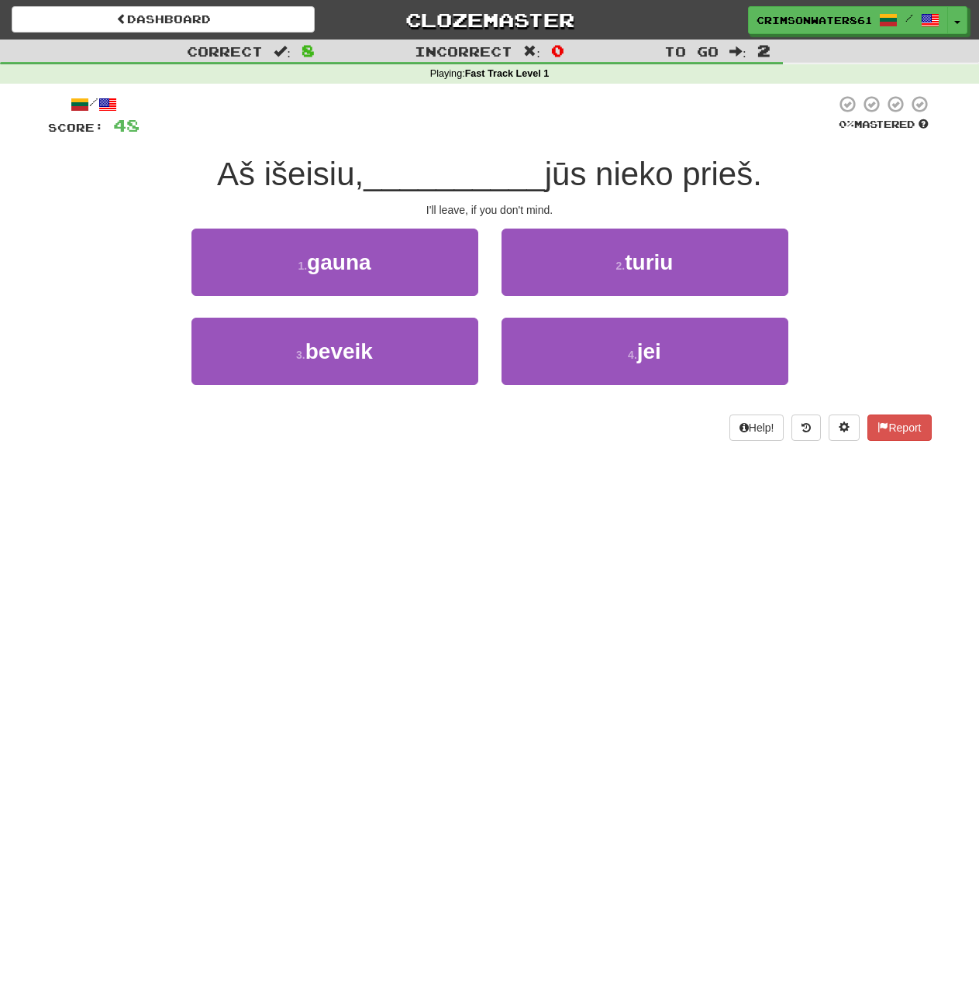
click at [853, 304] on div "1 . gauna 2 . turiu" at bounding box center [490, 273] width 930 height 89
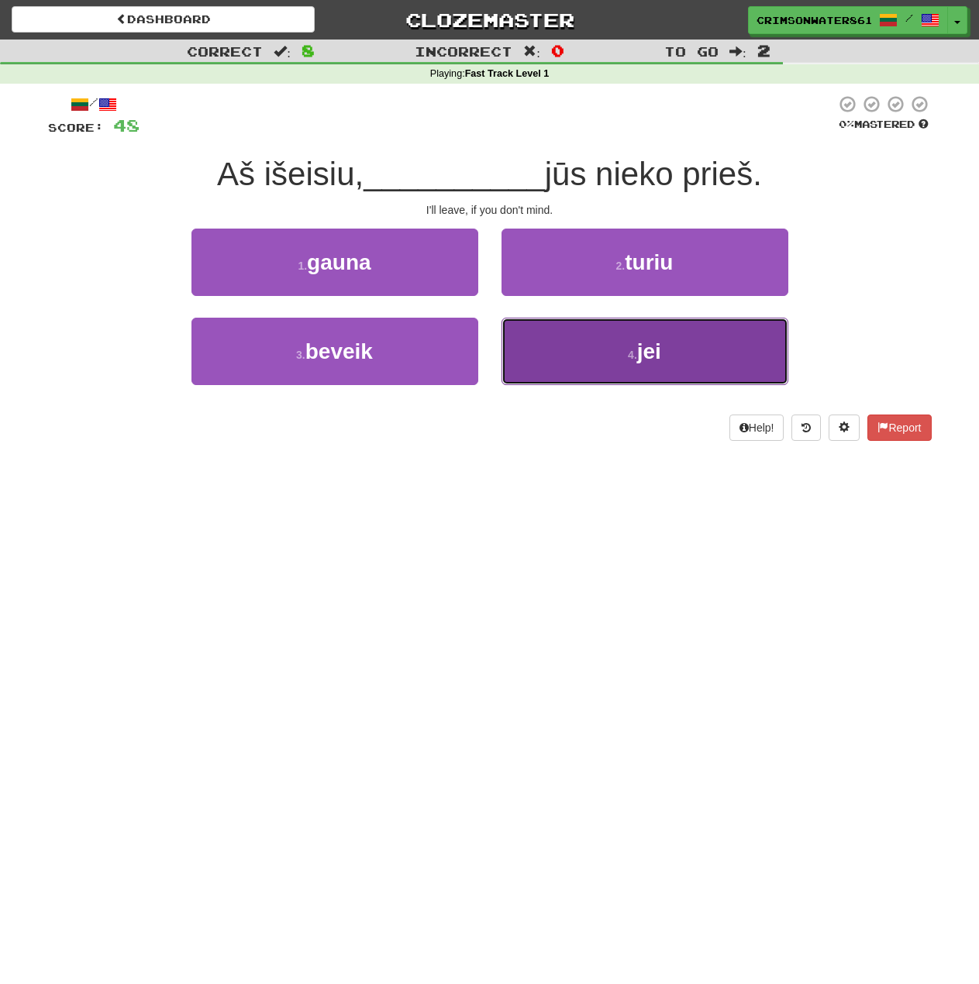
click at [721, 355] on button "4 . jei" at bounding box center [644, 351] width 287 height 67
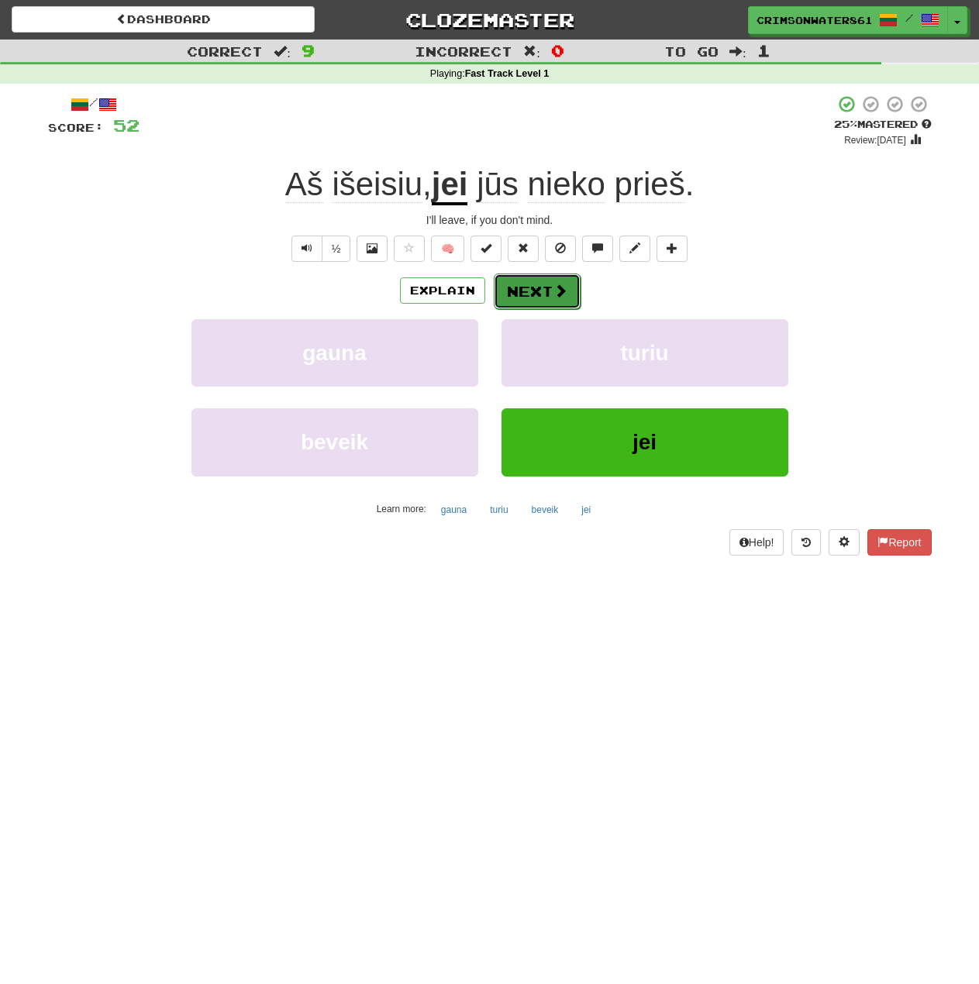
click at [541, 293] on button "Next" at bounding box center [537, 292] width 87 height 36
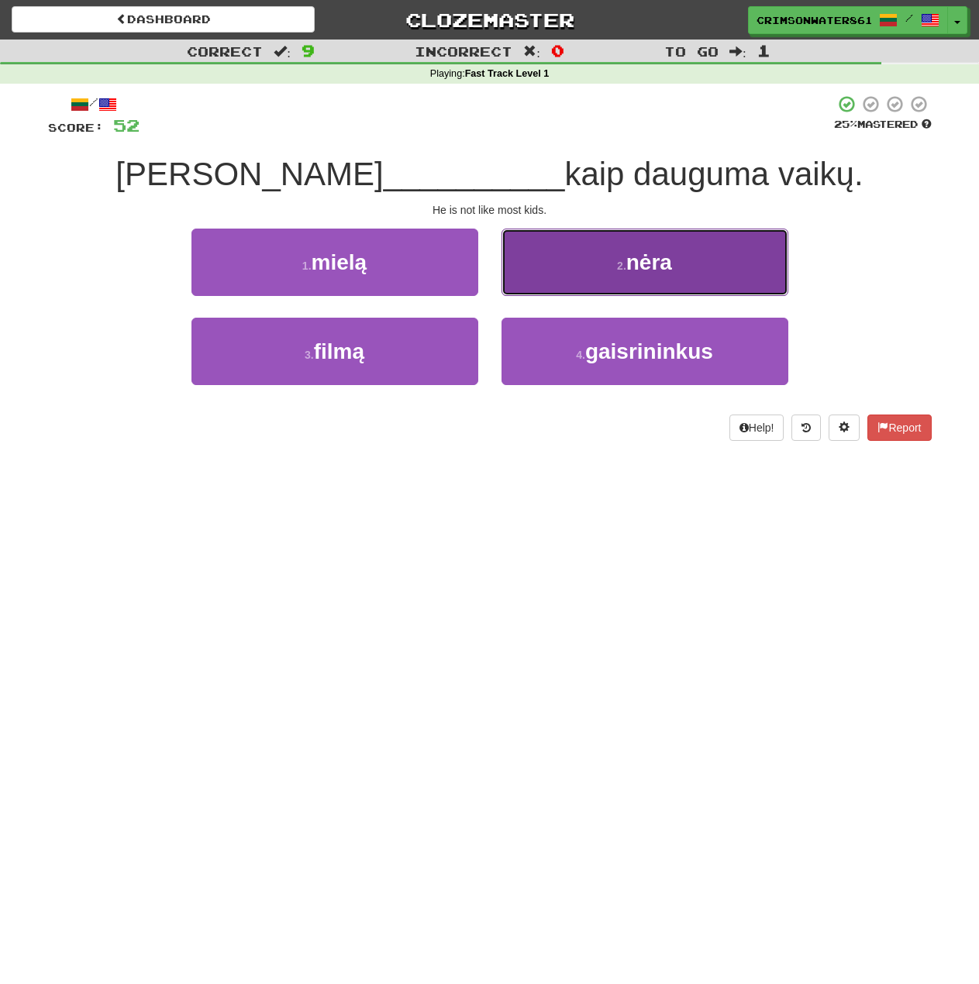
click at [670, 277] on button "2 . nėra" at bounding box center [644, 262] width 287 height 67
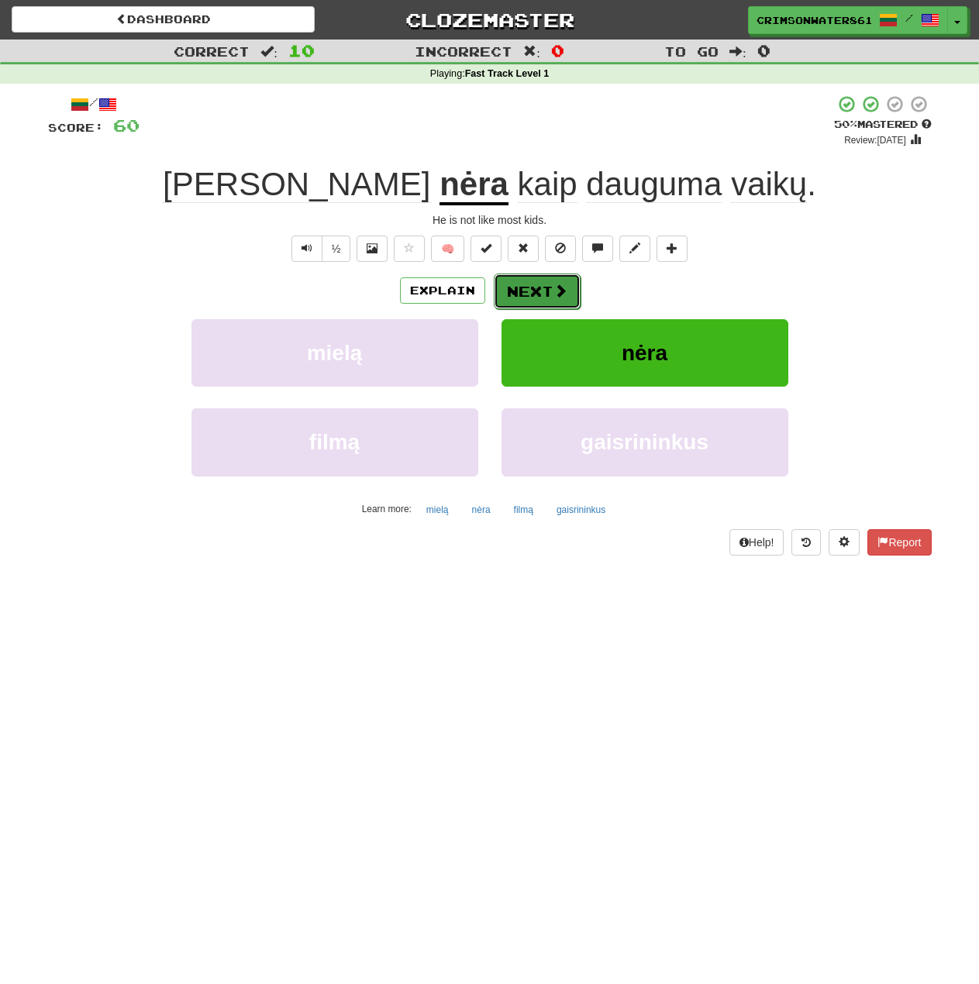
click at [547, 295] on button "Next" at bounding box center [537, 292] width 87 height 36
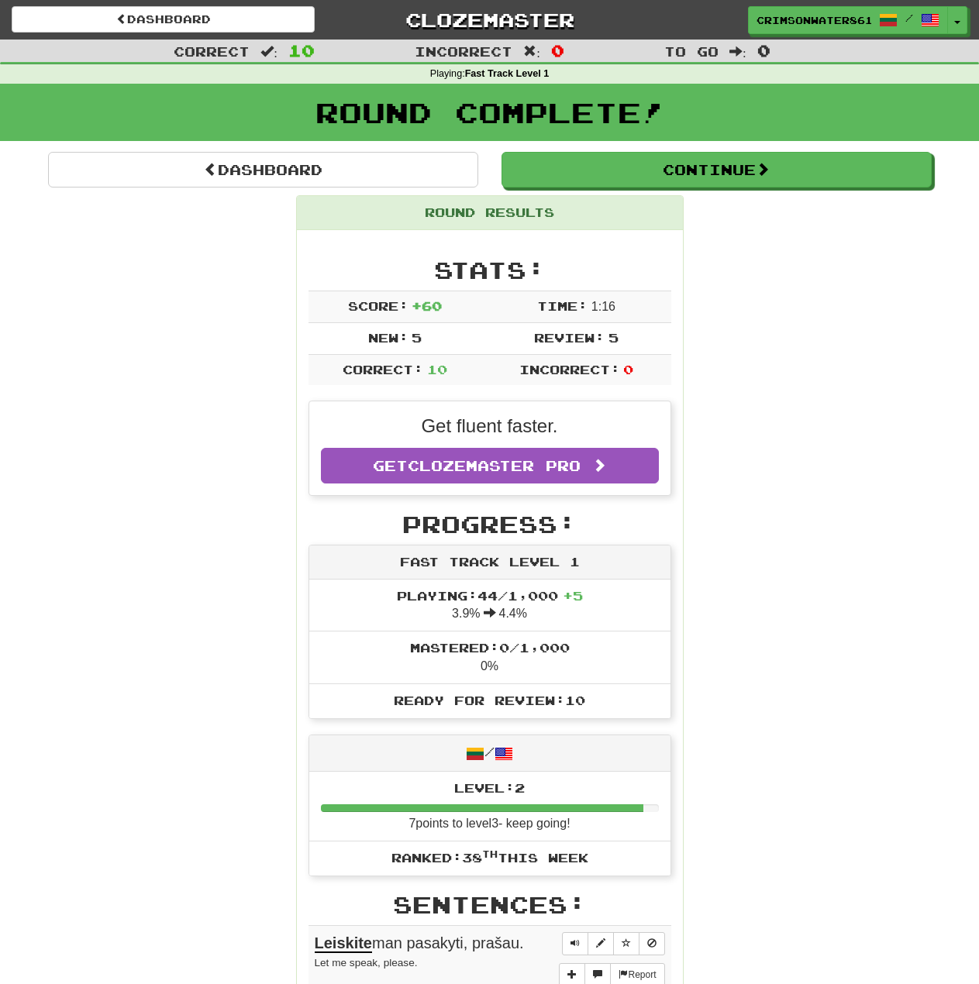
click at [823, 339] on div "Round Results Stats: Score: + 60 Time: 1 : 16 New: 5 Review: 5 Correct: 10 Inco…" at bounding box center [490, 913] width 884 height 1436
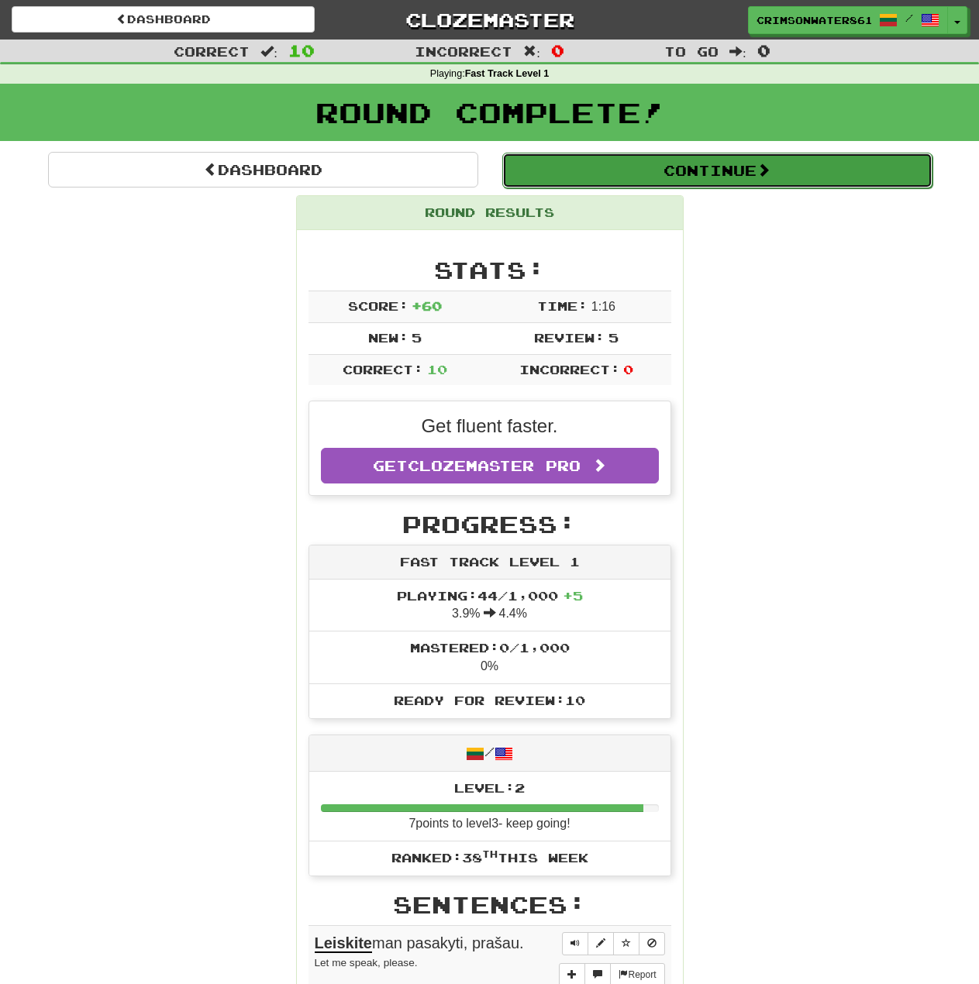
click at [762, 174] on span at bounding box center [764, 170] width 14 height 14
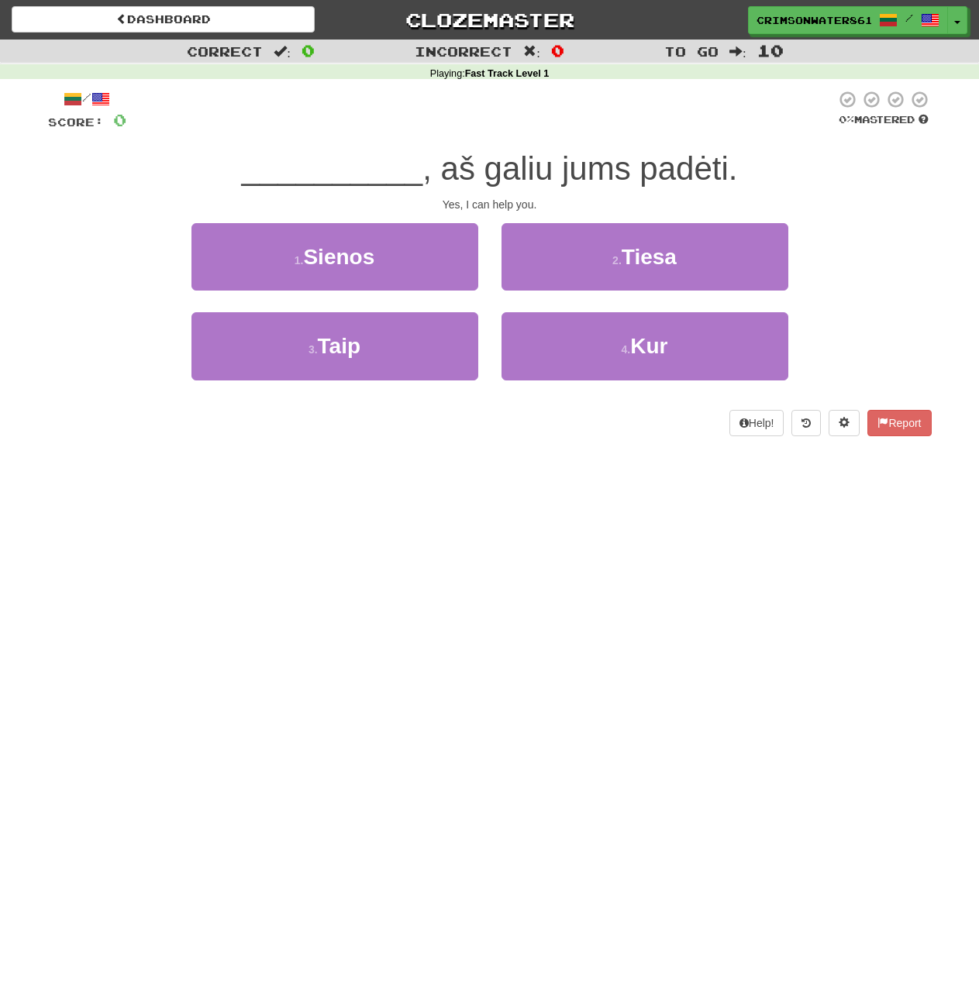
click at [805, 391] on div "3 . Taip 4 . Kur" at bounding box center [490, 356] width 930 height 89
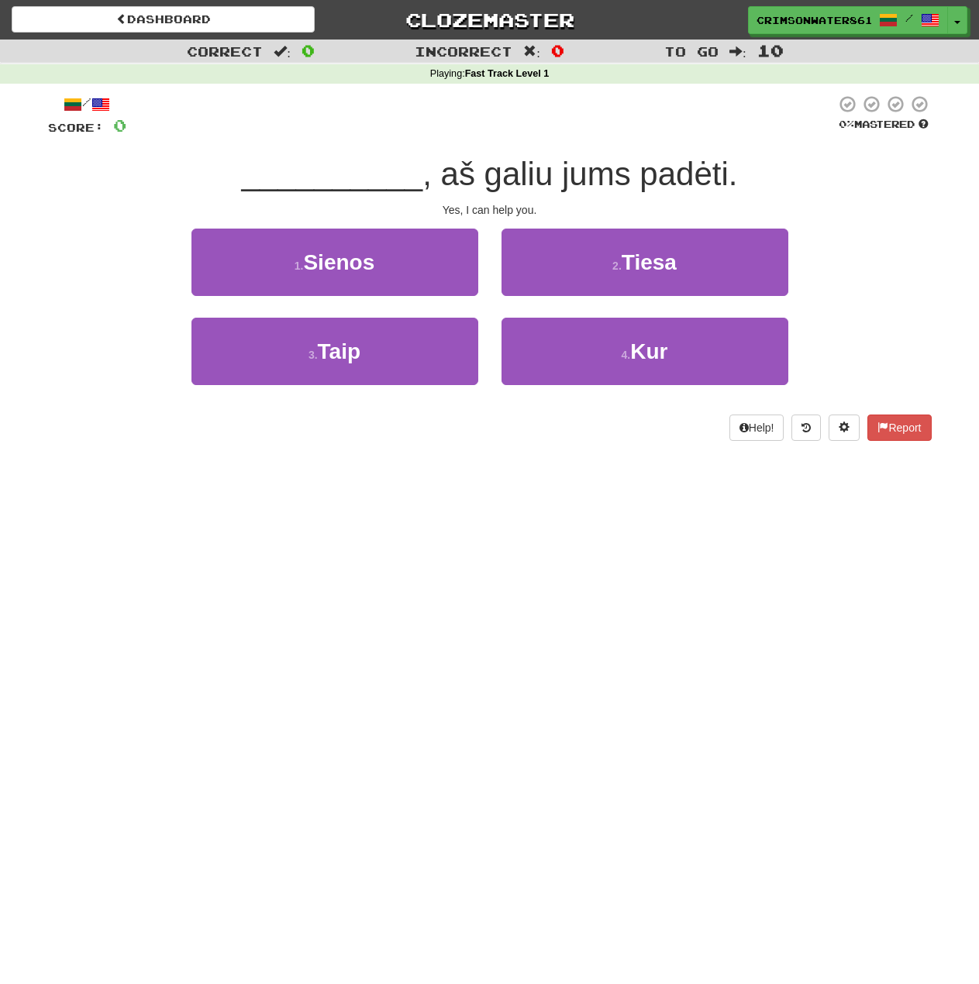
click at [860, 246] on div "1 . Sienos 2 . Tiesa" at bounding box center [490, 273] width 930 height 89
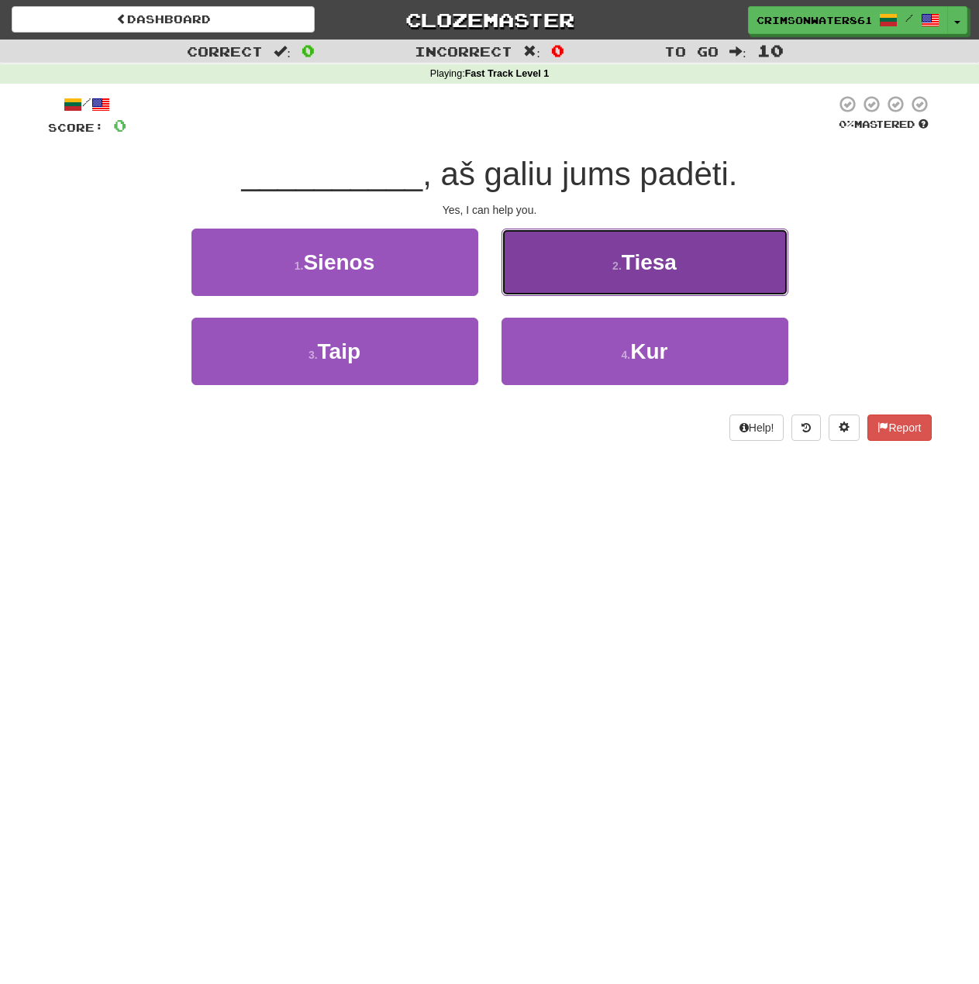
click at [741, 291] on button "2 . Tiesa" at bounding box center [644, 262] width 287 height 67
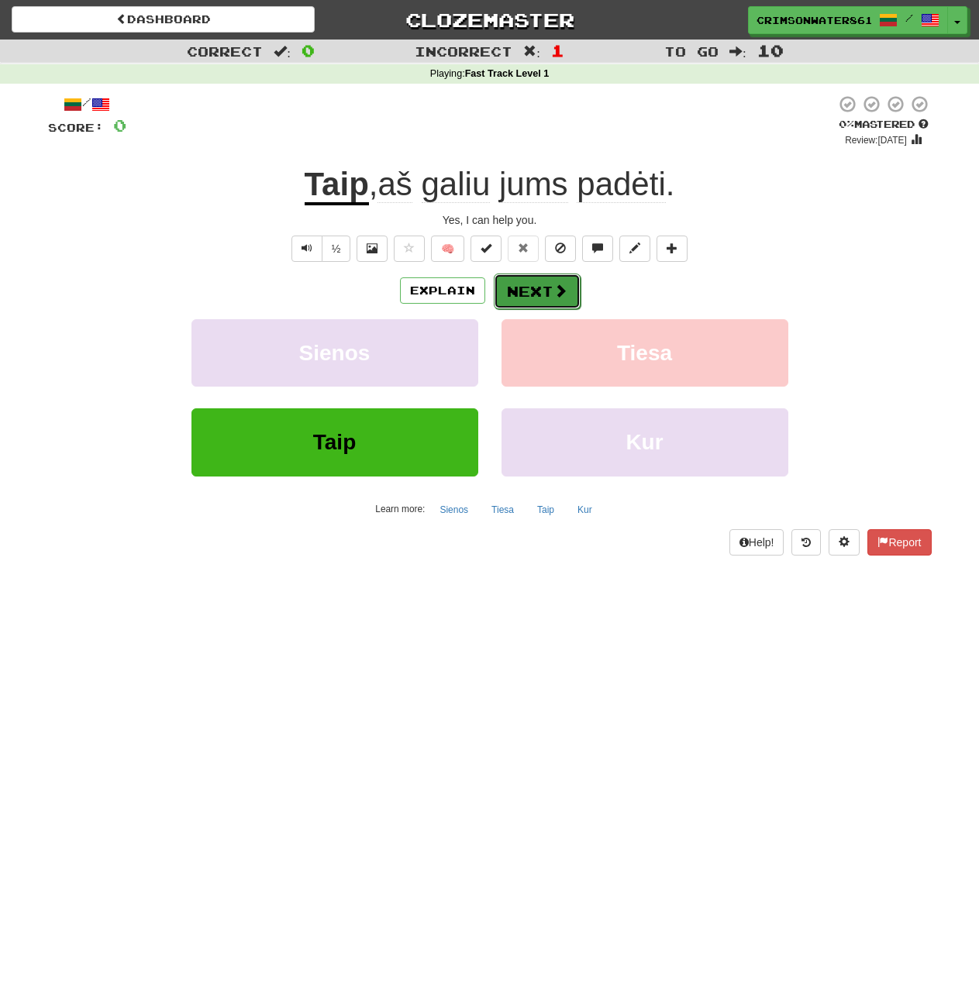
click at [536, 295] on button "Next" at bounding box center [537, 292] width 87 height 36
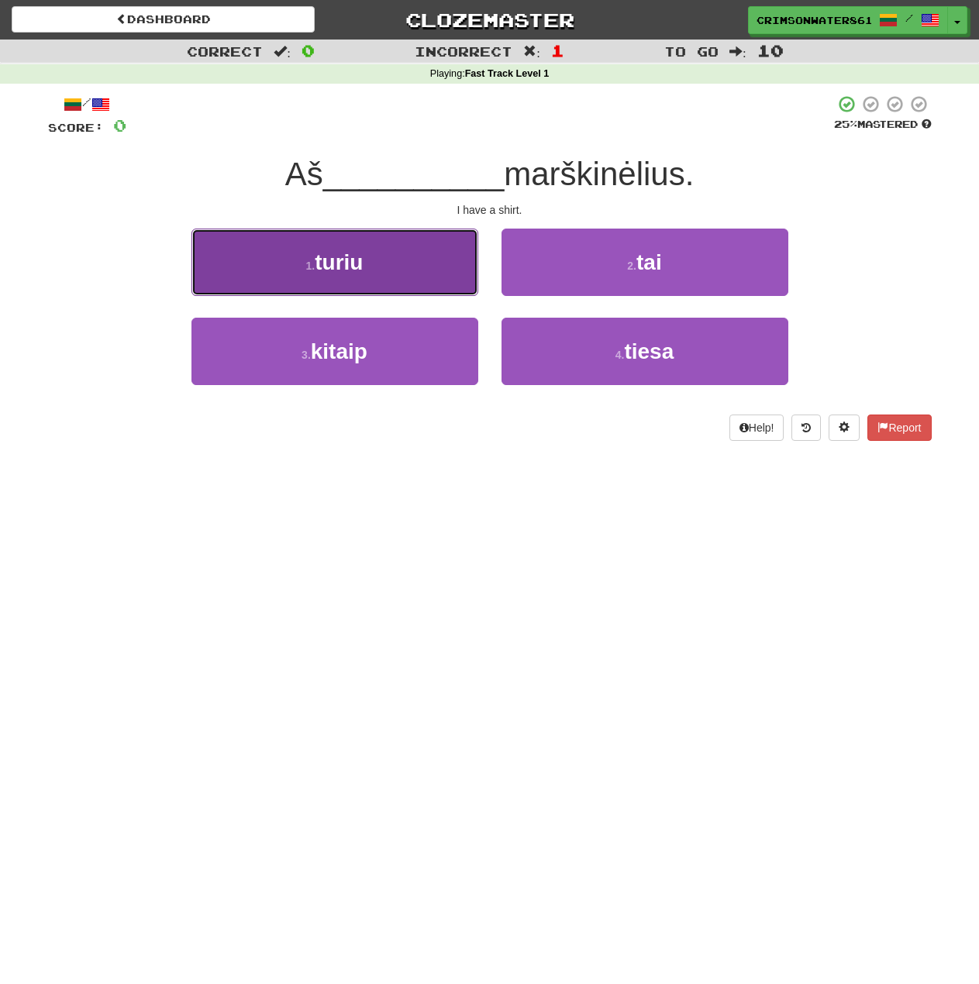
click at [350, 274] on button "1 . turiu" at bounding box center [334, 262] width 287 height 67
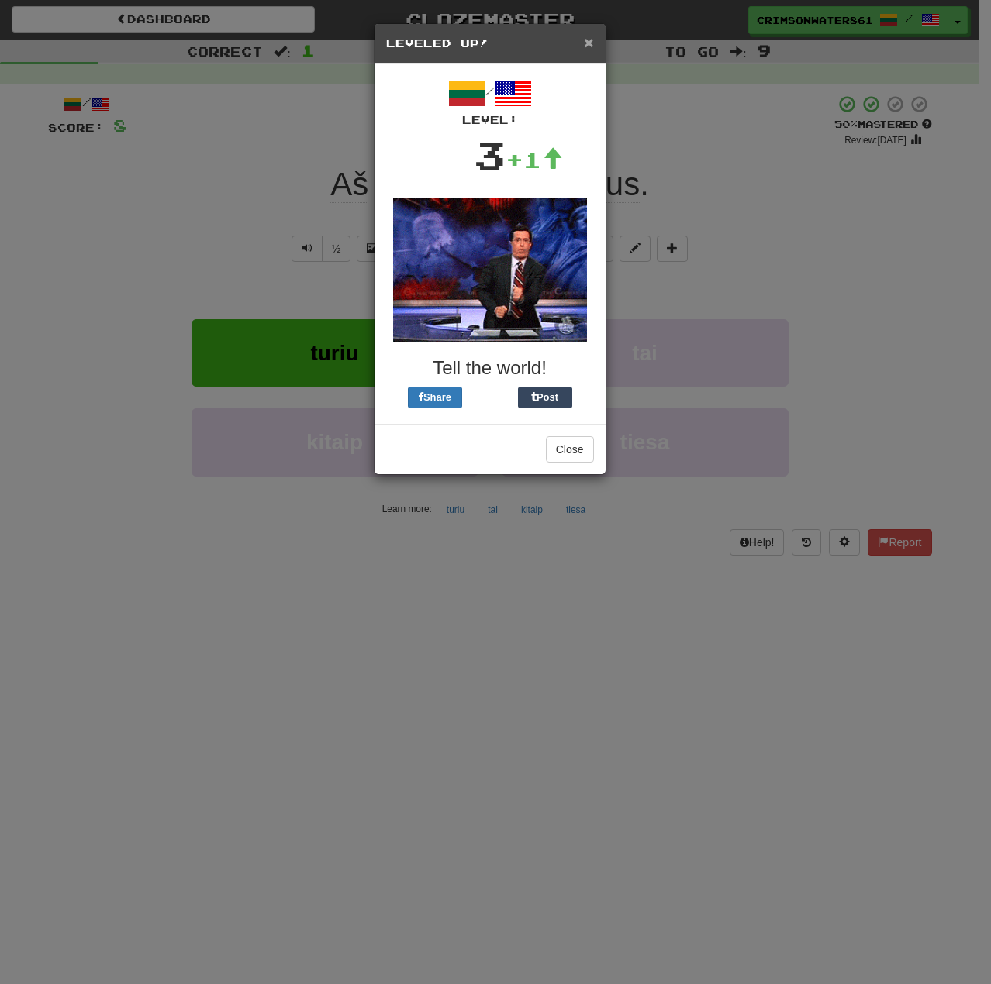
click at [588, 43] on span "×" at bounding box center [588, 42] width 9 height 18
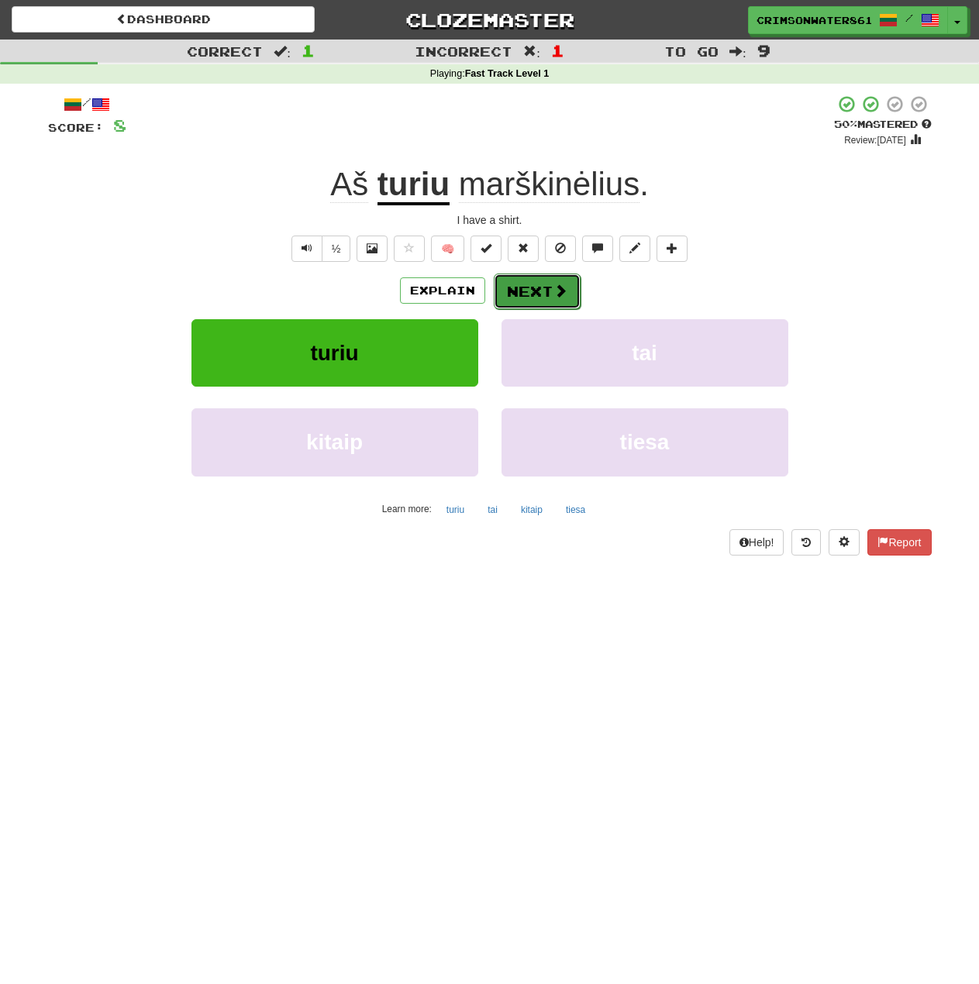
click at [562, 290] on span at bounding box center [560, 291] width 14 height 14
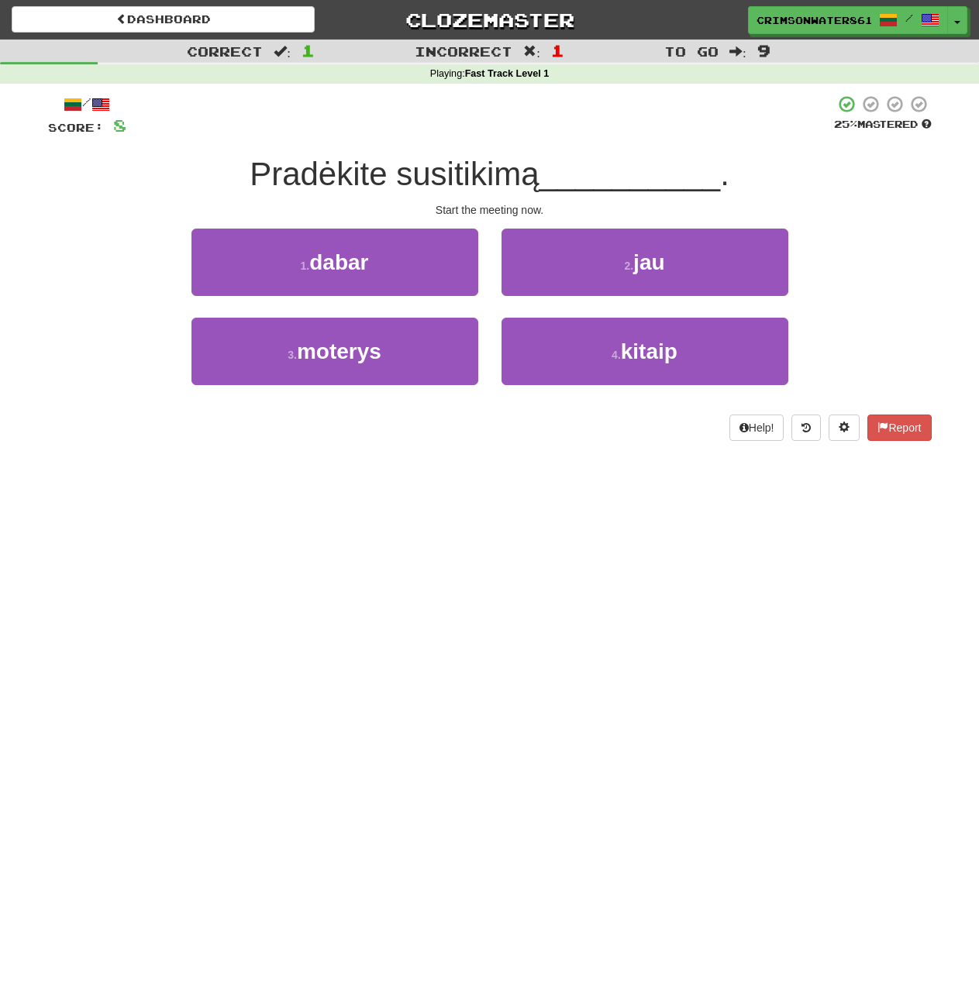
click at [872, 308] on div "1 . dabar 2 . jau" at bounding box center [490, 273] width 930 height 89
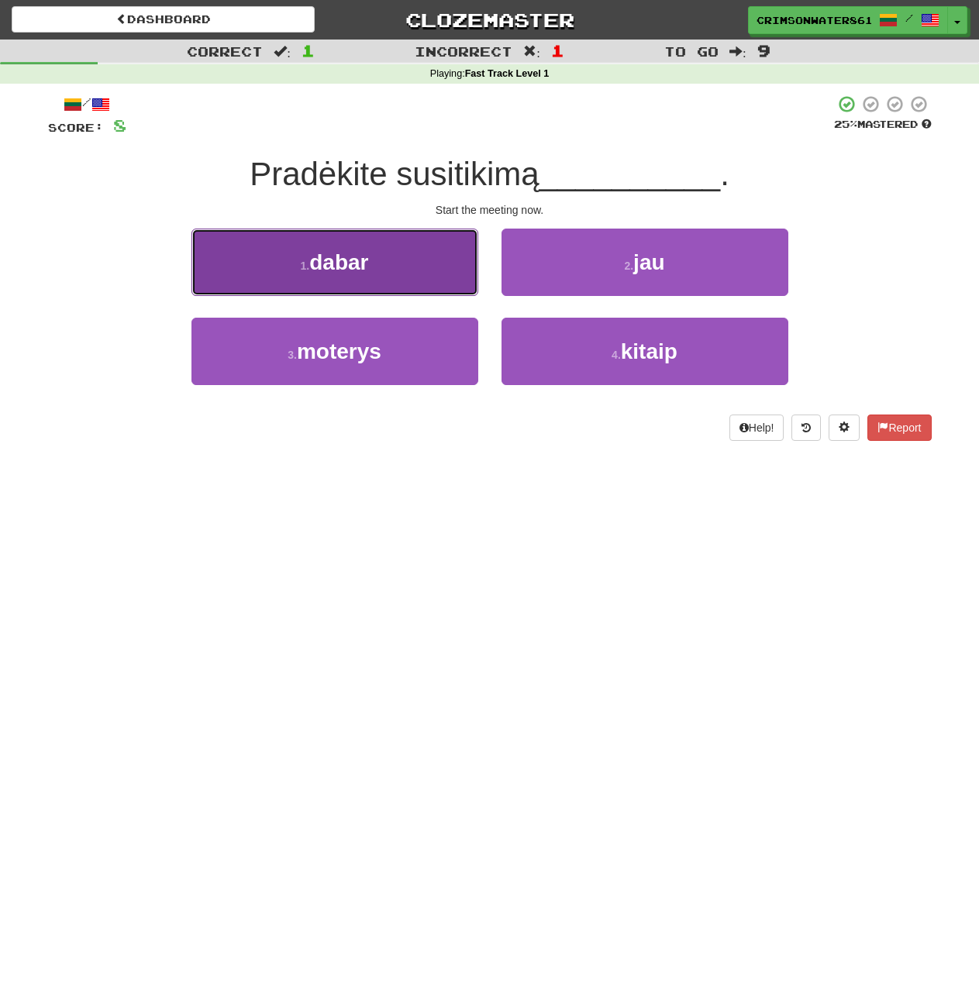
click at [378, 257] on button "1 . dabar" at bounding box center [334, 262] width 287 height 67
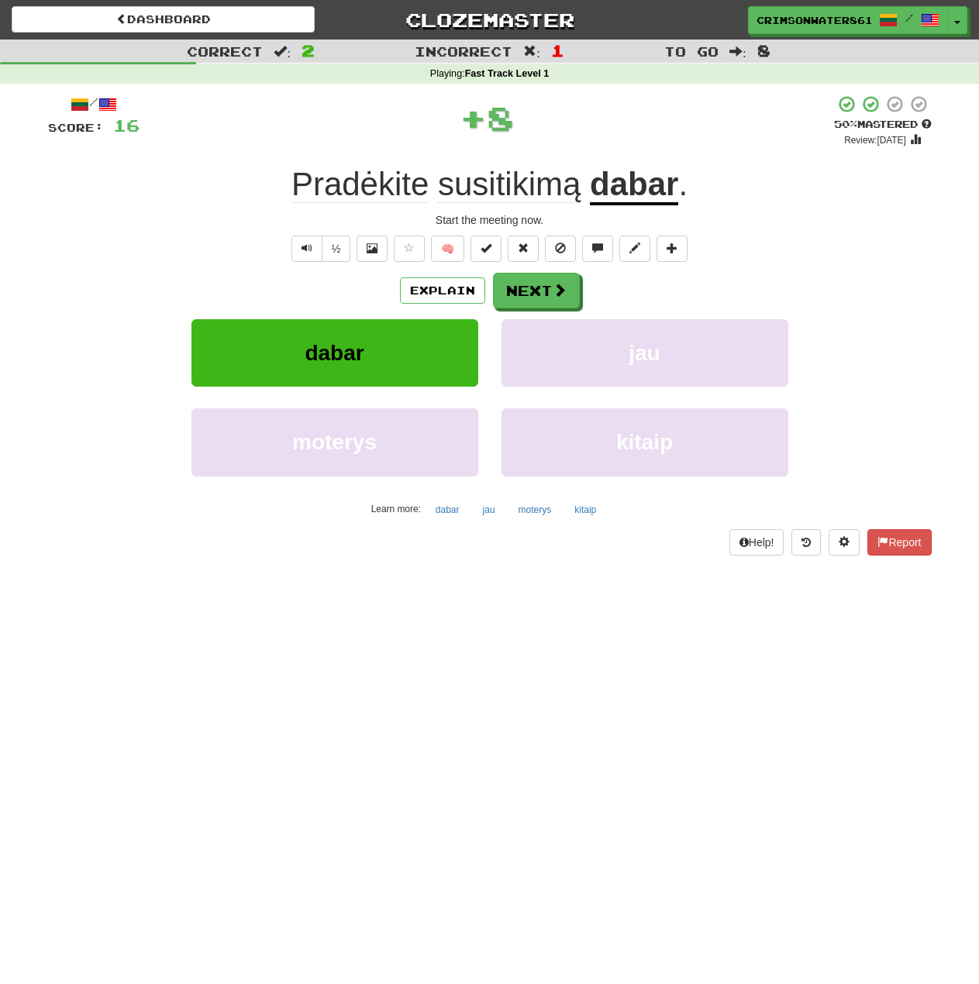
click at [825, 273] on div "Explain Next" at bounding box center [490, 291] width 884 height 36
click at [547, 285] on button "Next" at bounding box center [537, 292] width 87 height 36
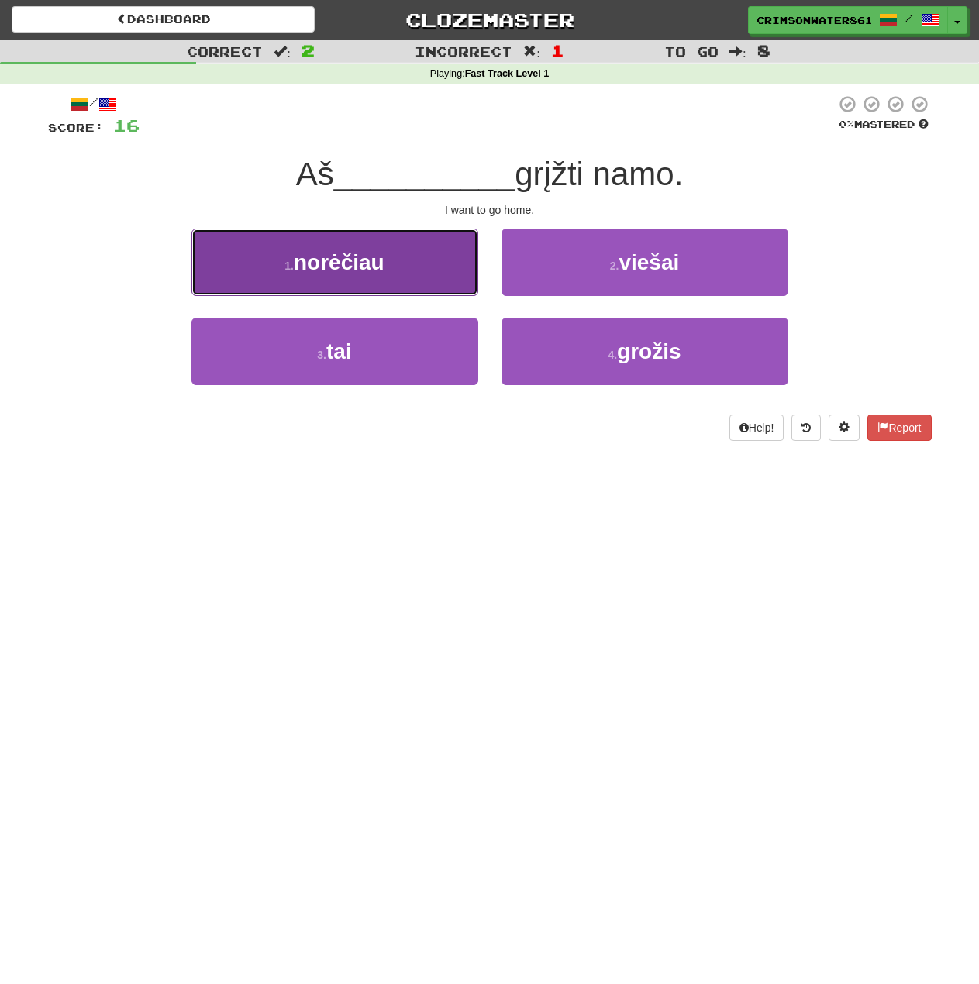
click at [384, 267] on span "norėčiau" at bounding box center [339, 262] width 91 height 24
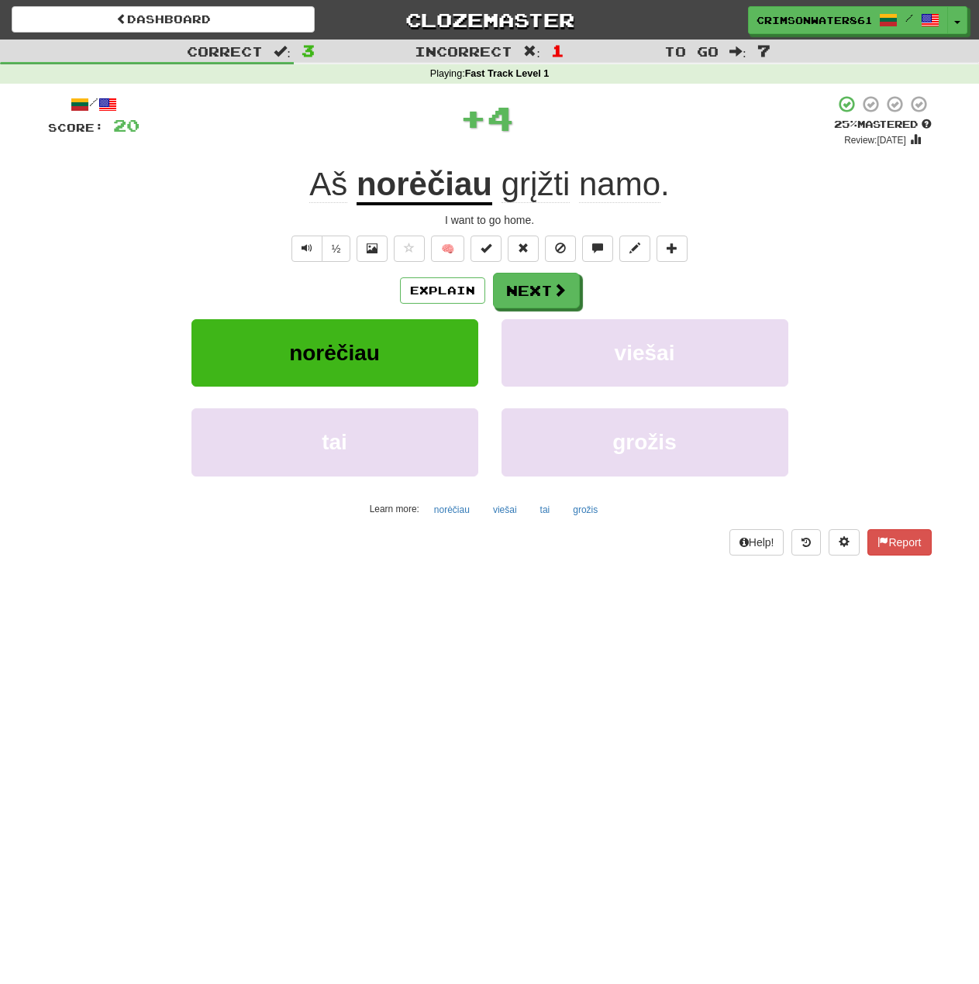
click at [767, 237] on div "½ 🧠" at bounding box center [490, 249] width 884 height 26
click at [544, 296] on button "Next" at bounding box center [537, 292] width 87 height 36
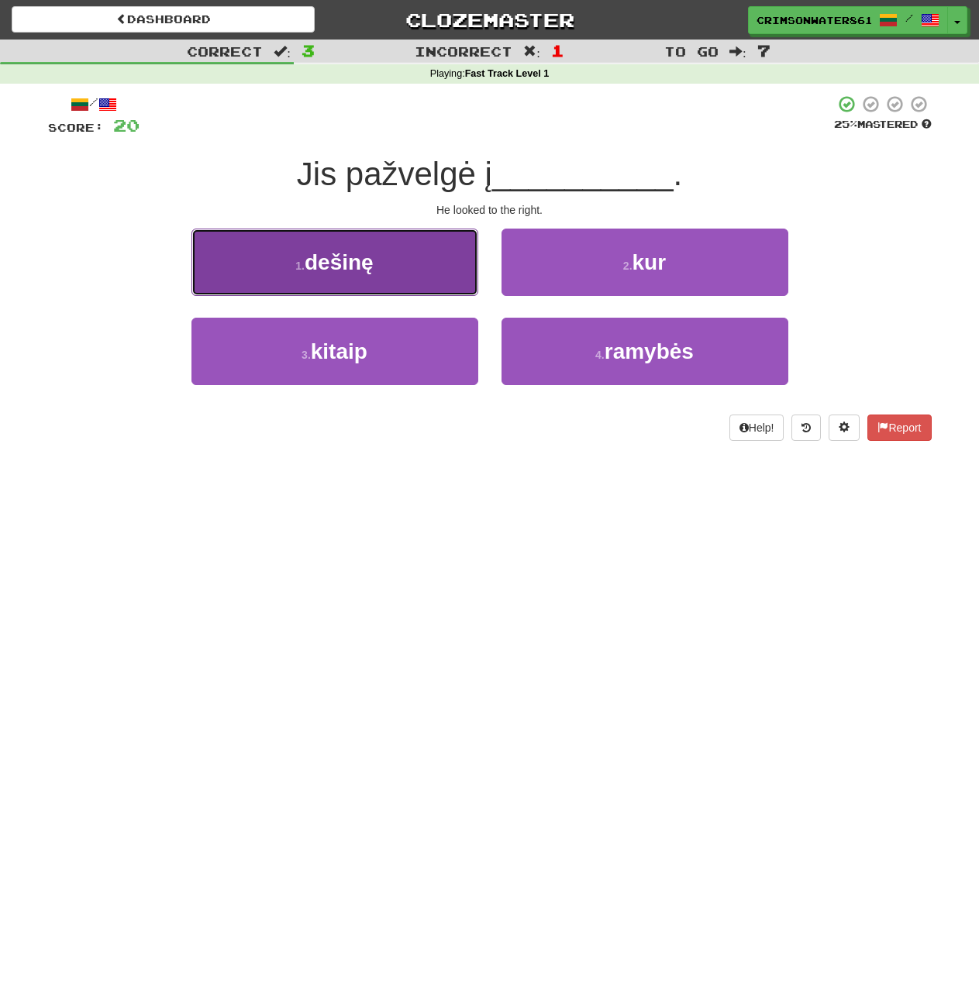
click at [439, 264] on button "1 . dešinę" at bounding box center [334, 262] width 287 height 67
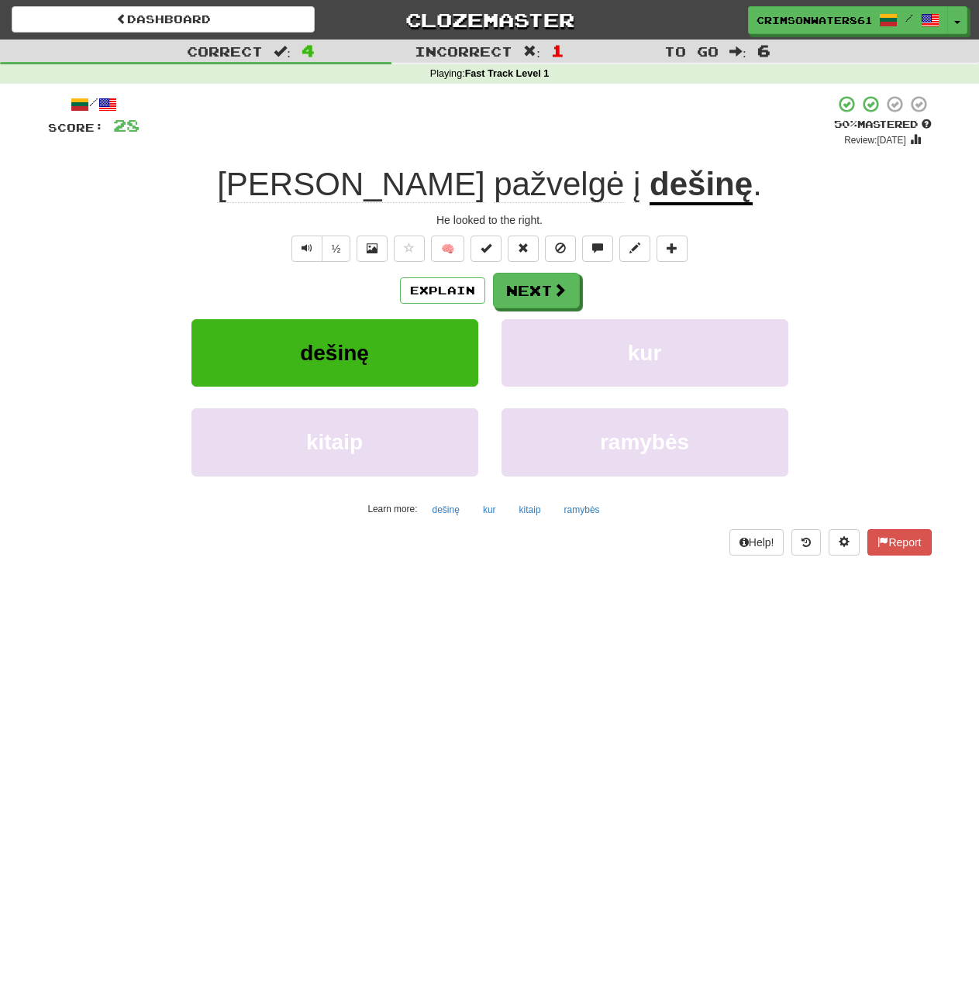
click at [808, 249] on div "½ 🧠" at bounding box center [490, 249] width 884 height 26
click at [557, 280] on button "Next" at bounding box center [537, 292] width 87 height 36
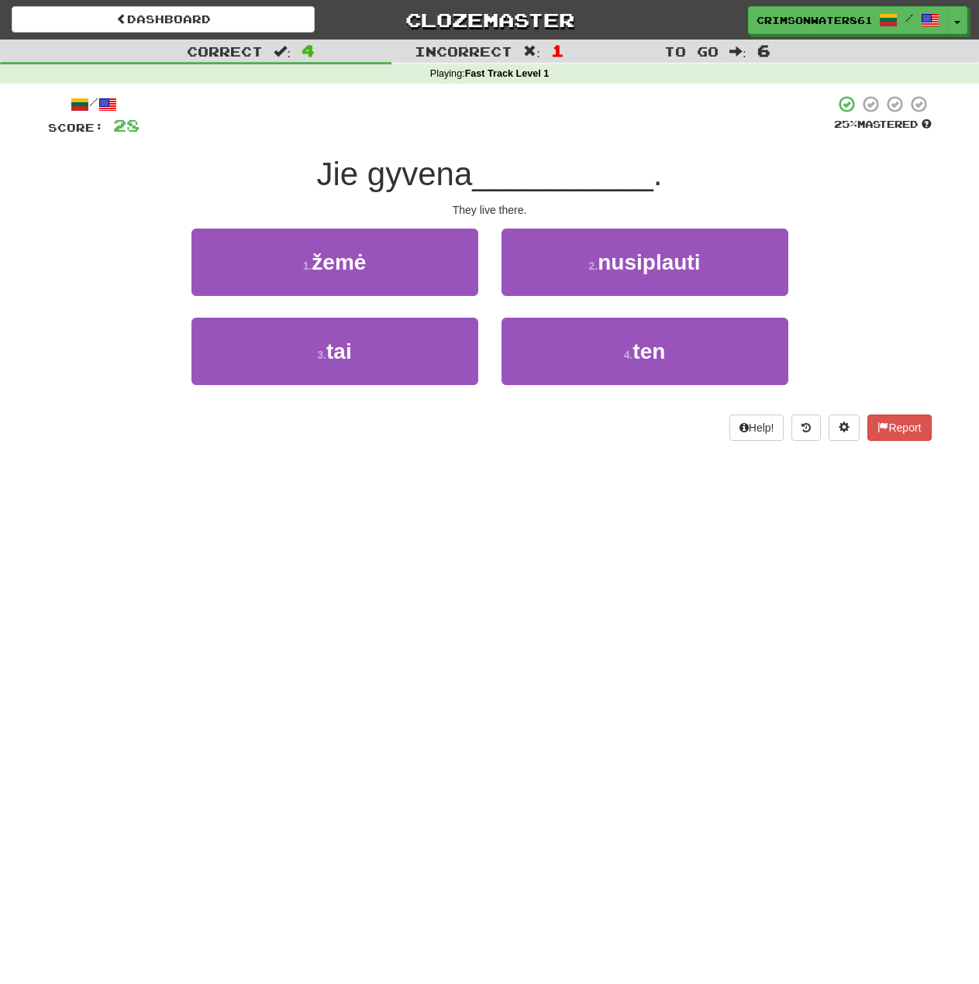
click at [857, 281] on div "1 . žemė 2 . nusiplauti" at bounding box center [490, 273] width 930 height 89
click at [853, 261] on div "1 . žemė 2 . nusiplauti" at bounding box center [490, 273] width 930 height 89
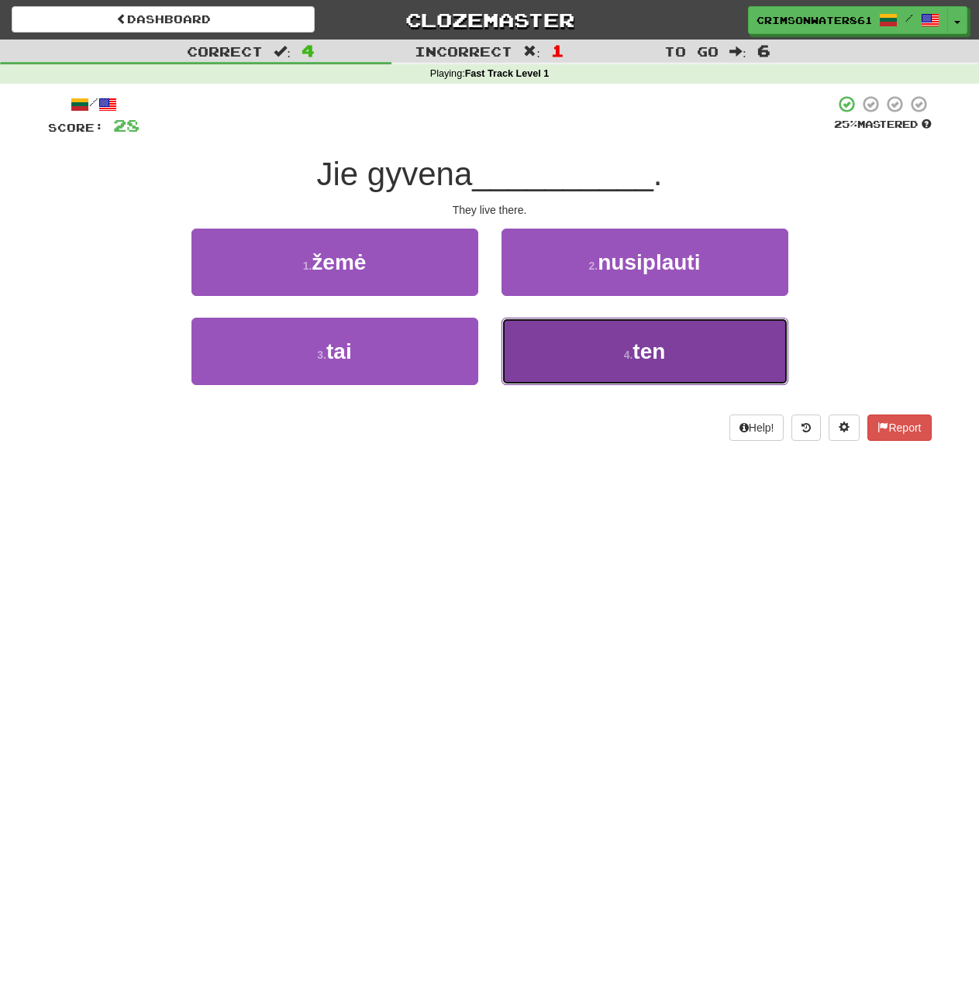
click at [634, 367] on button "4 . ten" at bounding box center [644, 351] width 287 height 67
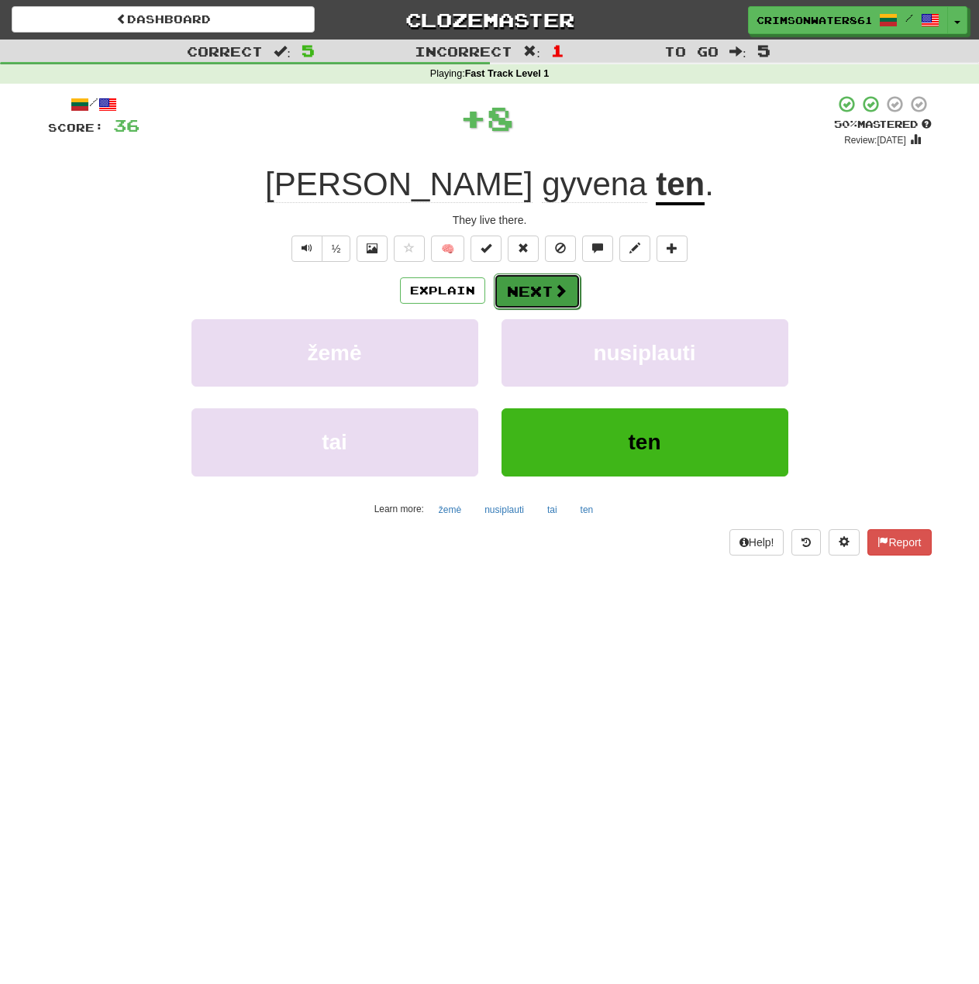
click at [540, 290] on button "Next" at bounding box center [537, 292] width 87 height 36
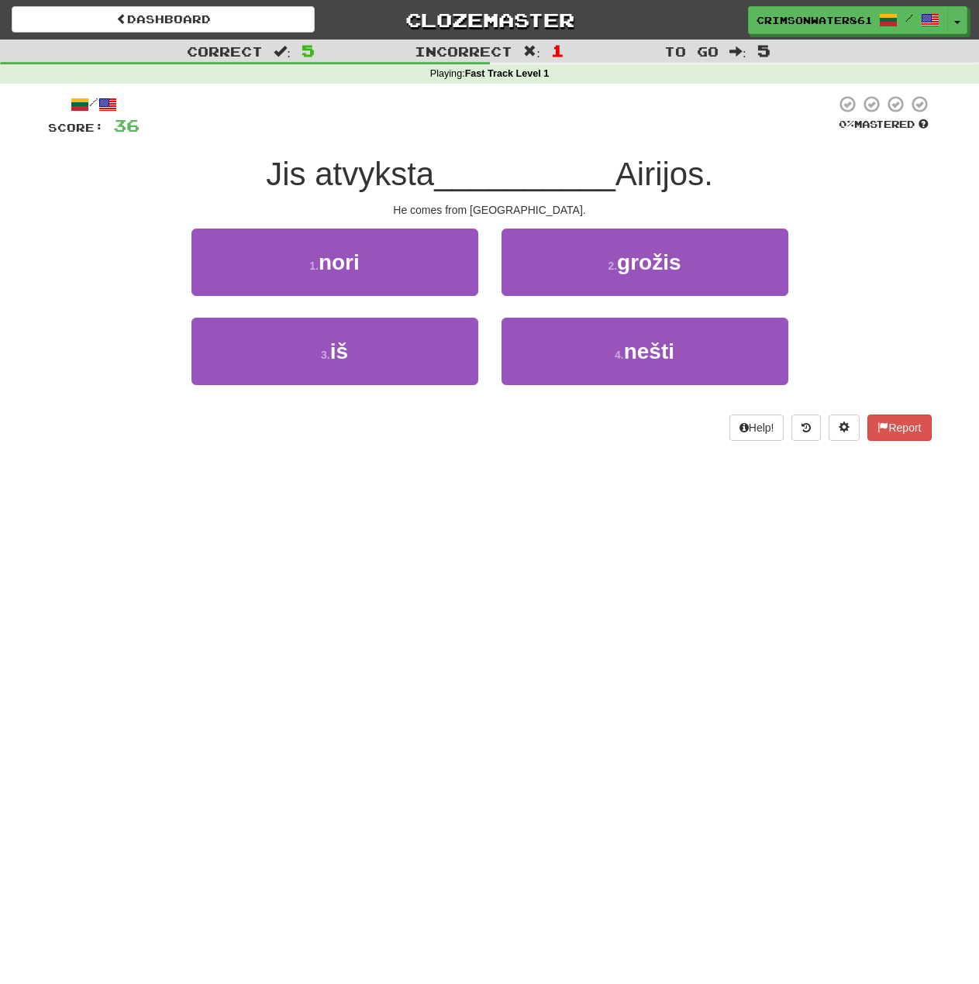
click at [845, 291] on div "1 . nori 2 . grožis" at bounding box center [490, 273] width 930 height 89
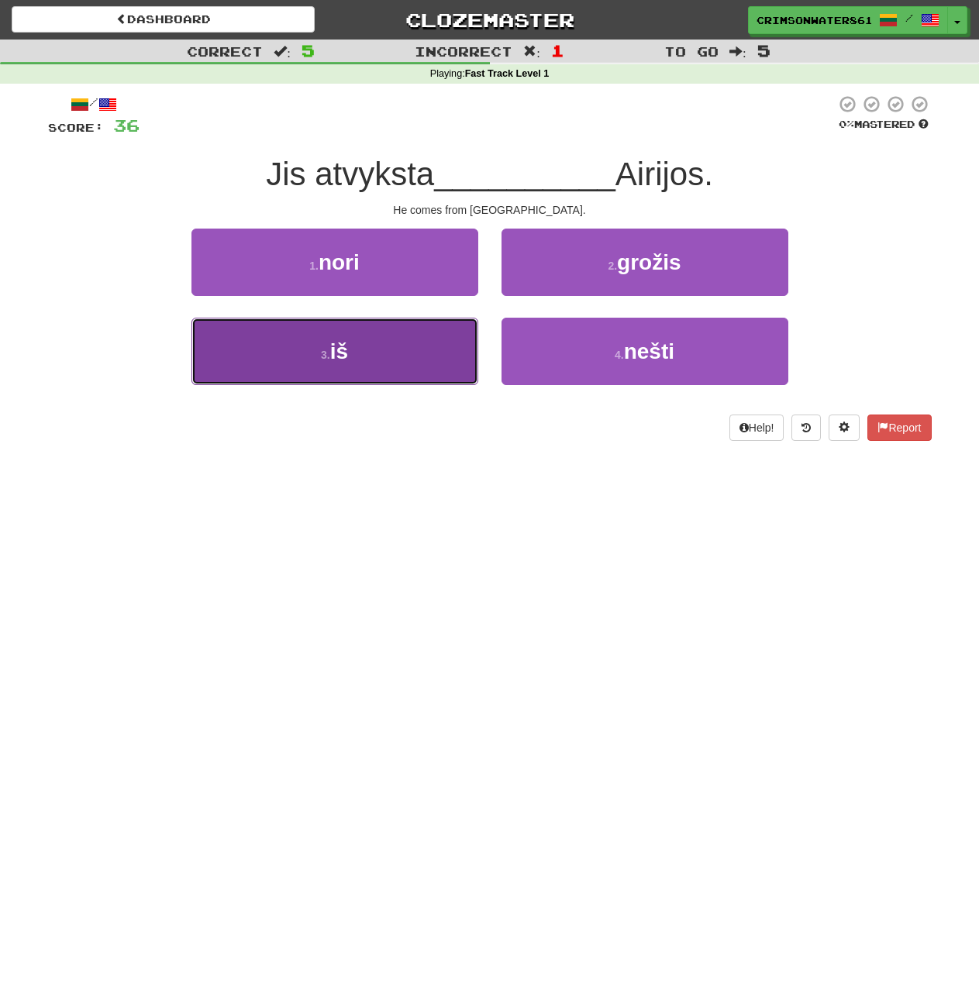
click at [416, 344] on button "3 . iš" at bounding box center [334, 351] width 287 height 67
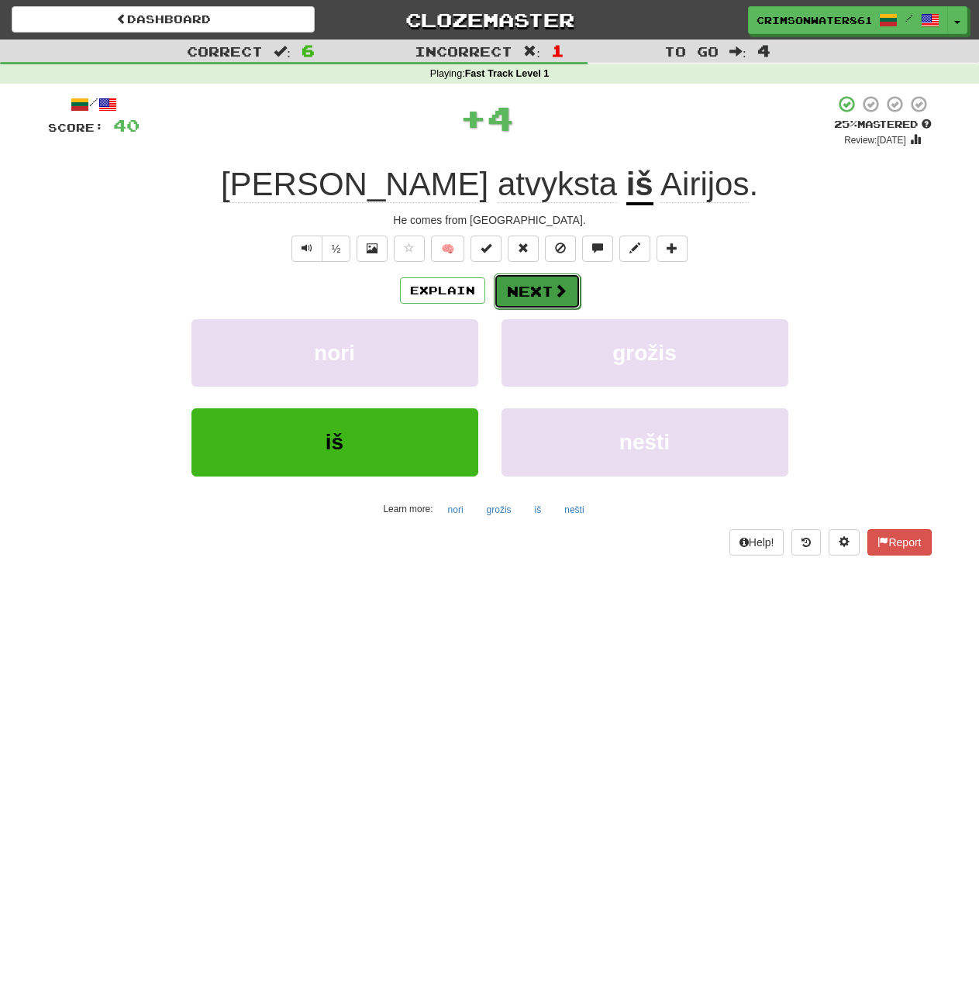
click at [553, 287] on span at bounding box center [560, 291] width 14 height 14
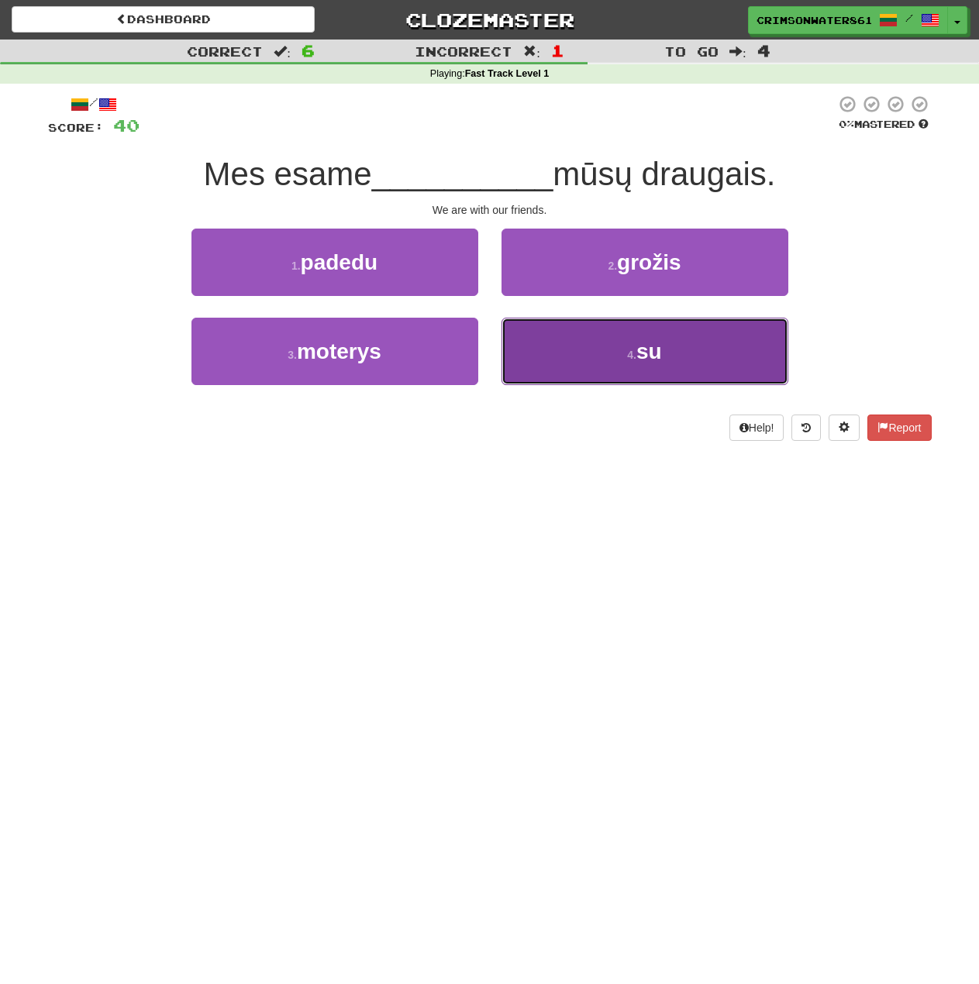
click at [722, 356] on button "4 . su" at bounding box center [644, 351] width 287 height 67
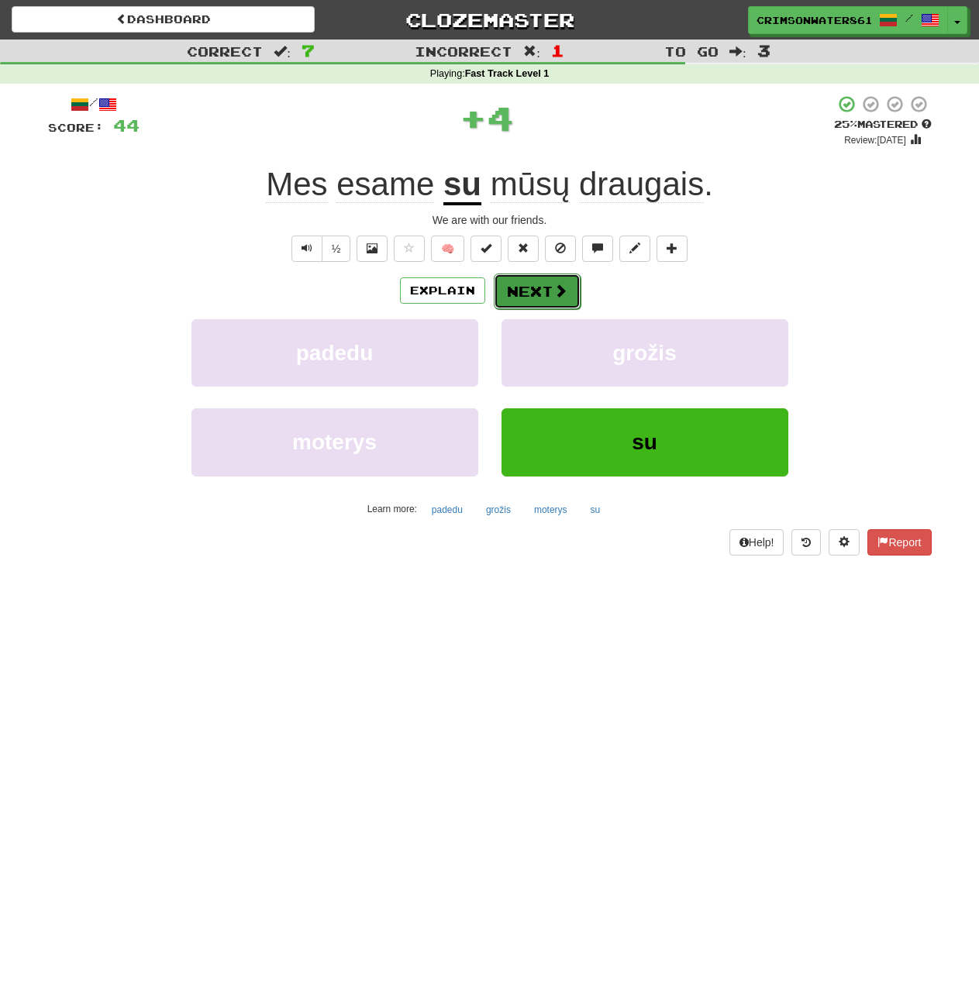
click at [553, 291] on span at bounding box center [560, 291] width 14 height 14
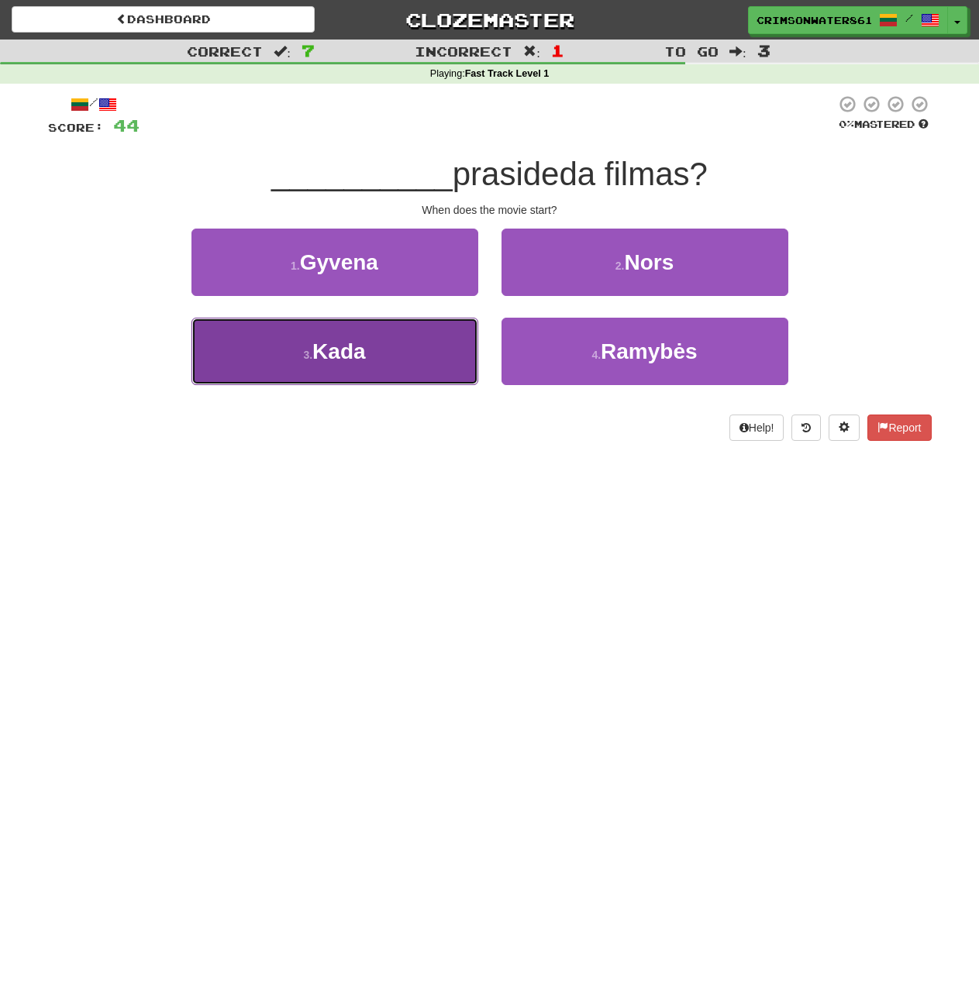
click at [316, 350] on span "Kada" at bounding box center [338, 351] width 53 height 24
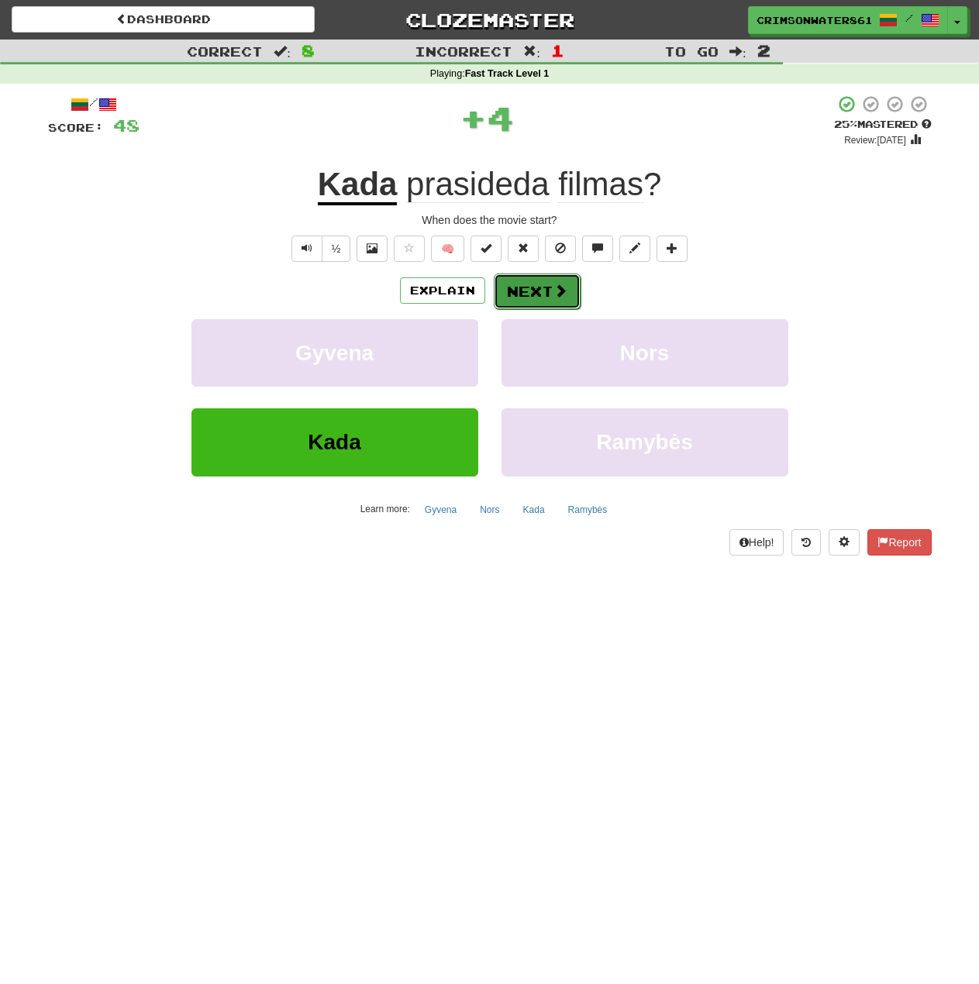
click at [556, 288] on span at bounding box center [560, 291] width 14 height 14
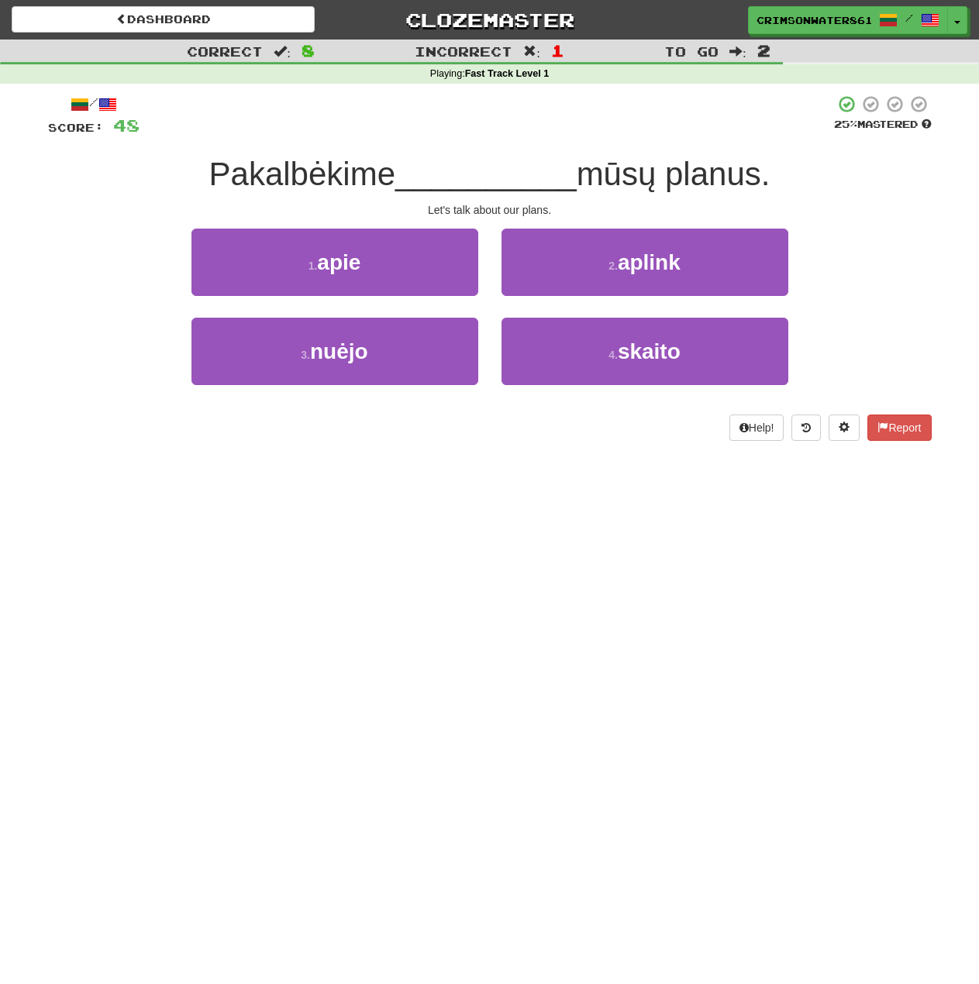
click at [909, 311] on div "1 . apie 2 . aplink" at bounding box center [490, 273] width 930 height 89
click at [868, 302] on div "1 . apie 2 . aplink" at bounding box center [490, 273] width 930 height 89
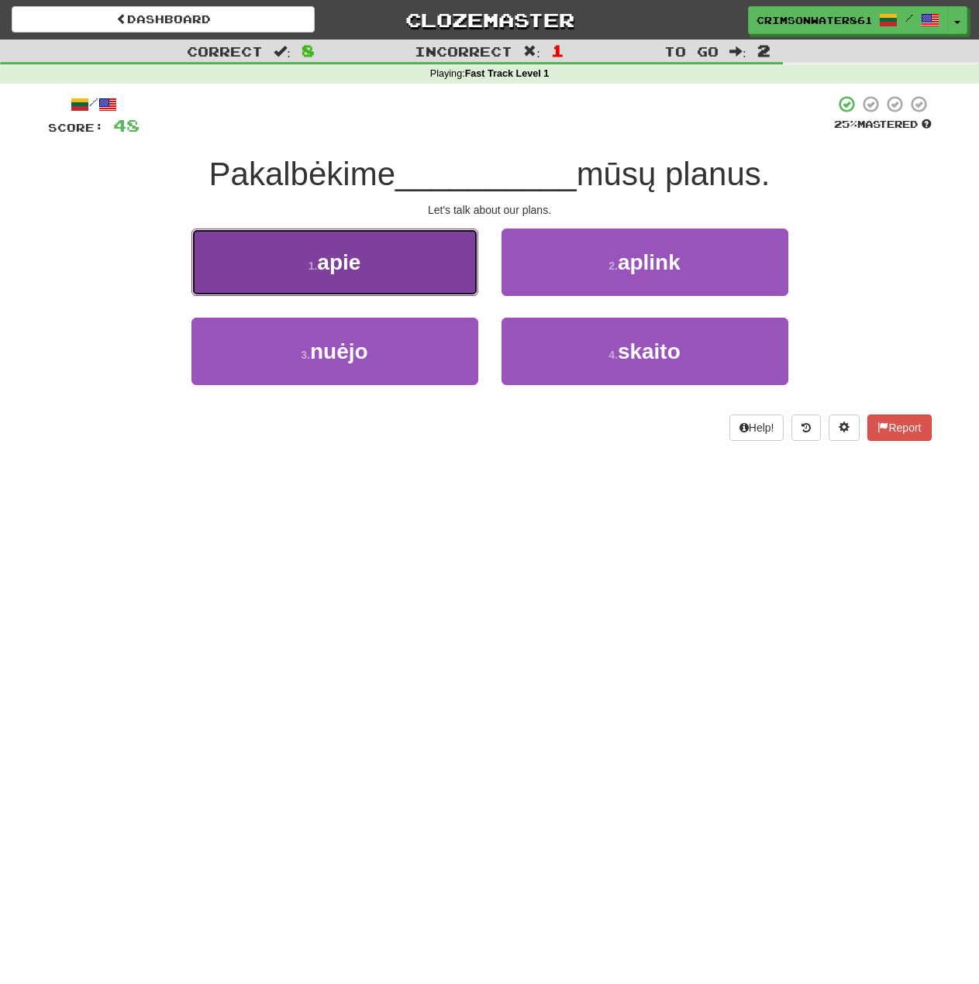
click at [409, 270] on button "1 . apie" at bounding box center [334, 262] width 287 height 67
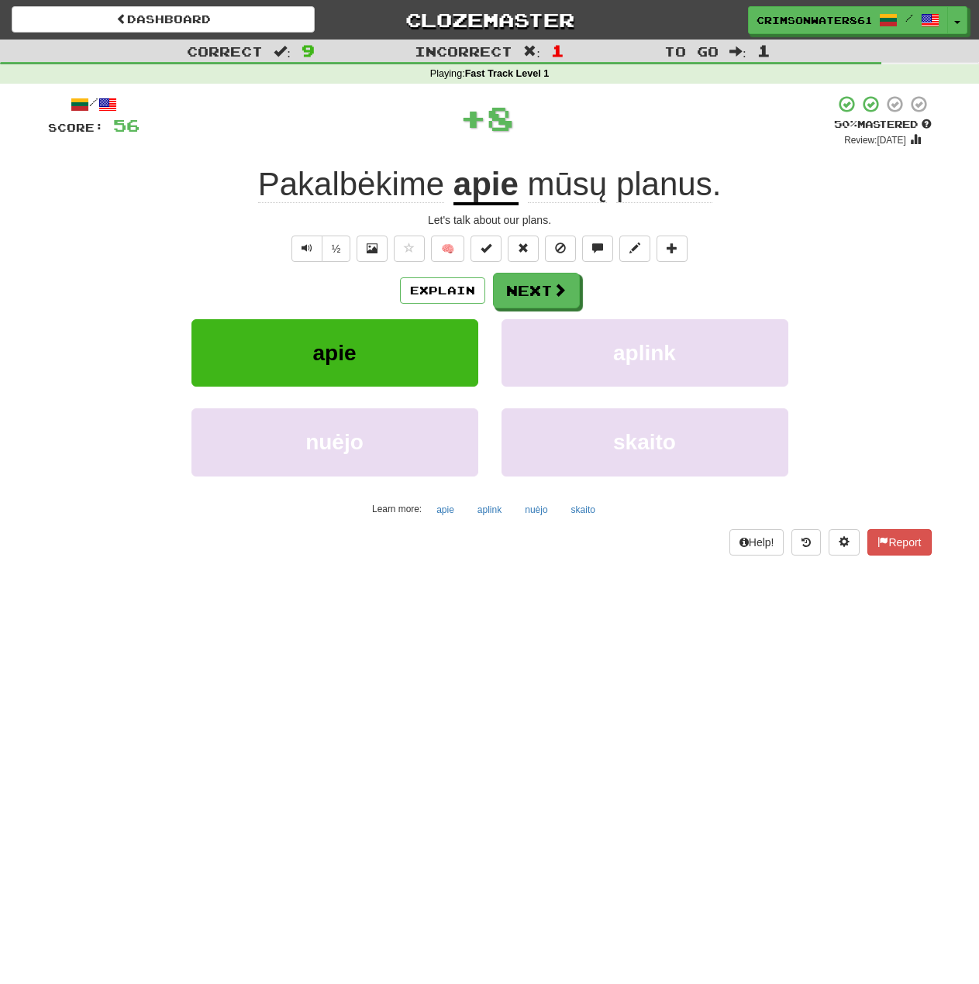
drag, startPoint x: 845, startPoint y: 313, endPoint x: 863, endPoint y: 322, distance: 19.8
click at [845, 314] on div "Explain Next apie aplink nuėjo skaito Learn more: apie aplink nuėjo skaito" at bounding box center [490, 397] width 884 height 249
drag, startPoint x: 833, startPoint y: 315, endPoint x: 789, endPoint y: 304, distance: 45.7
click at [832, 312] on div "Explain Next apie aplink nuėjo skaito Learn more: apie aplink nuėjo skaito" at bounding box center [490, 397] width 884 height 249
click at [532, 295] on button "Next" at bounding box center [537, 292] width 87 height 36
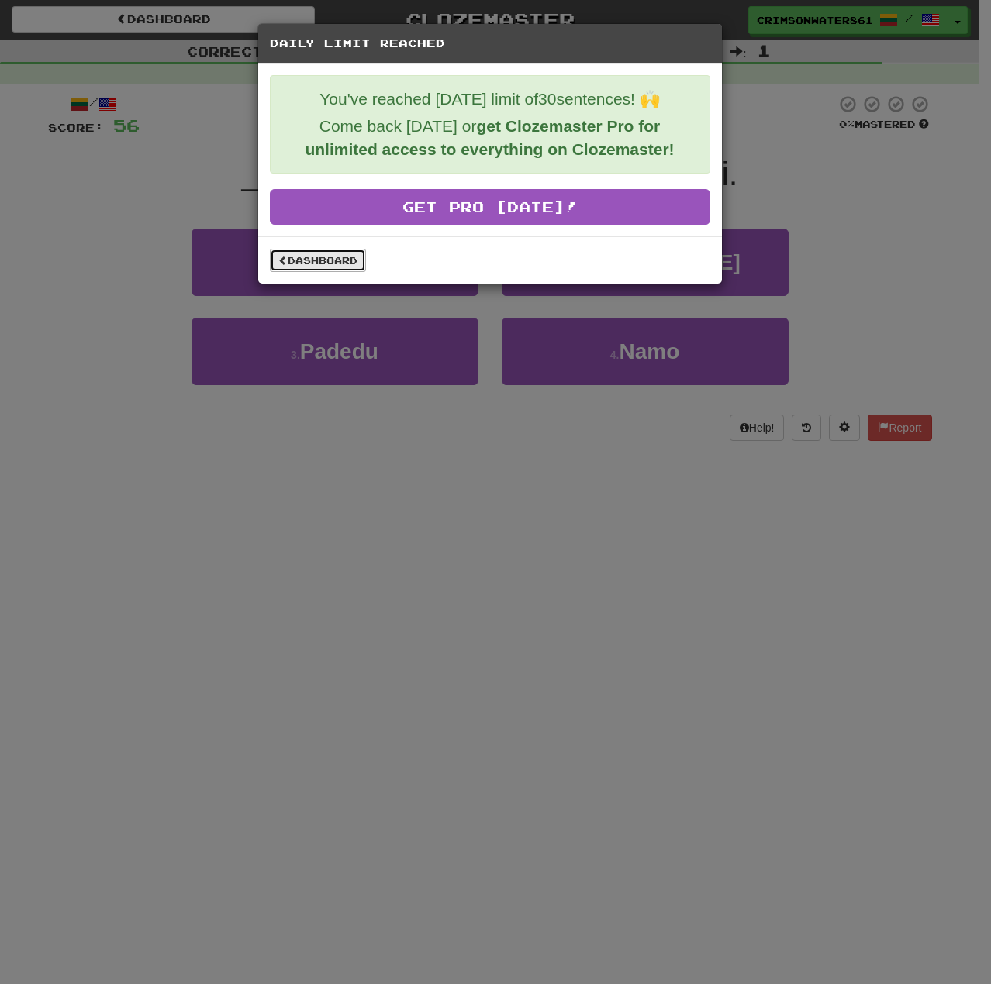
click at [319, 260] on link "Dashboard" at bounding box center [318, 260] width 96 height 23
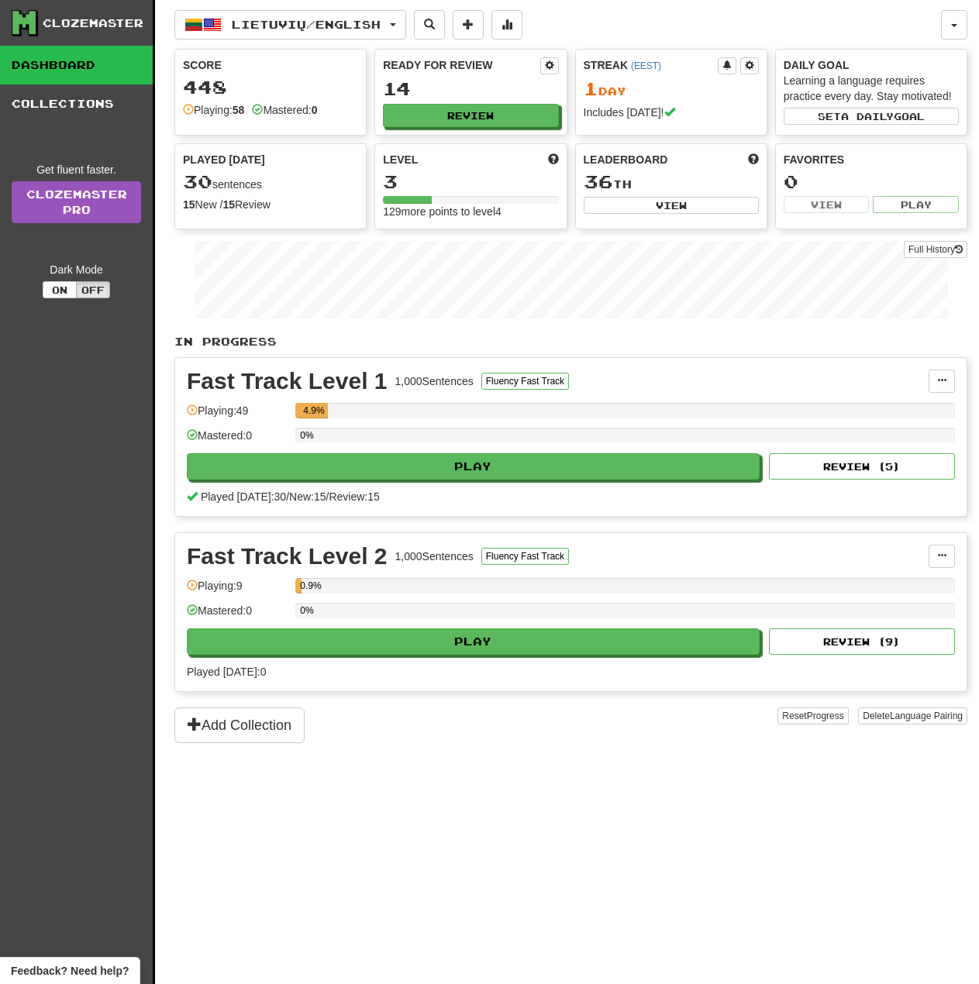
click at [185, 78] on div "448" at bounding box center [270, 87] width 175 height 19
drag, startPoint x: 200, startPoint y: 88, endPoint x: 263, endPoint y: 76, distance: 64.0
click at [201, 88] on div "448" at bounding box center [270, 87] width 175 height 19
click at [932, 378] on button at bounding box center [942, 381] width 26 height 23
click at [915, 408] on span "Manage Sentences" at bounding box center [876, 409] width 94 height 12
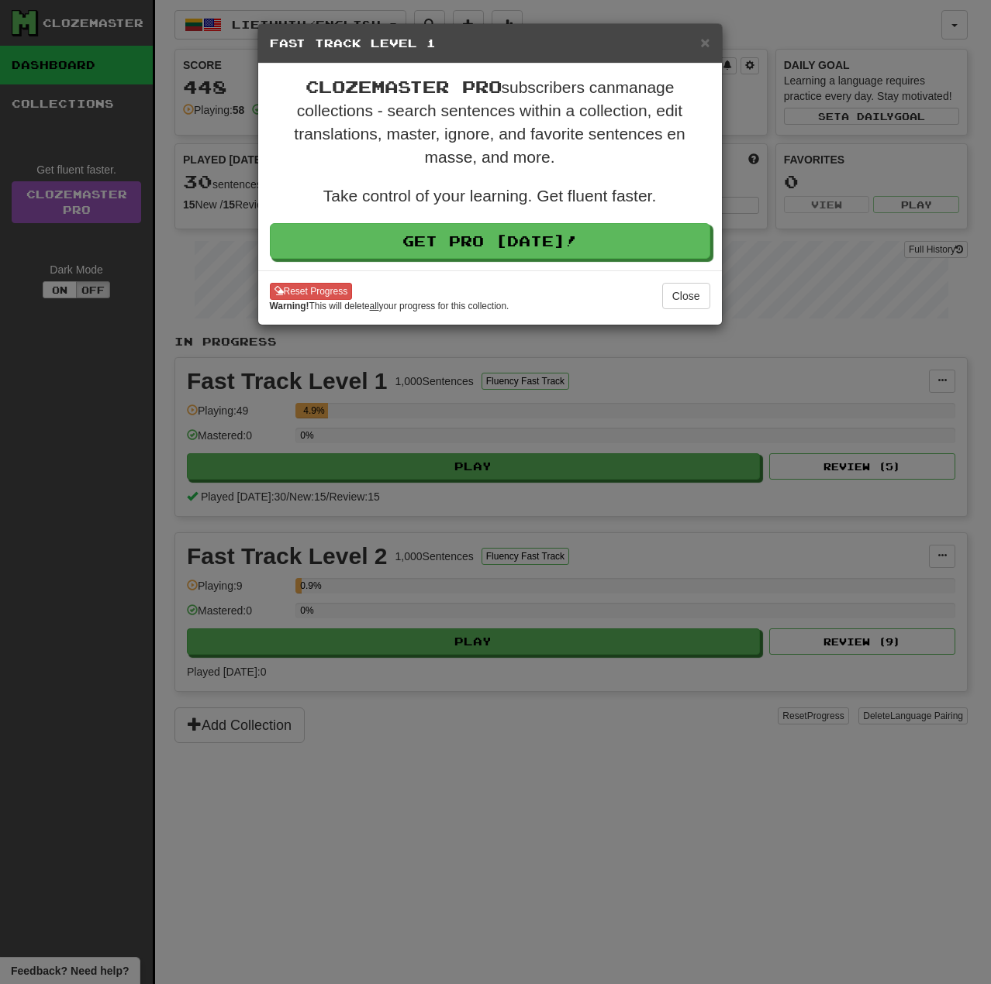
click at [698, 43] on h5 "Fast Track Level 1" at bounding box center [490, 44] width 440 height 16
click at [700, 43] on span "×" at bounding box center [704, 42] width 9 height 18
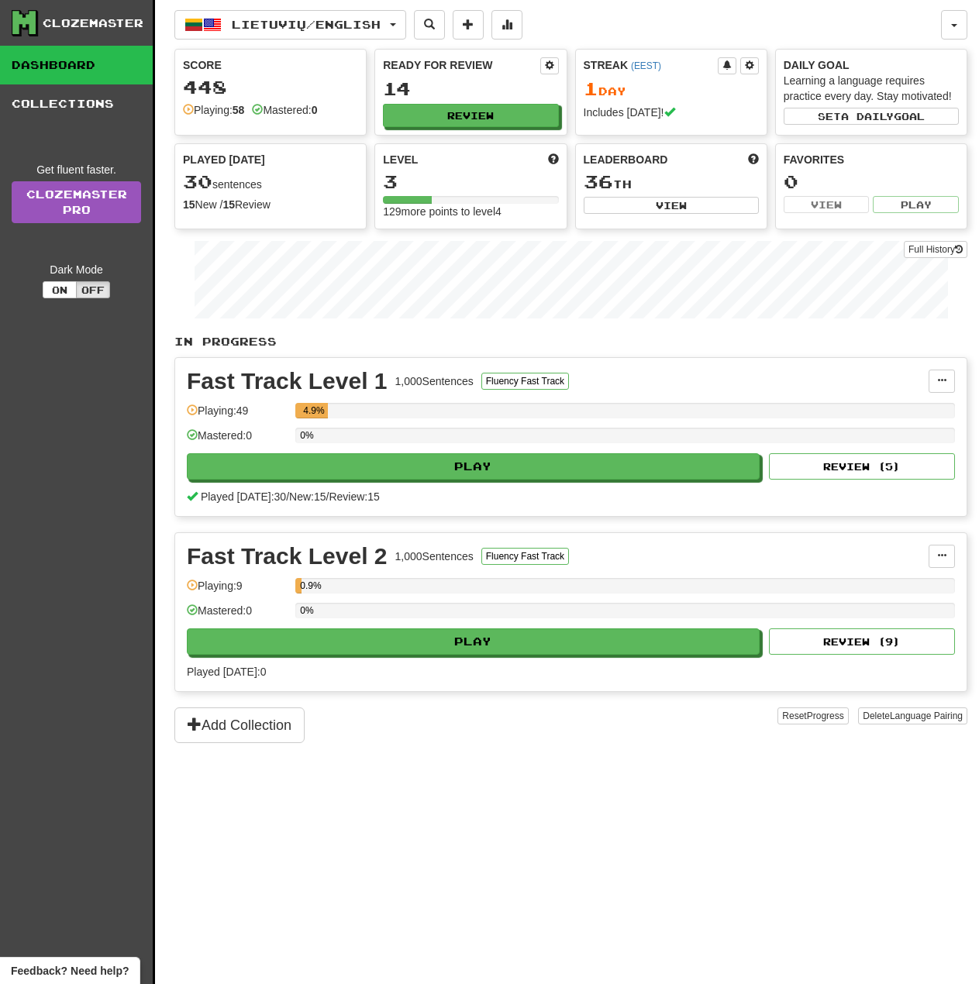
click at [91, 55] on link "Dashboard" at bounding box center [76, 65] width 153 height 39
click at [595, 805] on div "Lietuvių / English Lietuvių / English Streak: 1 Review: 14 Points [DATE]: 172 L…" at bounding box center [570, 511] width 793 height 1023
click at [586, 798] on div "Lietuvių / English Lietuvių / English Streak: 1 Review: 14 Points [DATE]: 172 L…" at bounding box center [570, 511] width 793 height 1023
